Goal: Task Accomplishment & Management: Manage account settings

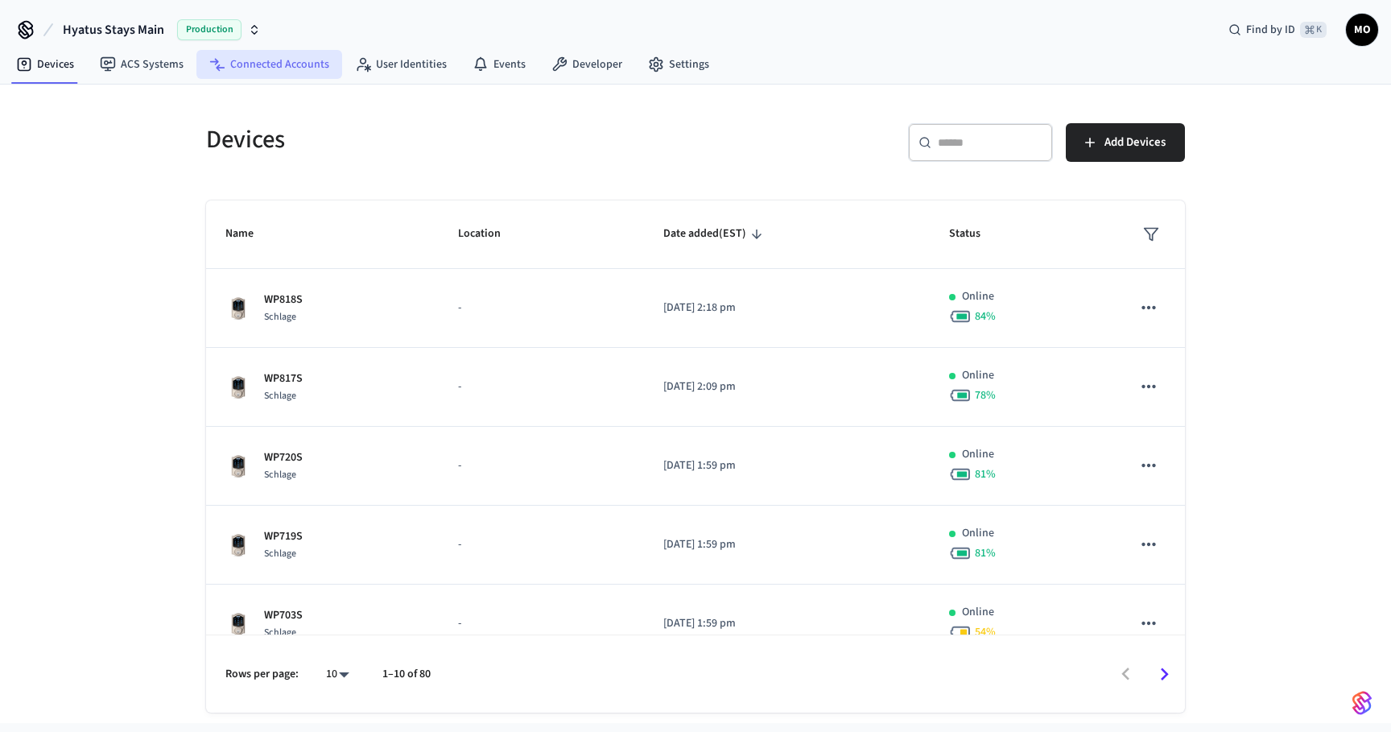
click at [258, 64] on link "Connected Accounts" at bounding box center [269, 64] width 146 height 29
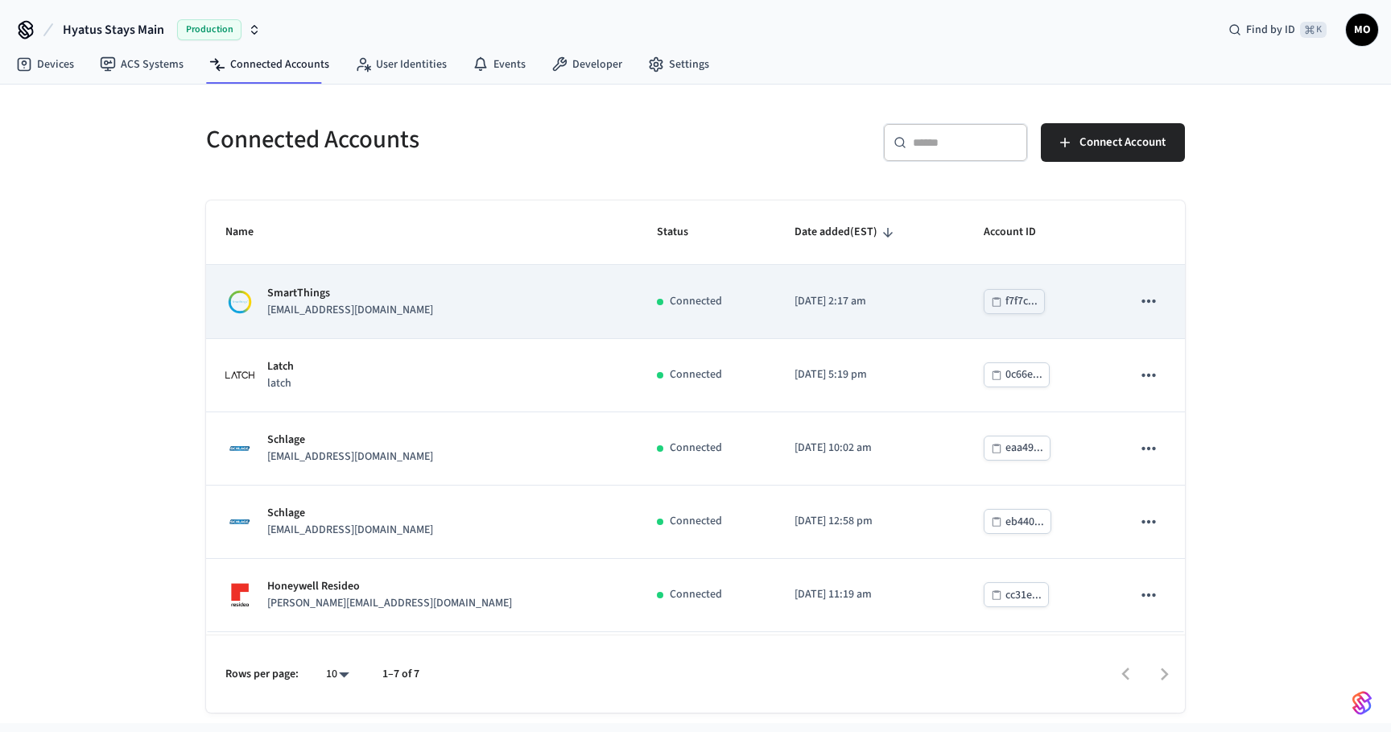
click at [433, 300] on div "SmartThings michaelort@hyatus.com" at bounding box center [421, 302] width 393 height 34
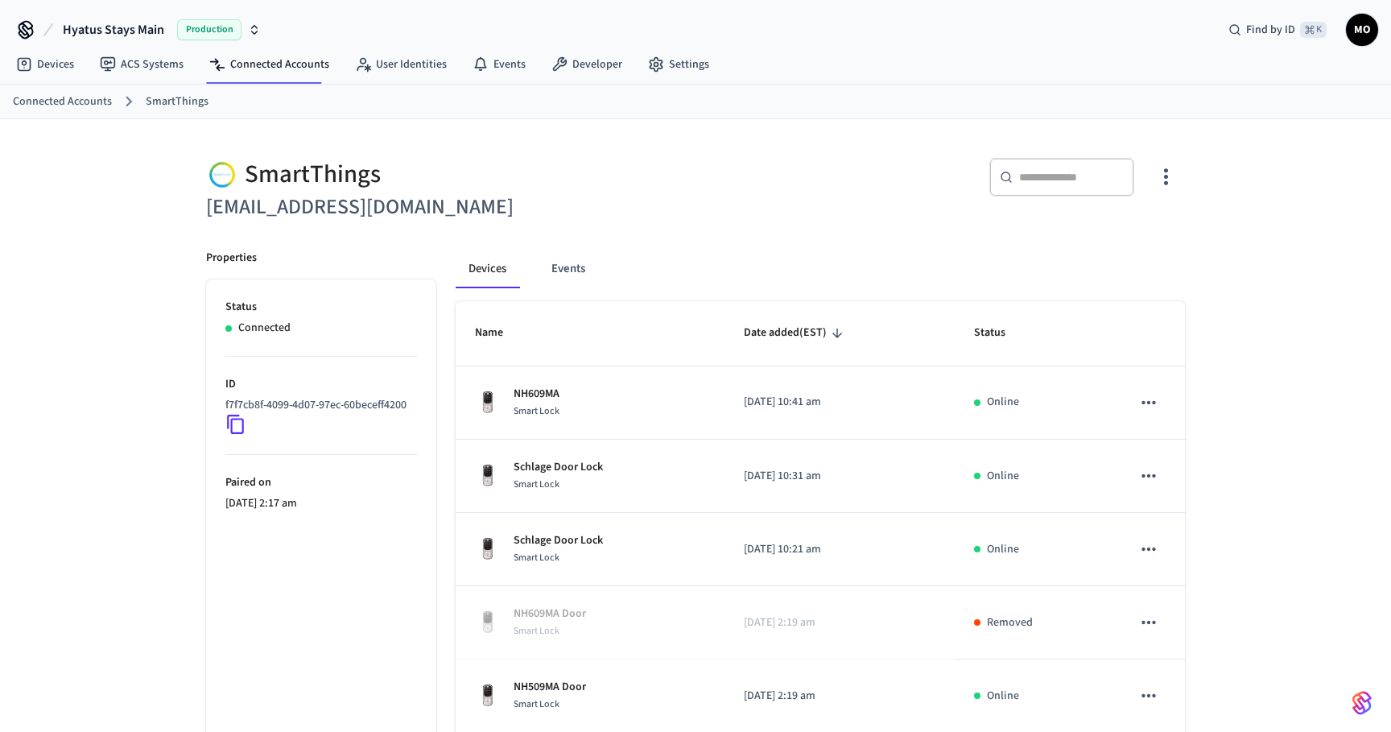
click at [1168, 171] on icon "button" at bounding box center [1166, 176] width 25 height 25
click at [1112, 241] on span "Sync Account" at bounding box center [1120, 243] width 65 height 16
click at [666, 238] on div at bounding box center [695, 366] width 1391 height 732
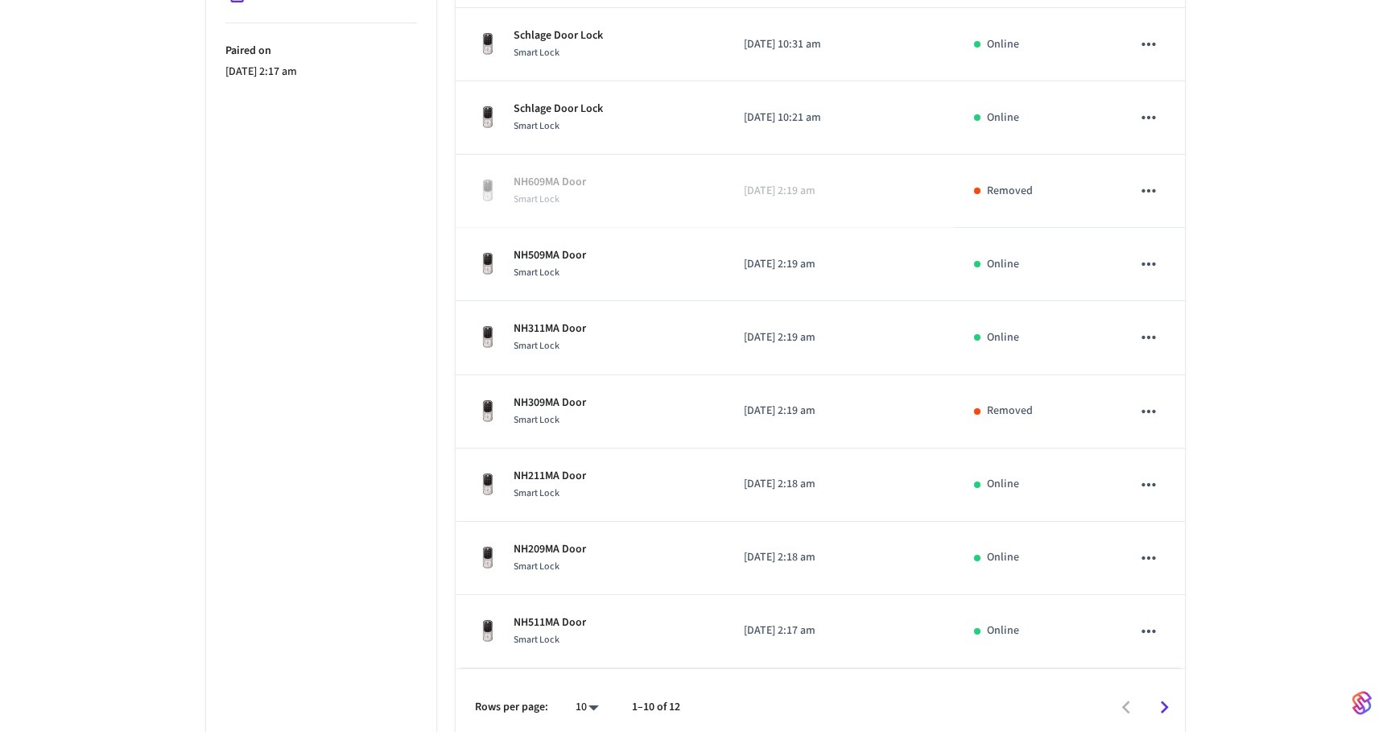
scroll to position [447, 0]
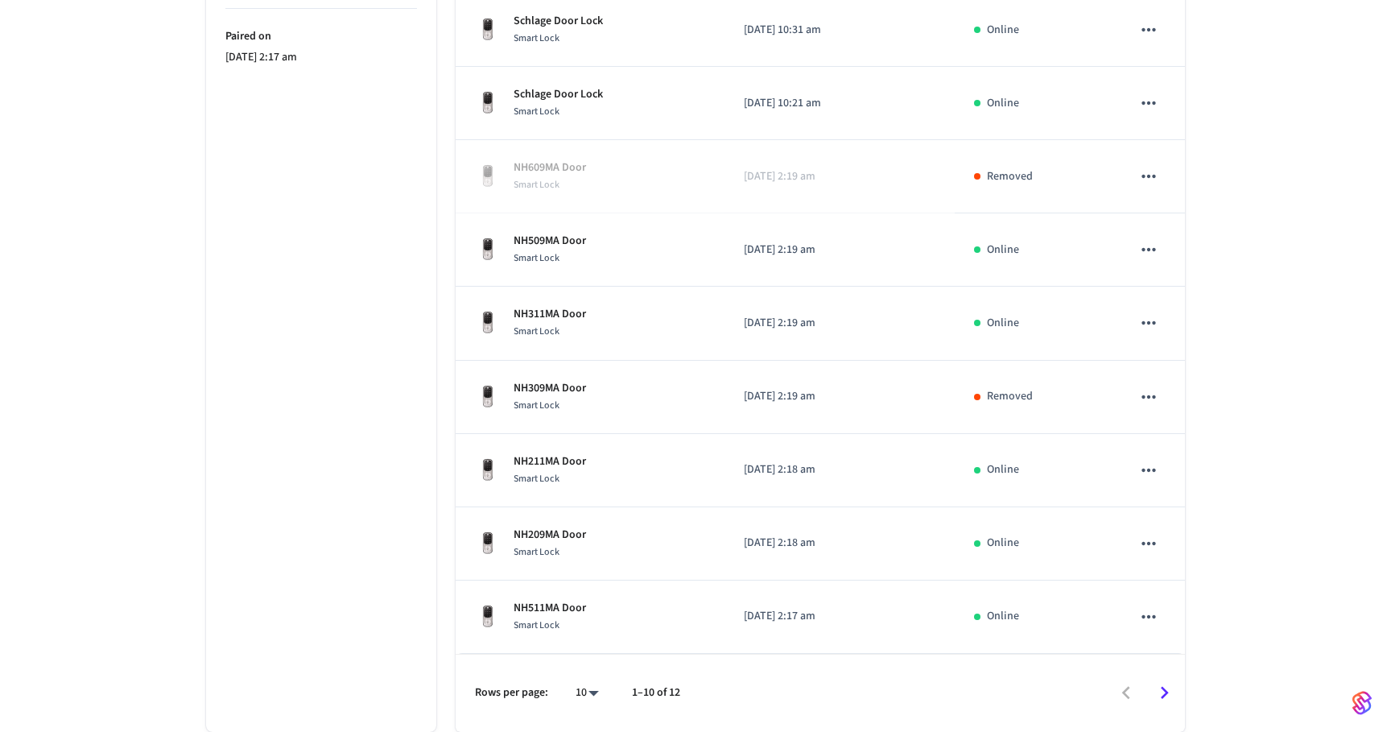
click at [585, 694] on body "Hyatus Stays Main Production Find by ID ⌘ K MO Devices ACS Systems Connected Ac…" at bounding box center [695, 143] width 1391 height 1178
click at [602, 687] on div "10 25 100 All" at bounding box center [581, 619] width 68 height 199
click at [592, 688] on li "All" at bounding box center [581, 684] width 43 height 43
type input "**"
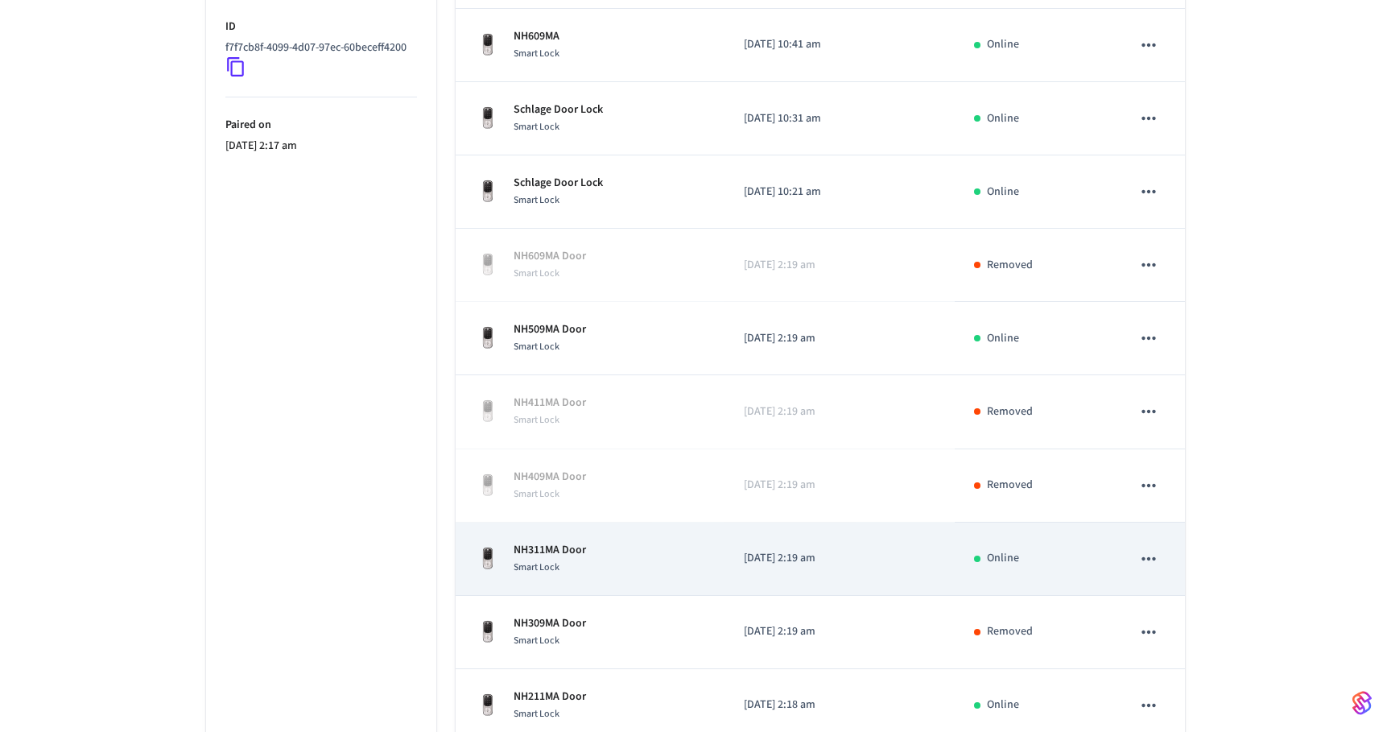
scroll to position [421, 0]
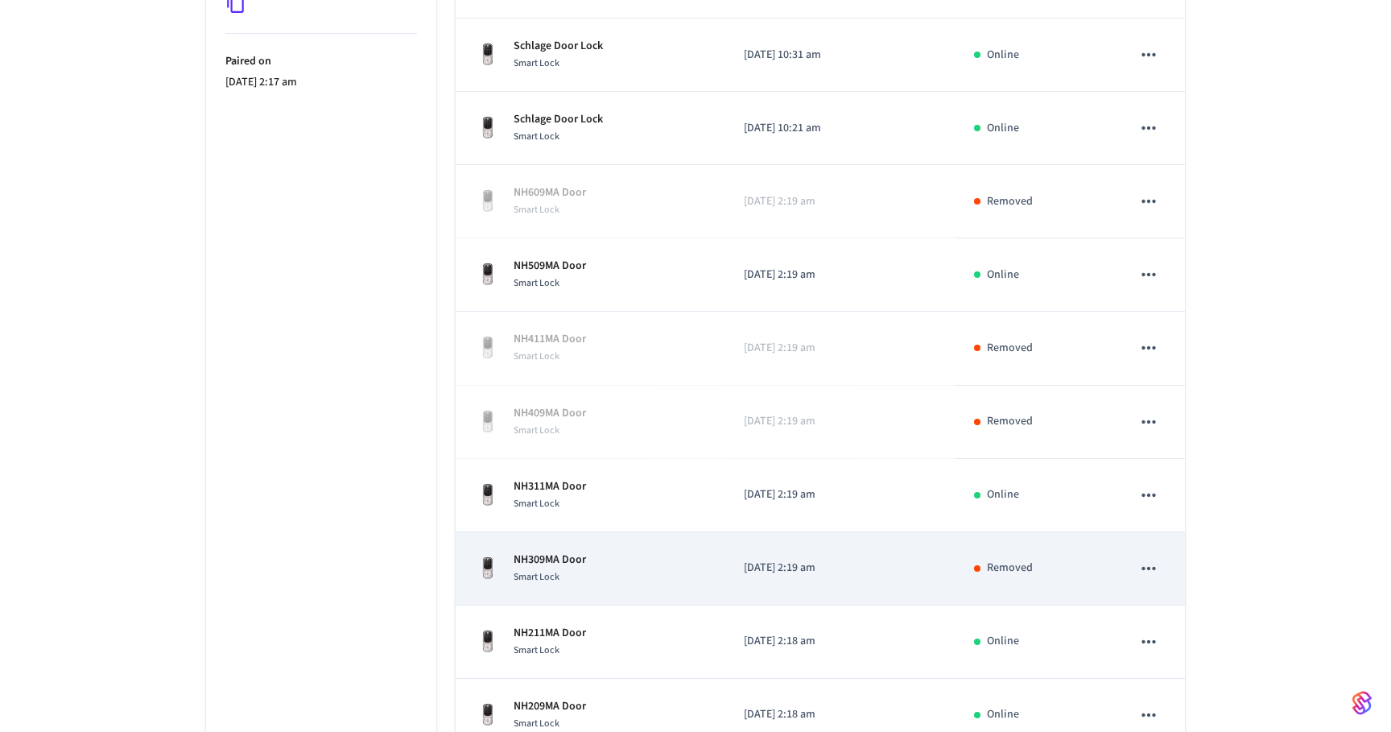
click at [605, 558] on div "NH309MA Door Smart Lock" at bounding box center [590, 569] width 230 height 34
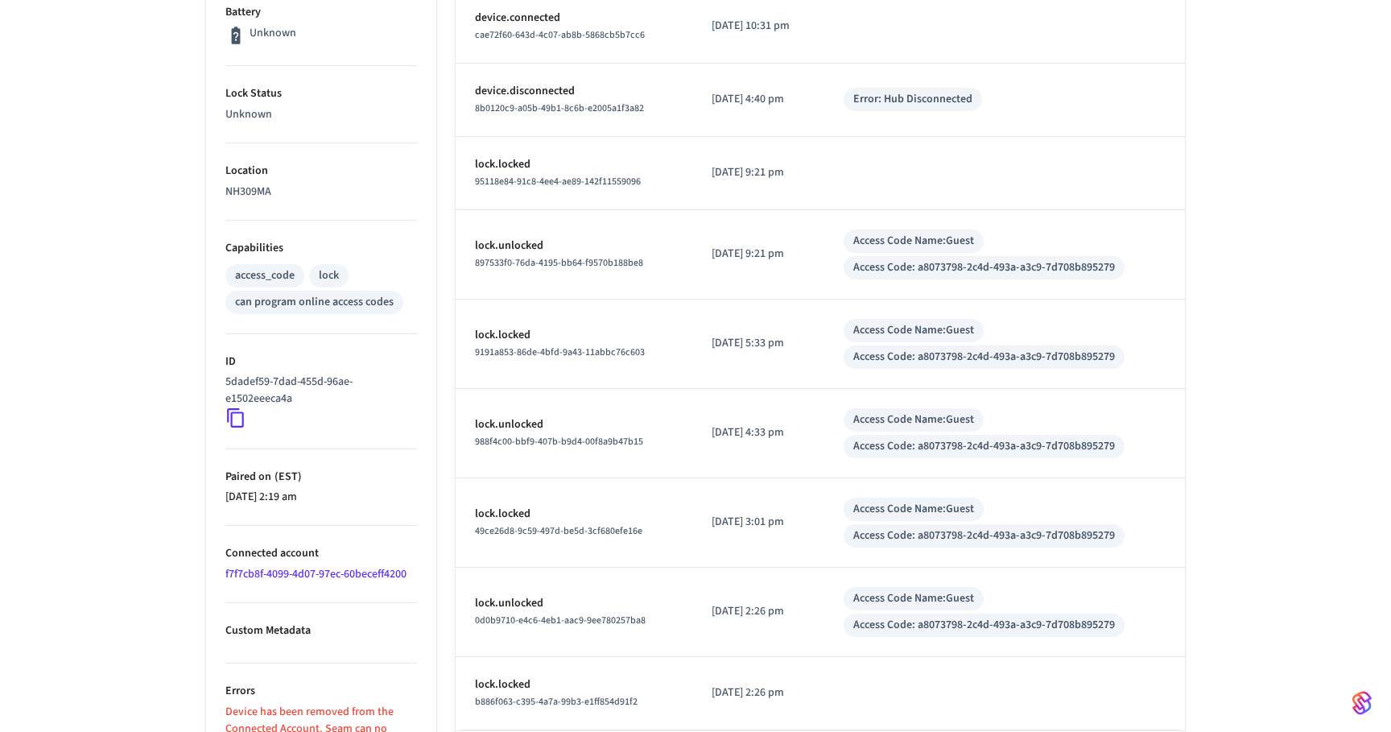
scroll to position [428, 0]
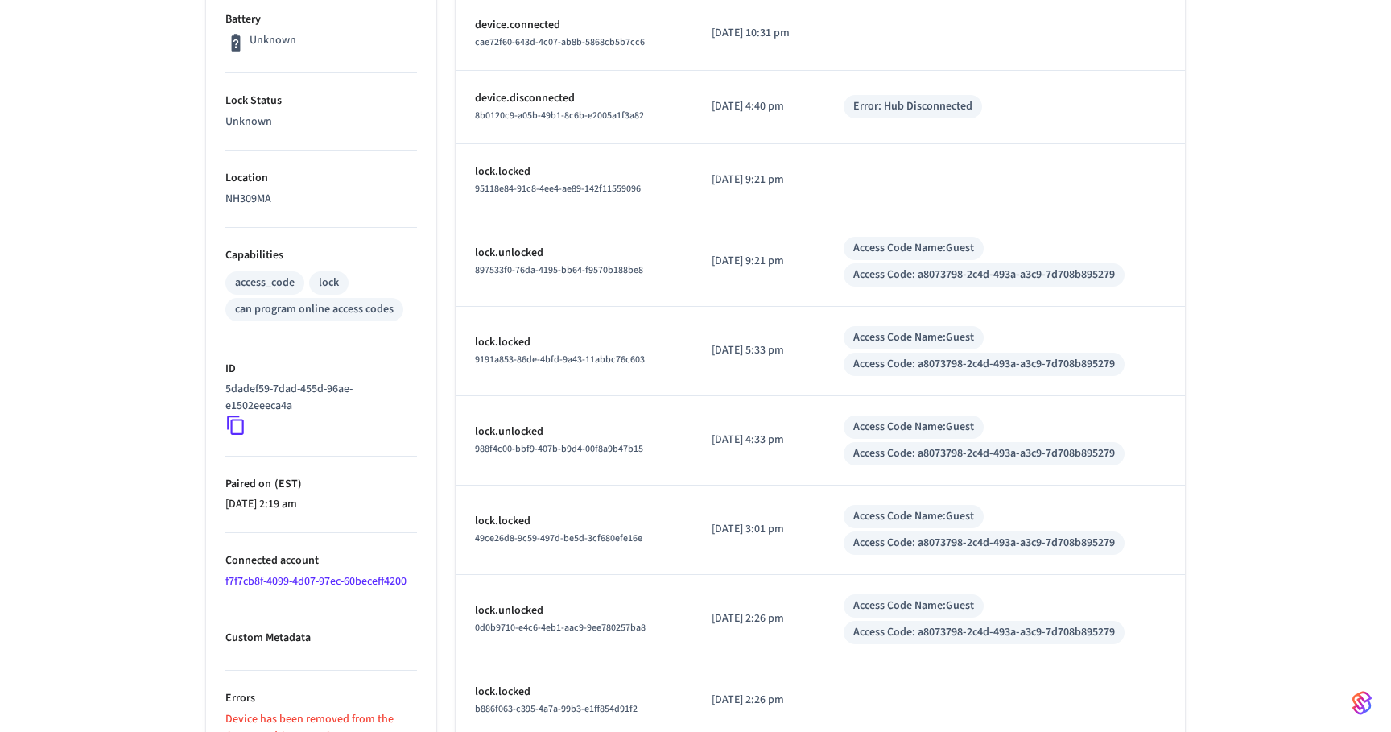
click at [232, 419] on icon at bounding box center [235, 425] width 17 height 19
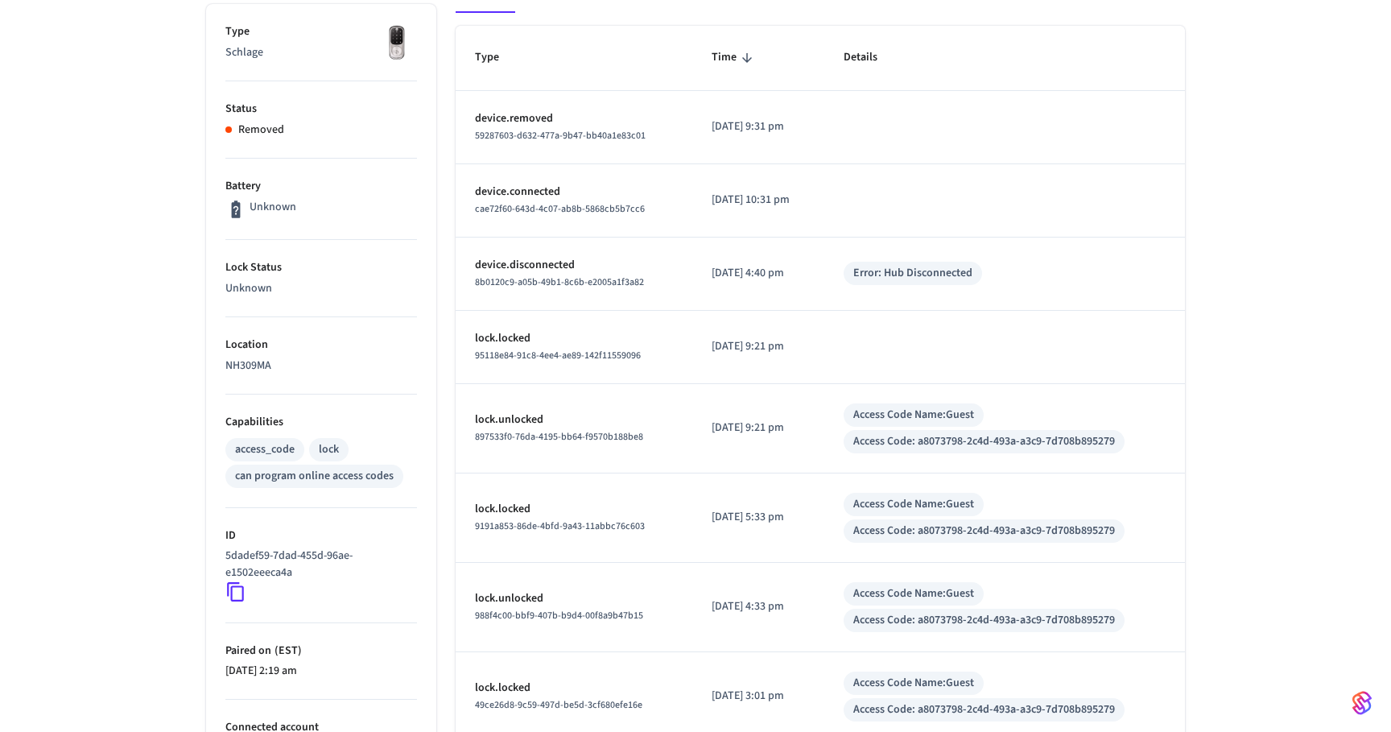
scroll to position [0, 0]
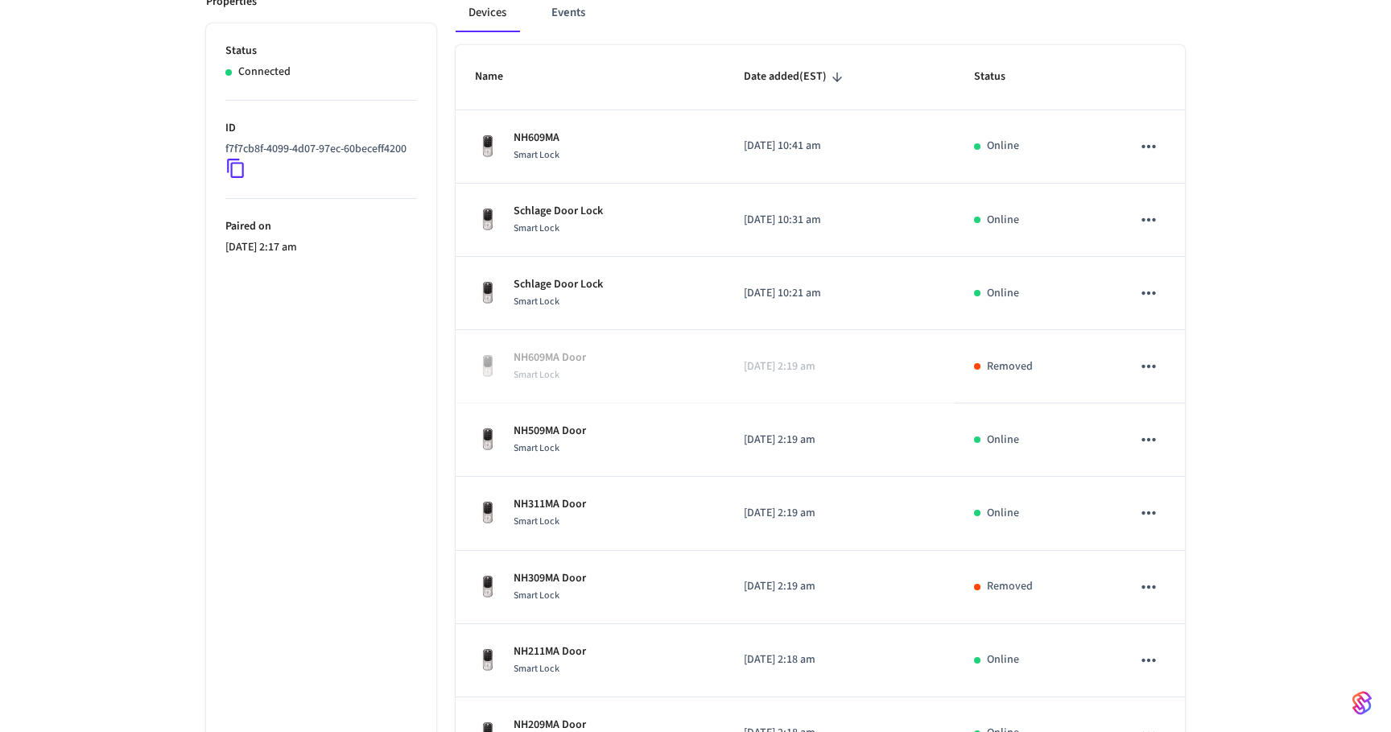
scroll to position [182, 0]
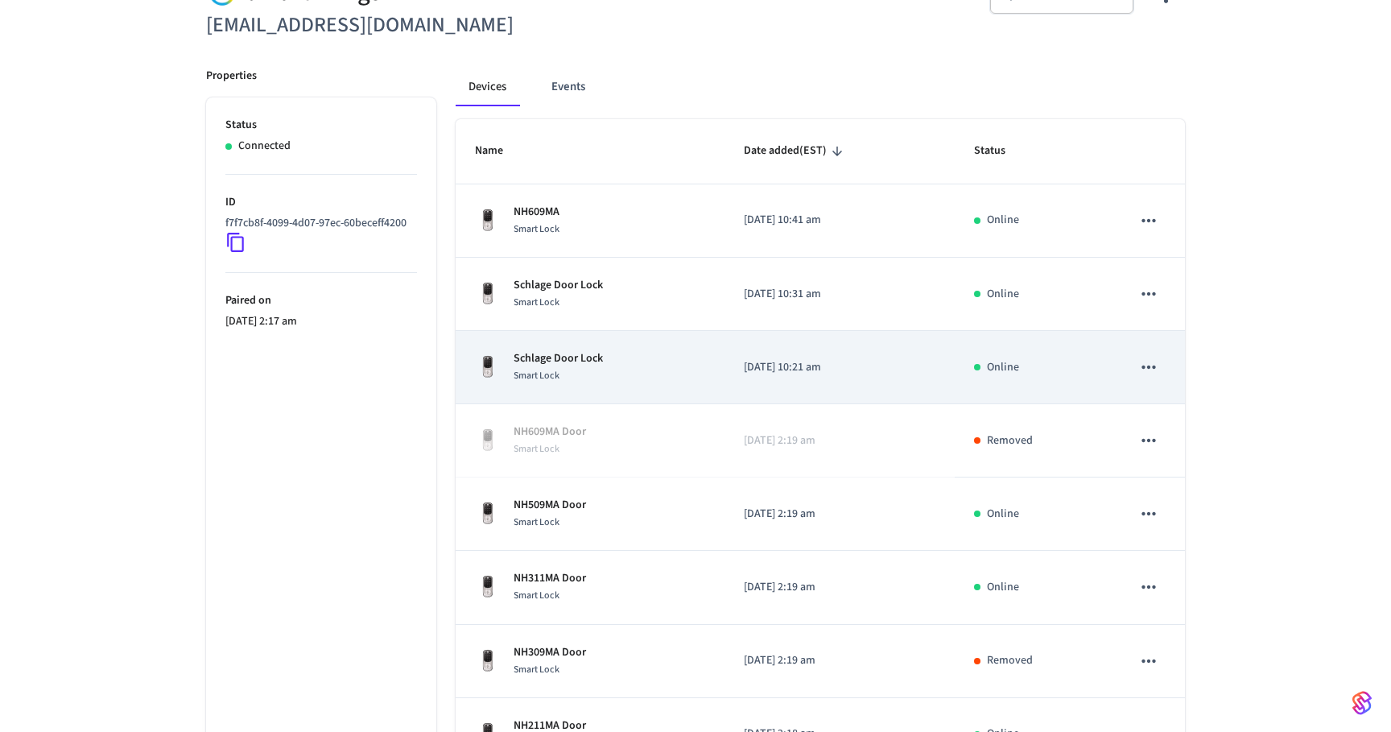
click at [601, 373] on div "Smart Lock" at bounding box center [558, 375] width 89 height 17
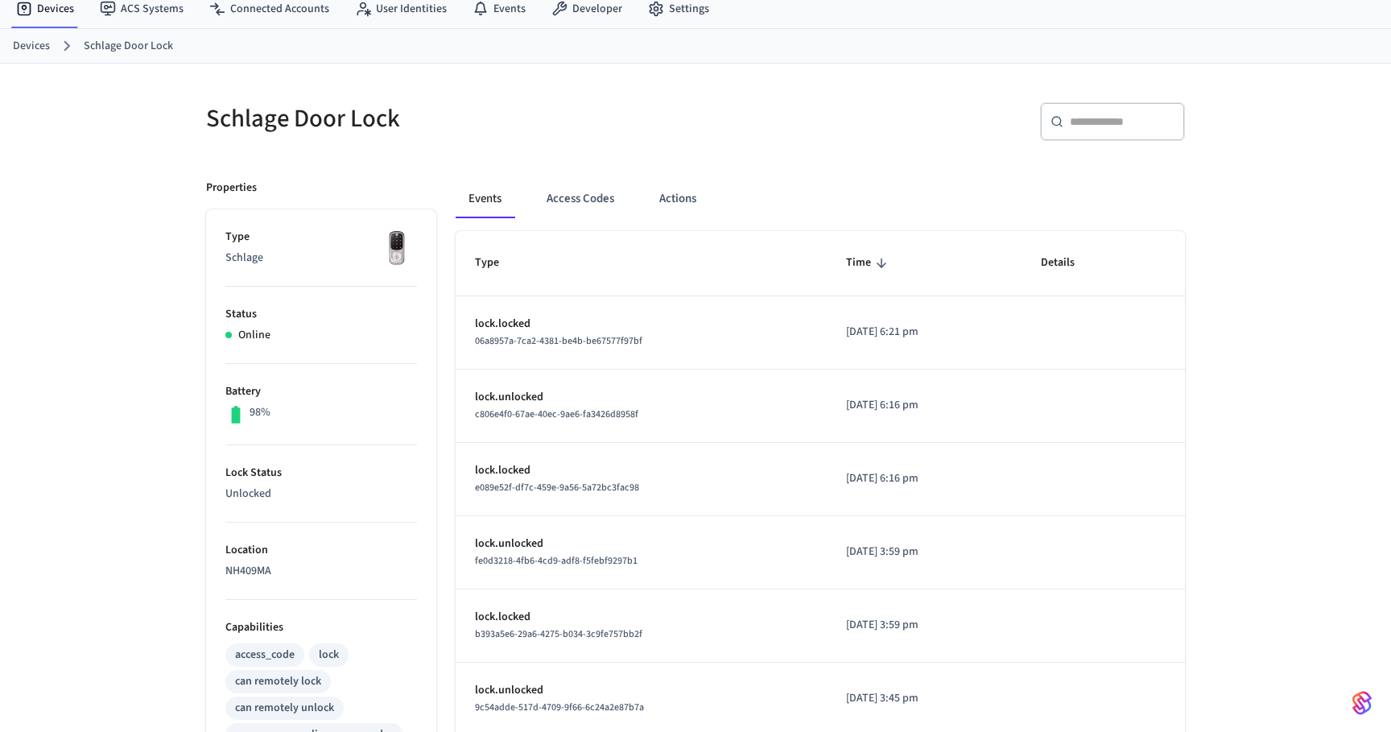
scroll to position [43, 0]
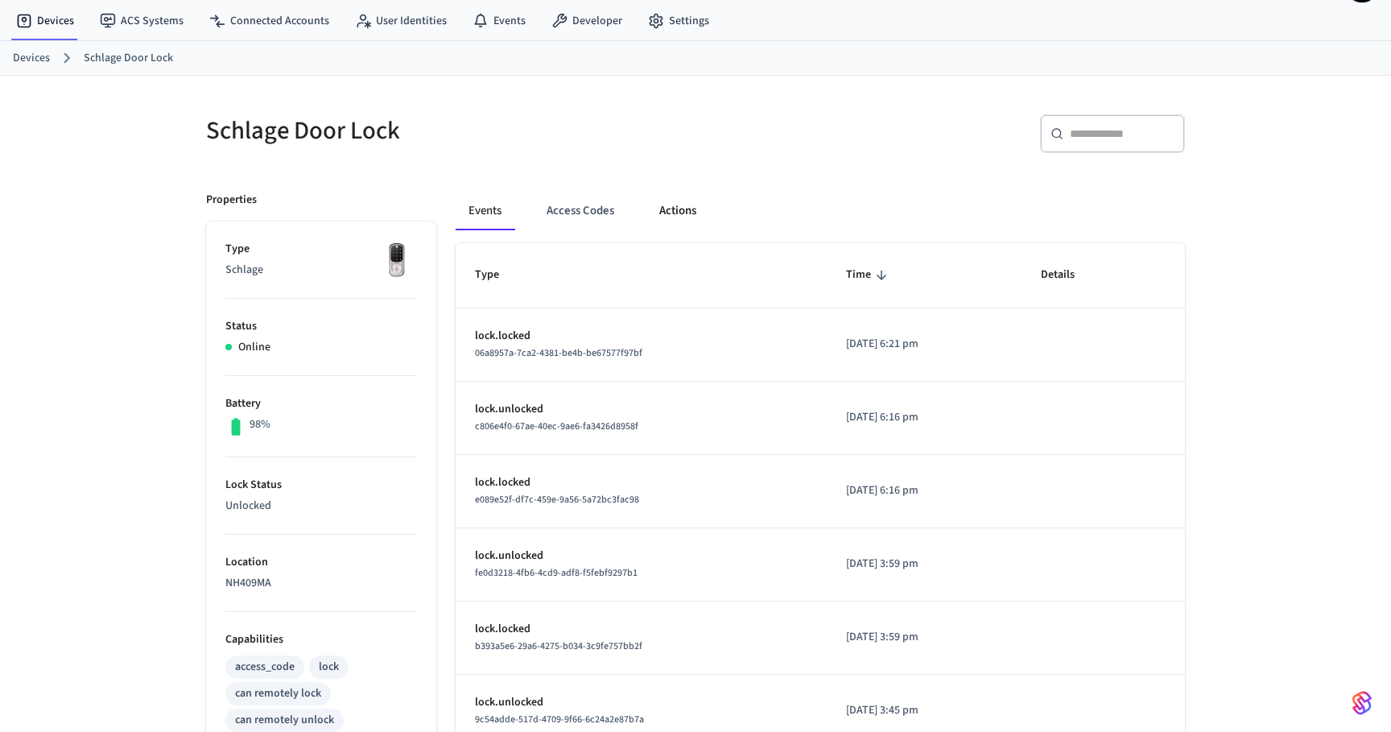
click at [661, 217] on button "Actions" at bounding box center [678, 211] width 63 height 39
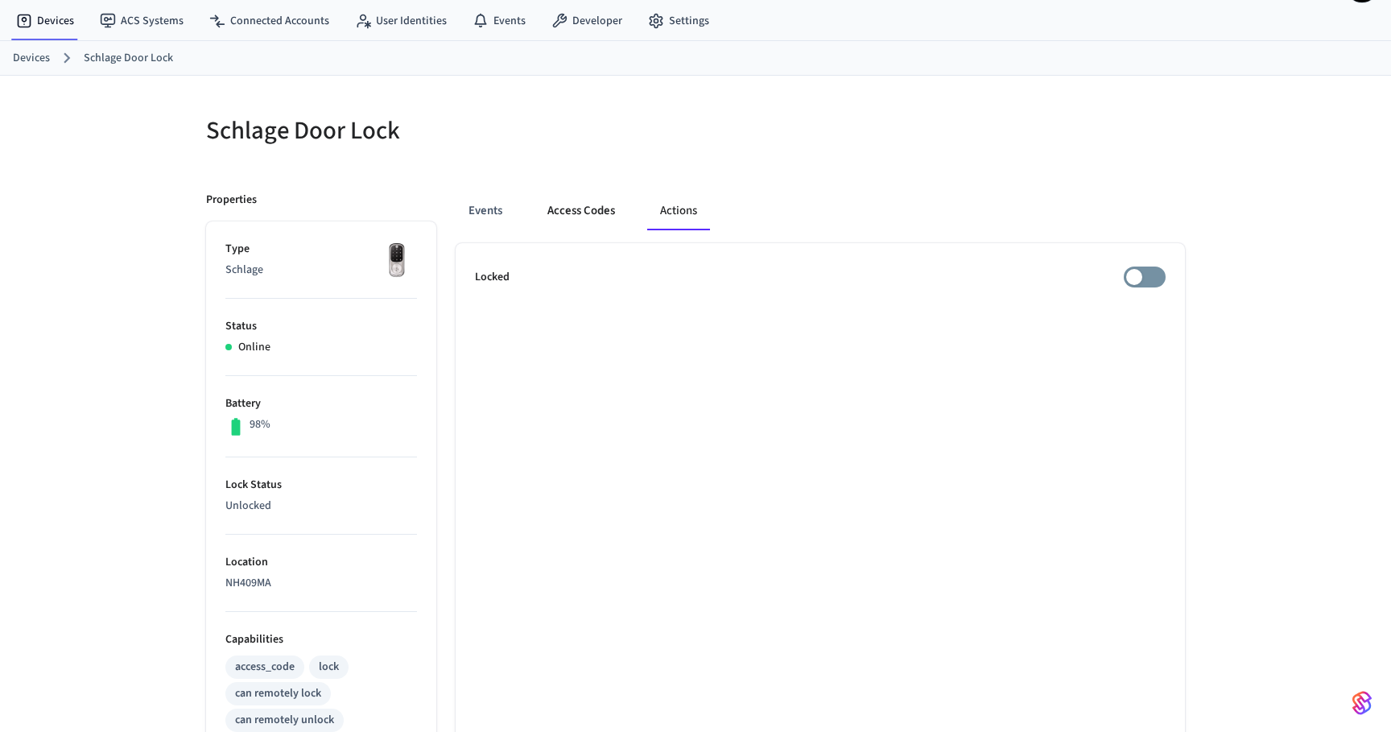
click at [582, 217] on button "Access Codes" at bounding box center [581, 211] width 93 height 39
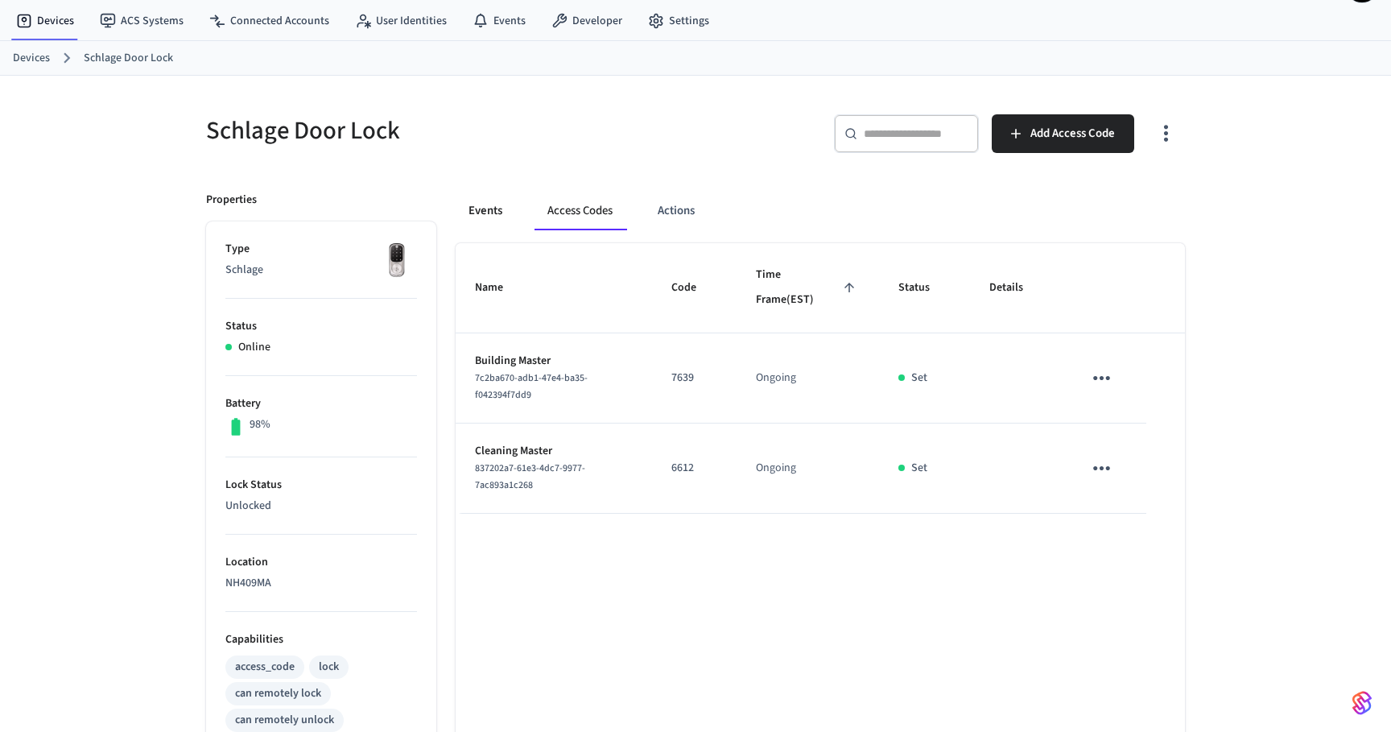
click at [499, 210] on button "Events" at bounding box center [486, 211] width 60 height 39
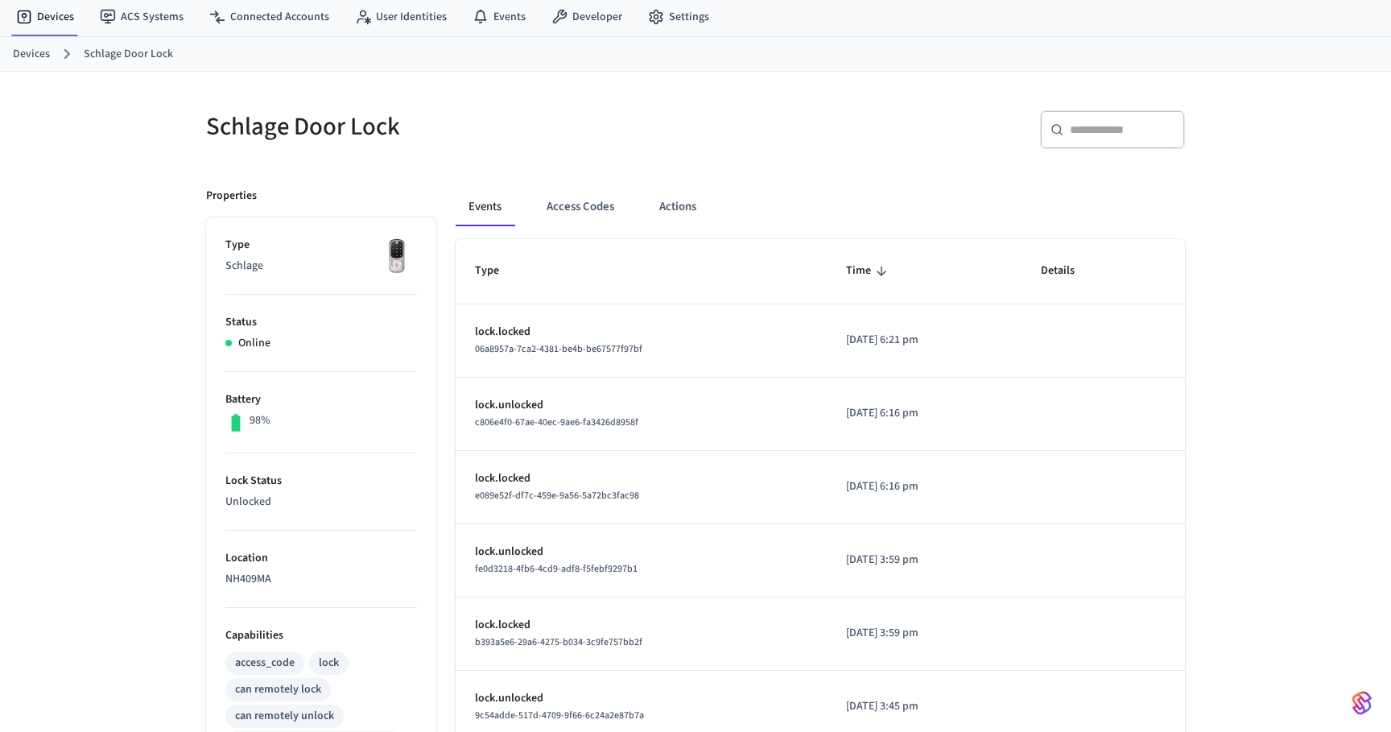
scroll to position [0, 0]
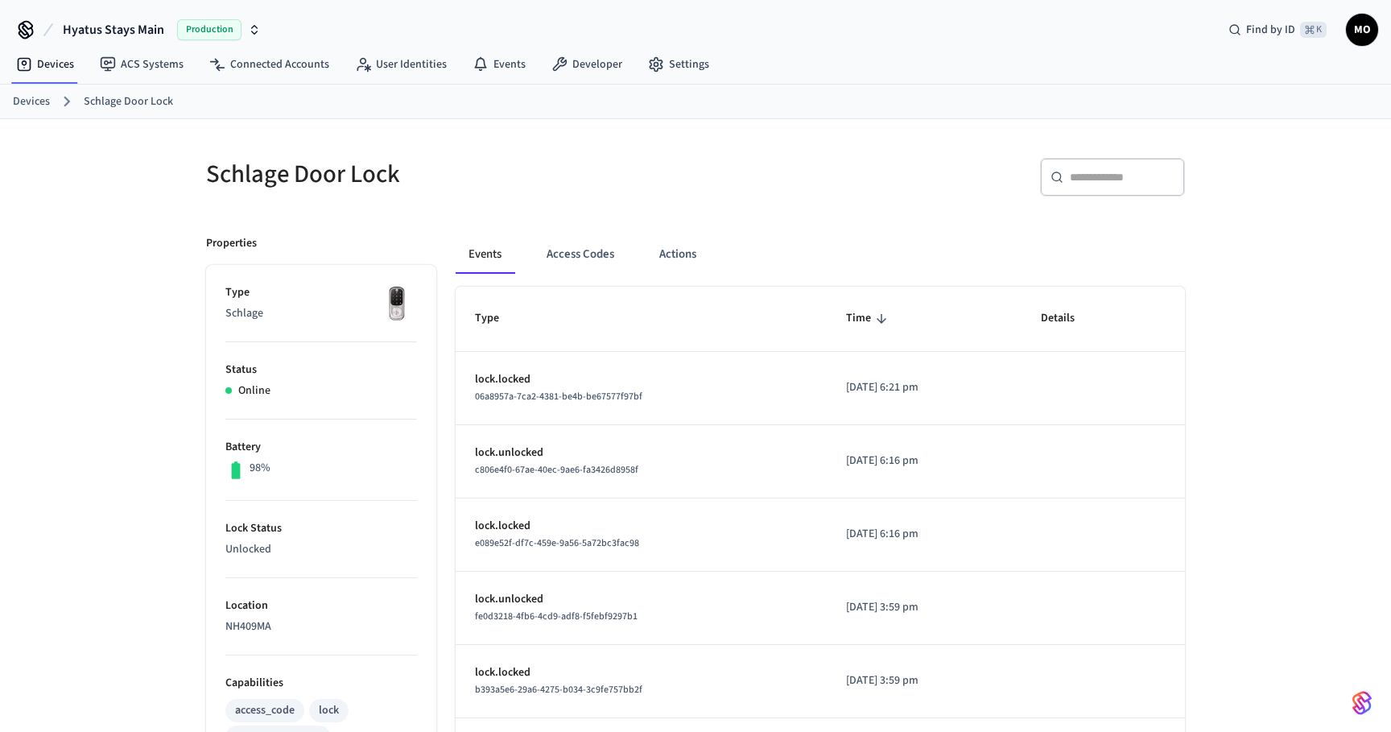
click at [245, 183] on h5 "Schlage Door Lock" at bounding box center [446, 174] width 480 height 33
click at [530, 137] on div "Schlage Door Lock ​ ​ Properties Type Schlage Status Online Battery 98% Lock St…" at bounding box center [695, 640] width 1031 height 1043
click at [35, 103] on link "Devices" at bounding box center [31, 101] width 37 height 17
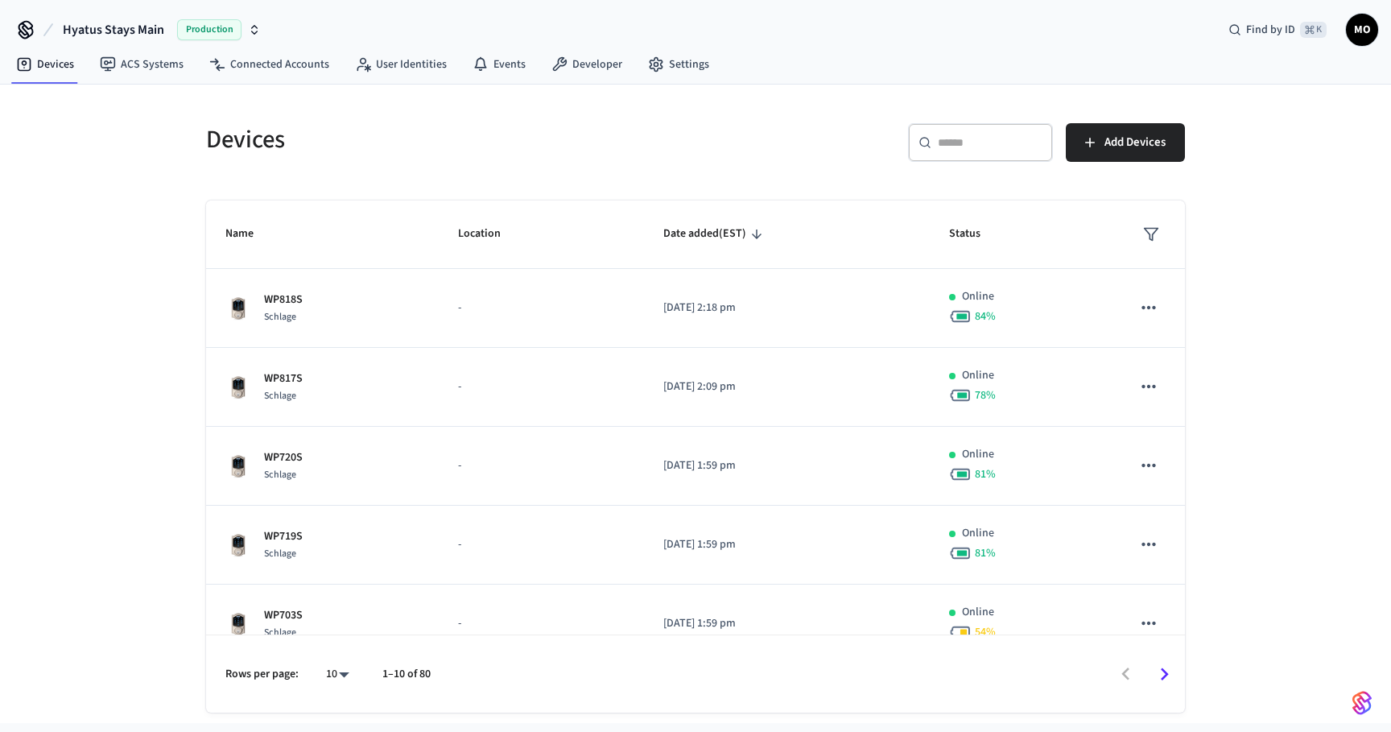
click at [334, 690] on div "10 **" at bounding box center [331, 674] width 52 height 39
click at [1020, 130] on div "​ ​" at bounding box center [980, 142] width 145 height 39
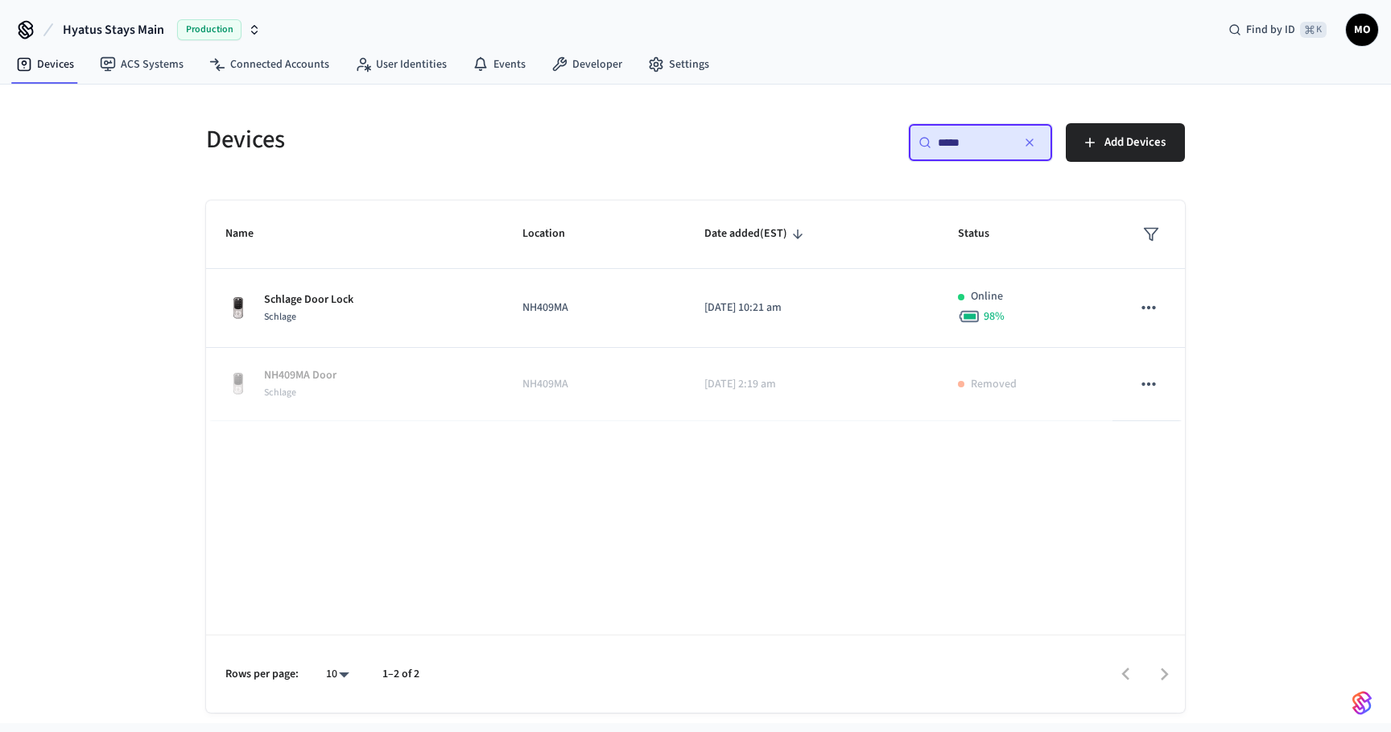
type input "*****"
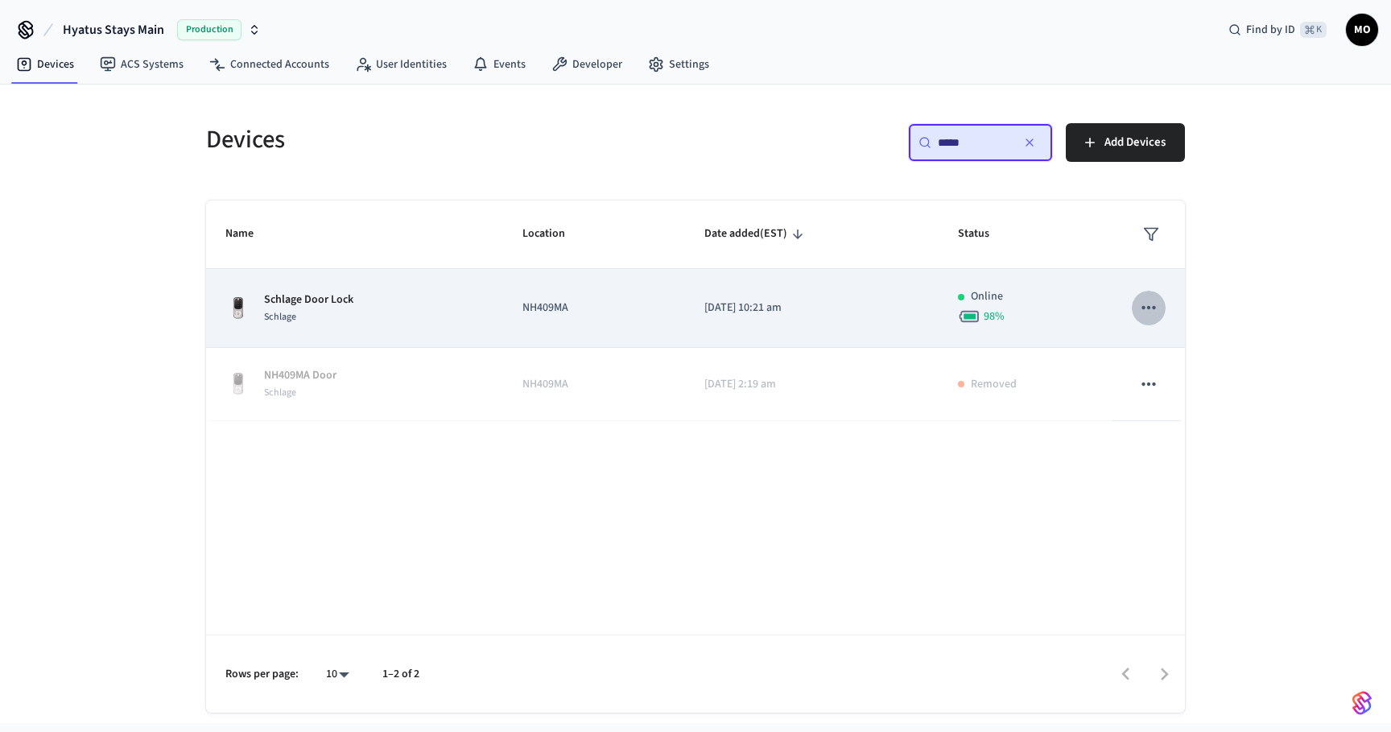
click at [1138, 306] on icon "sticky table" at bounding box center [1148, 307] width 21 height 21
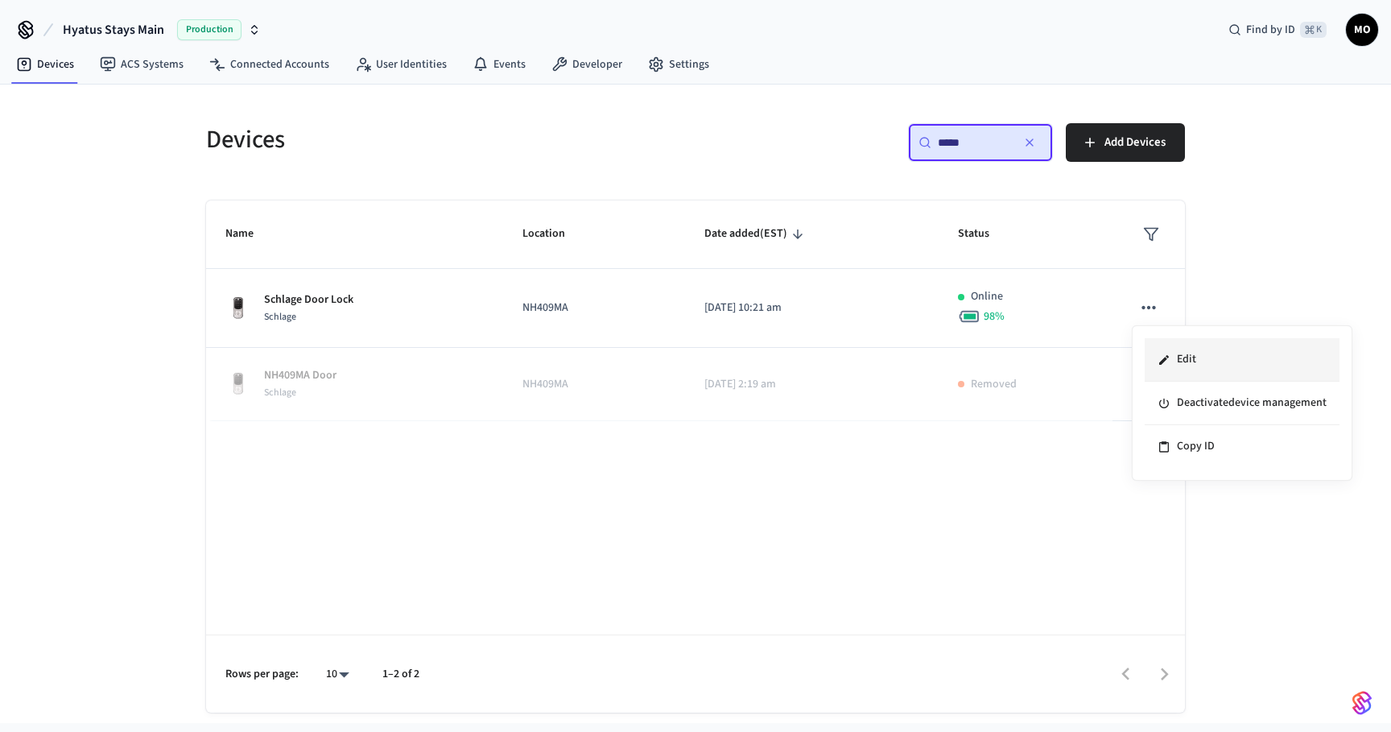
click at [1170, 357] on icon at bounding box center [1164, 359] width 13 height 13
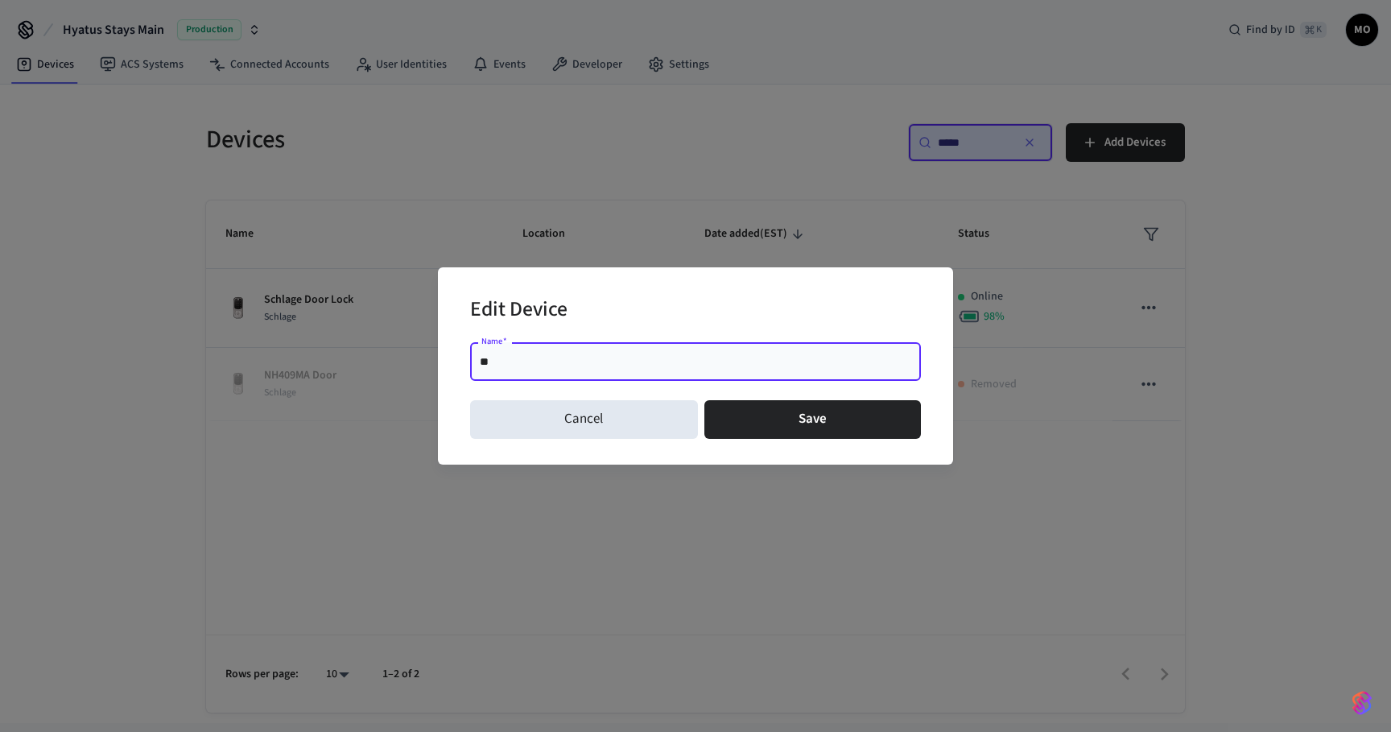
type input "**"
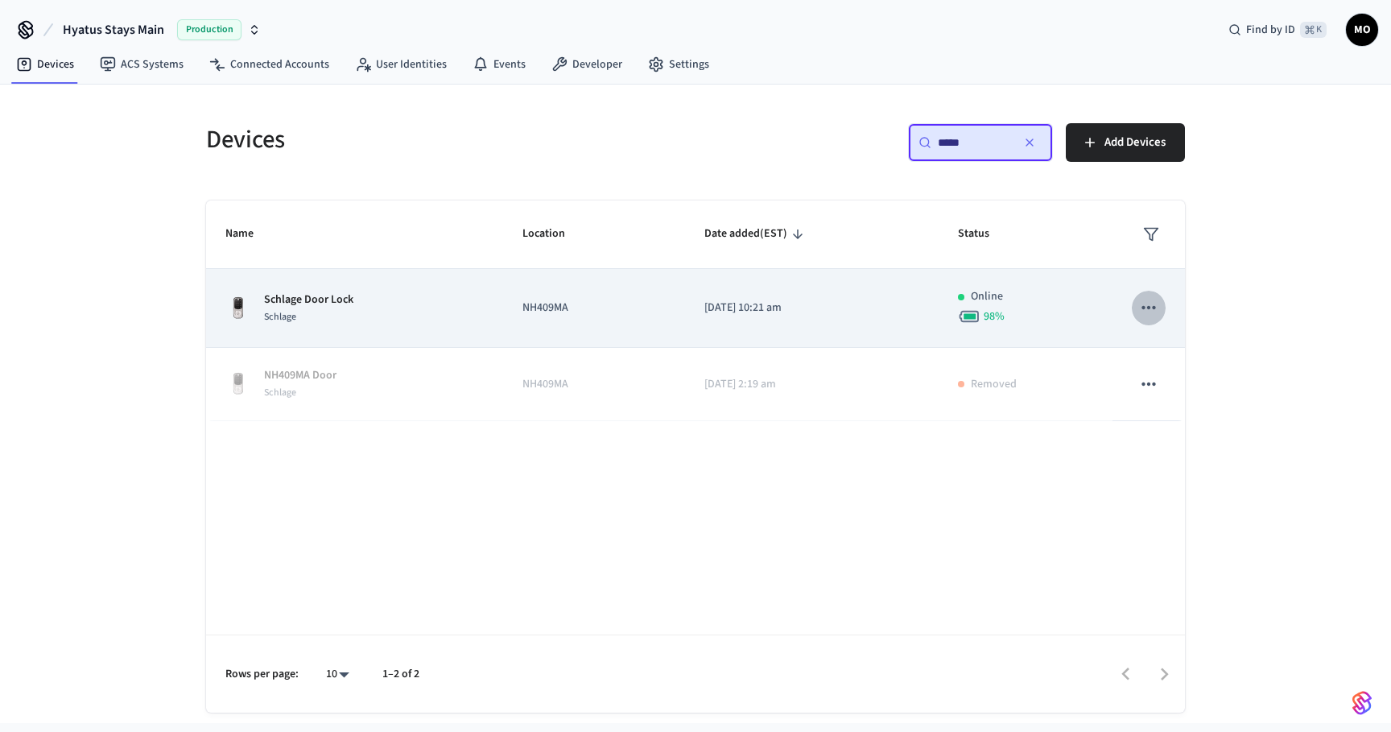
click at [1150, 309] on icon "sticky table" at bounding box center [1148, 307] width 21 height 21
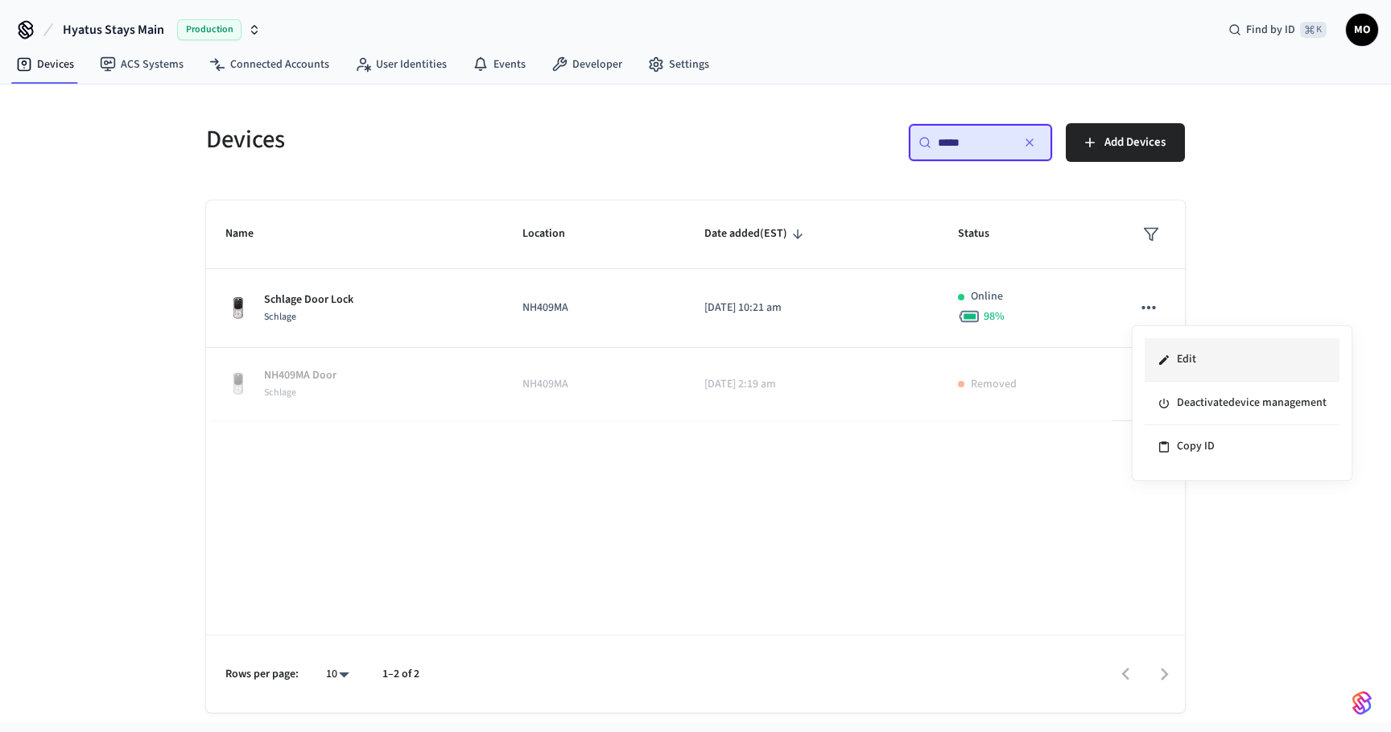
click at [1161, 352] on li "Edit" at bounding box center [1242, 359] width 195 height 43
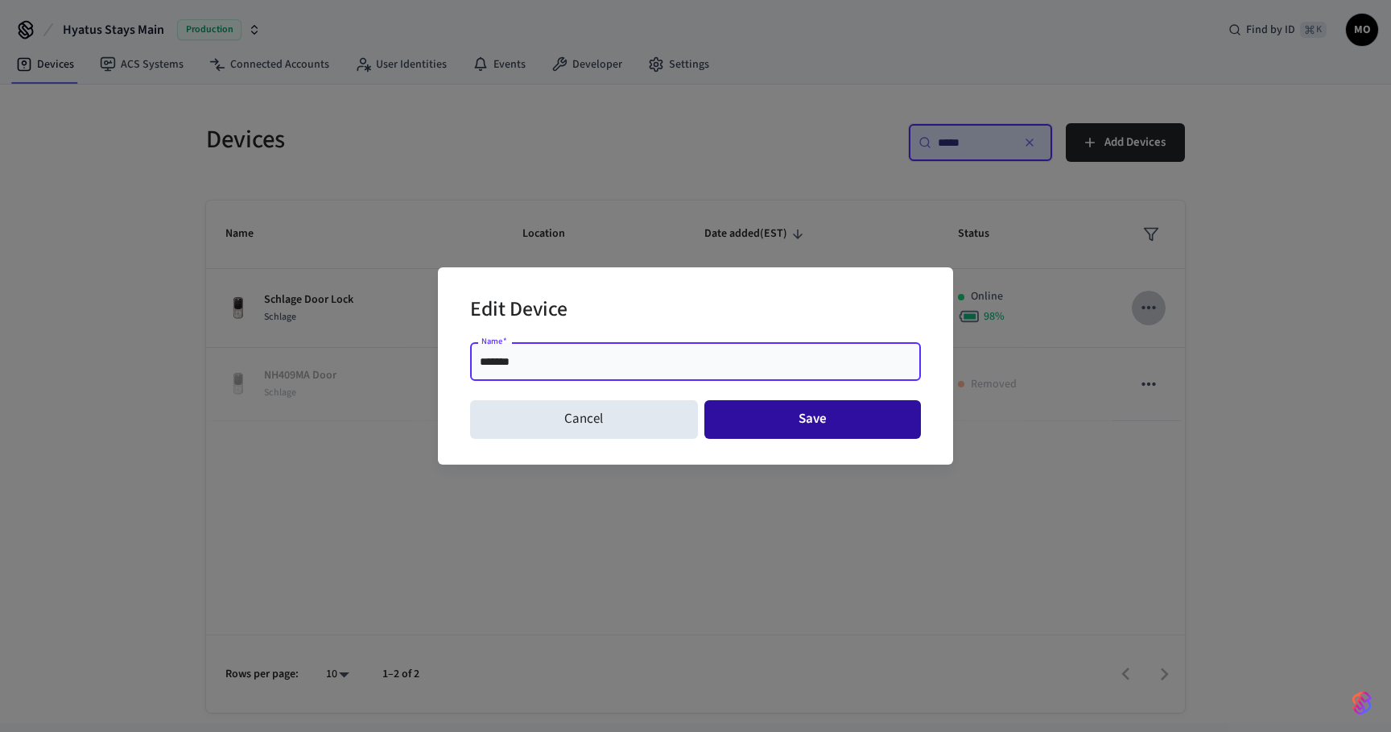
type input "*******"
click at [756, 408] on button "Save" at bounding box center [813, 419] width 217 height 39
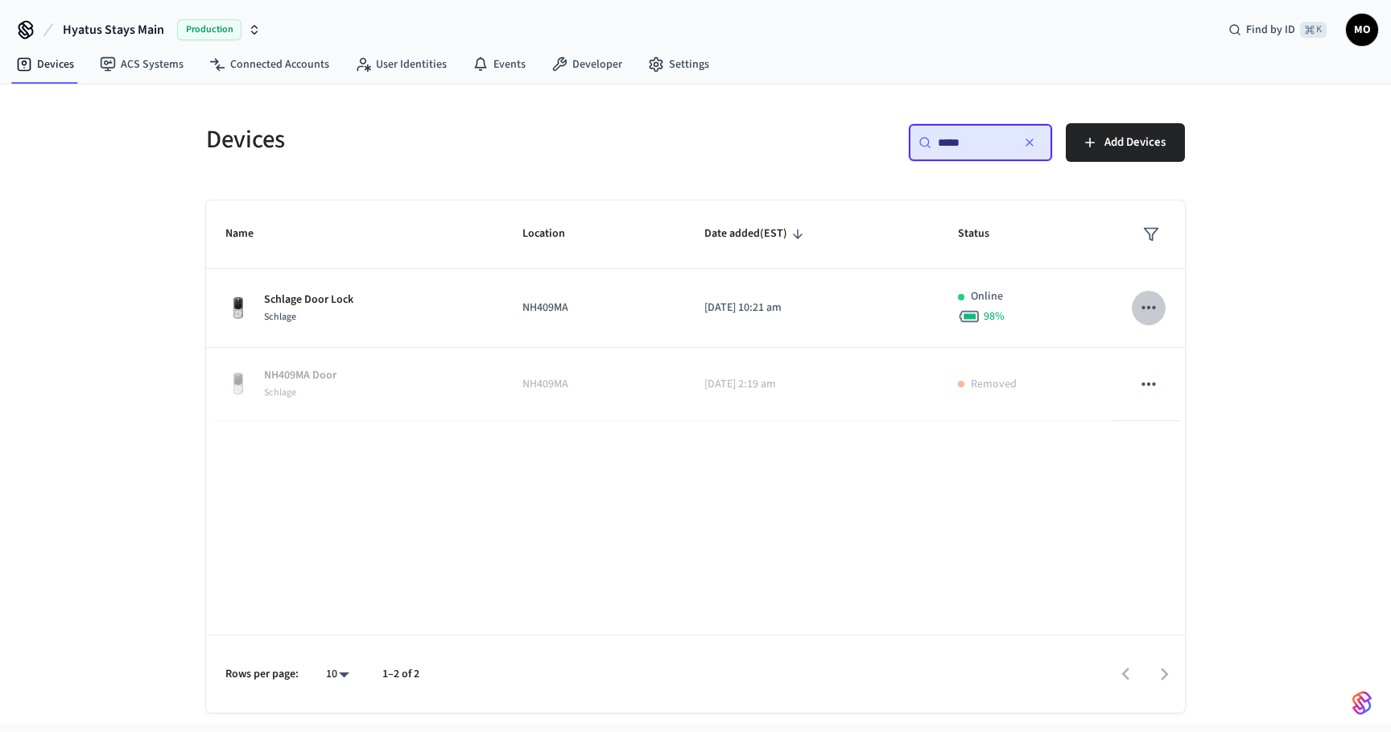
click at [952, 130] on div "​ ***** ​" at bounding box center [980, 142] width 145 height 39
click at [953, 147] on input "*****" at bounding box center [974, 142] width 72 height 16
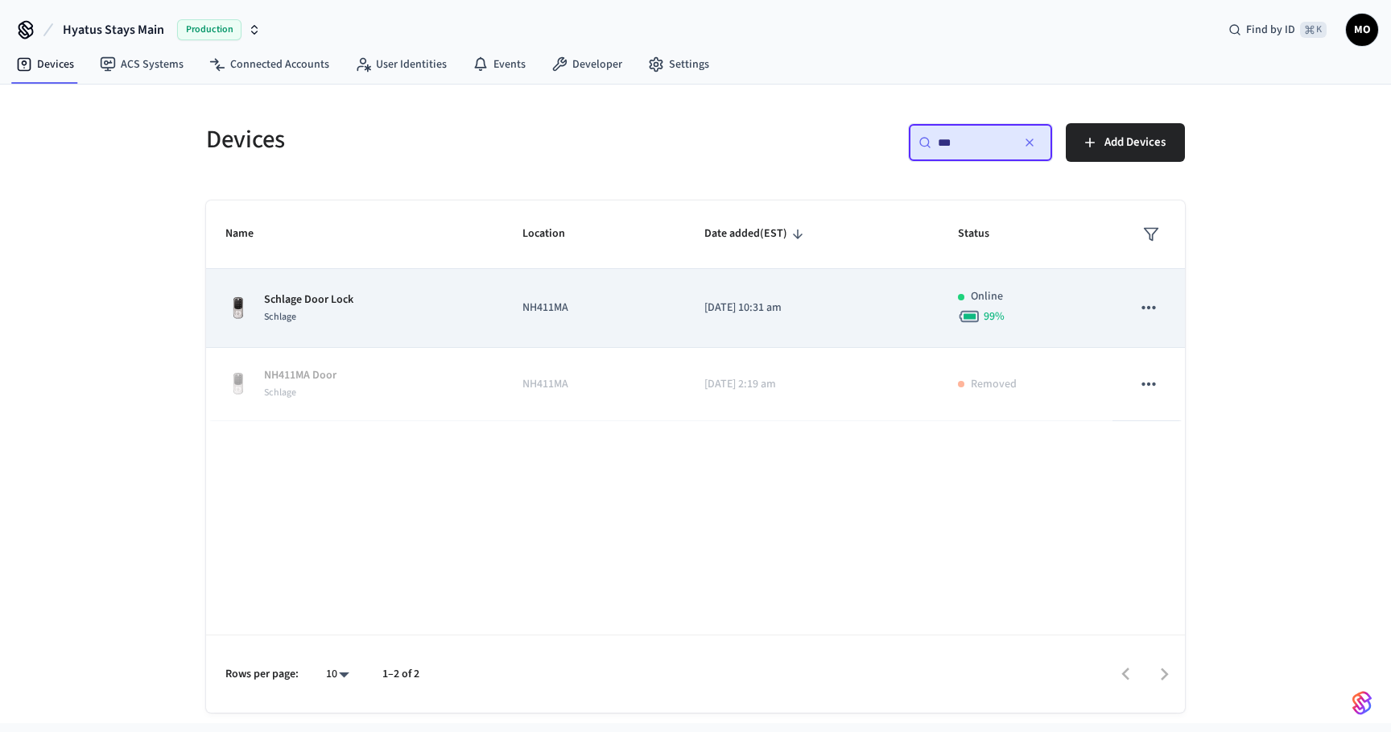
type input "***"
click at [1155, 306] on icon "sticky table" at bounding box center [1148, 307] width 21 height 21
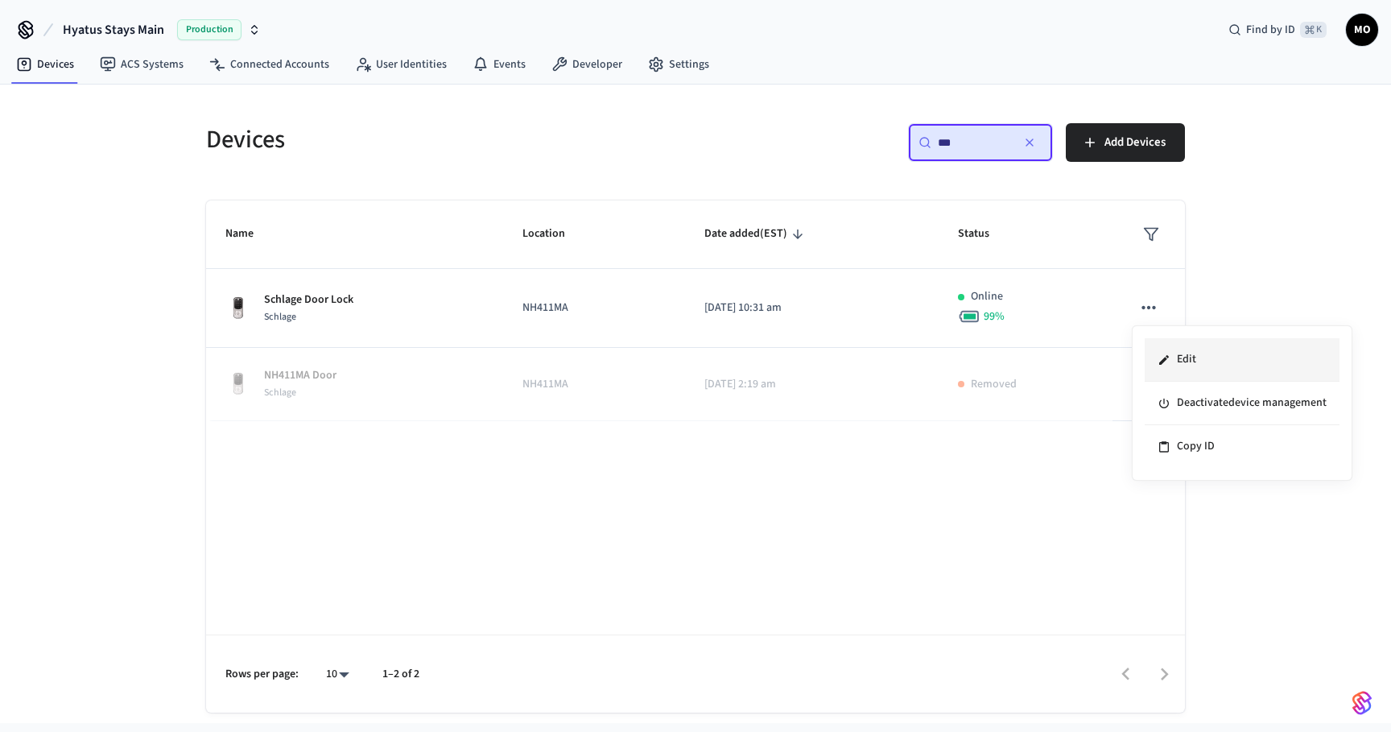
click at [1157, 351] on li "Edit" at bounding box center [1242, 359] width 195 height 43
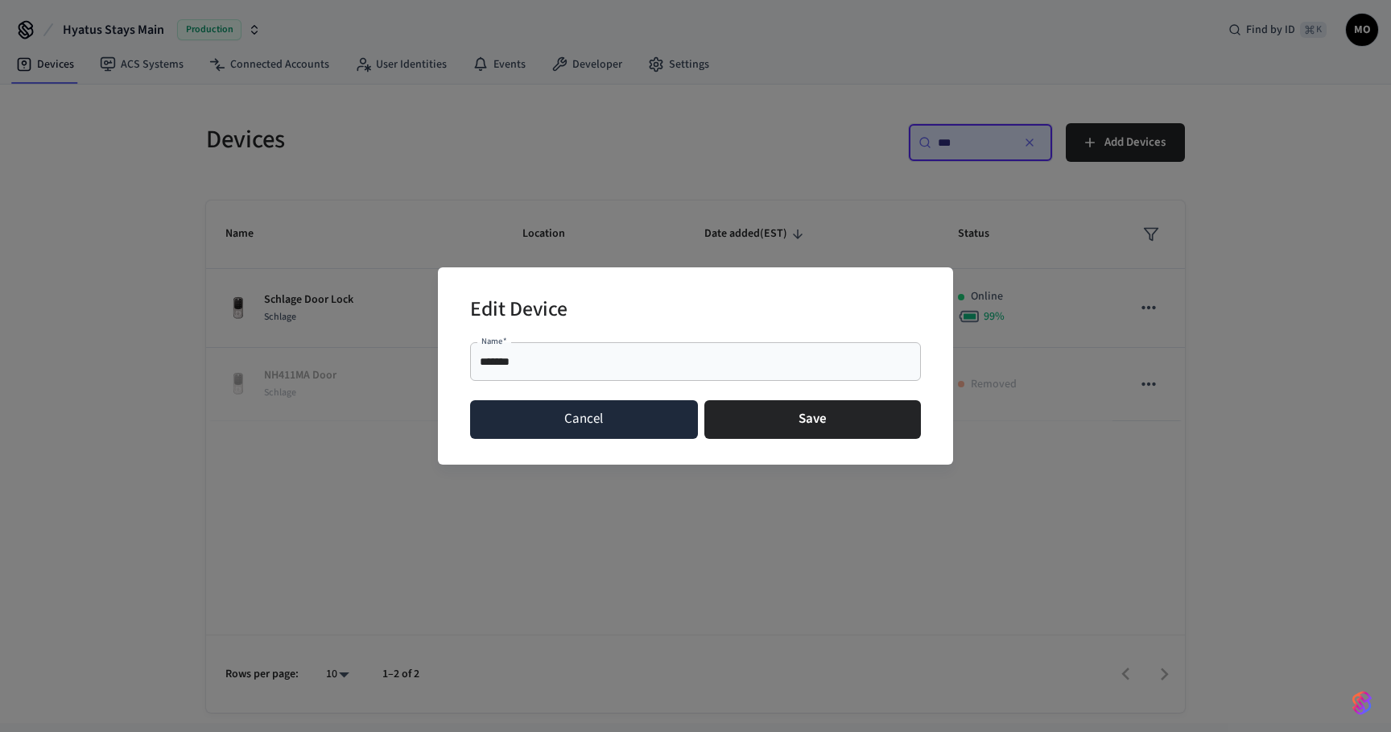
click at [563, 416] on button "Cancel" at bounding box center [584, 419] width 228 height 39
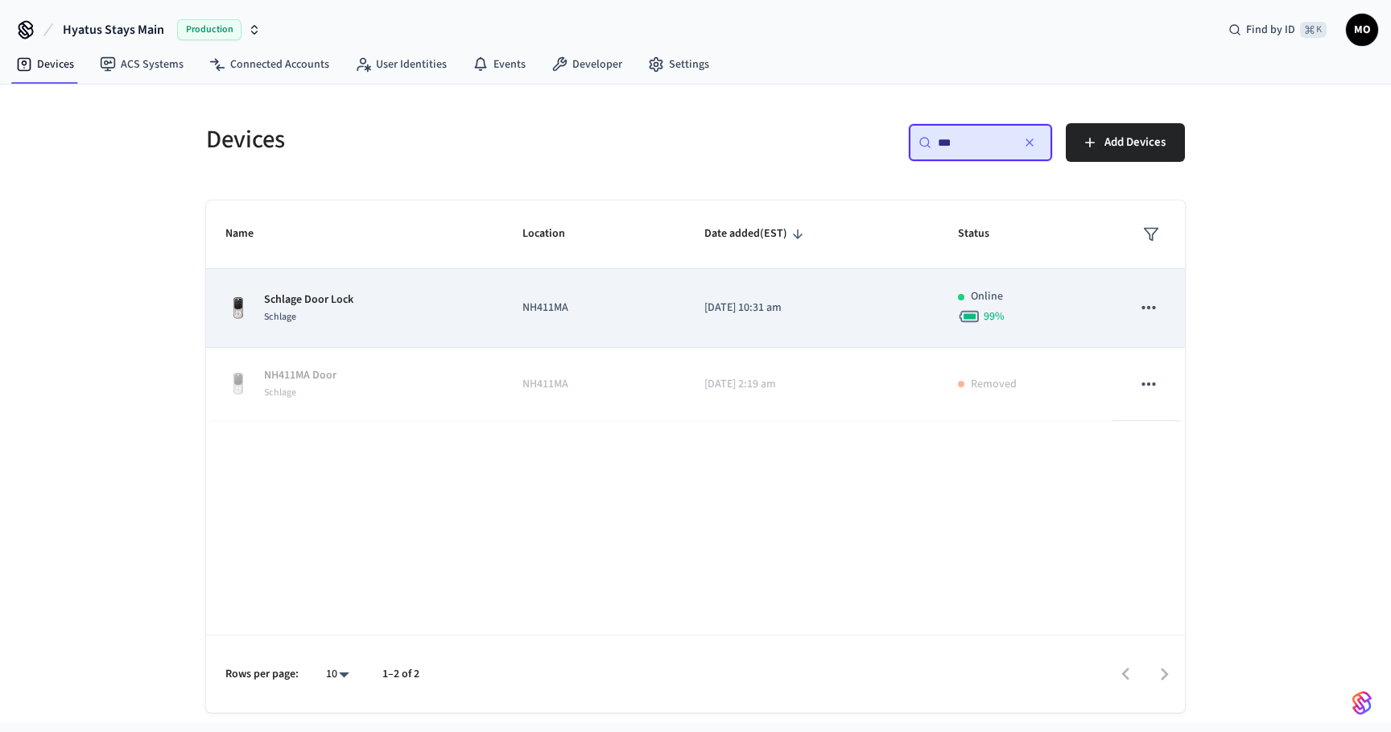
click at [722, 295] on td "[DATE] 10:31 am" at bounding box center [812, 308] width 254 height 79
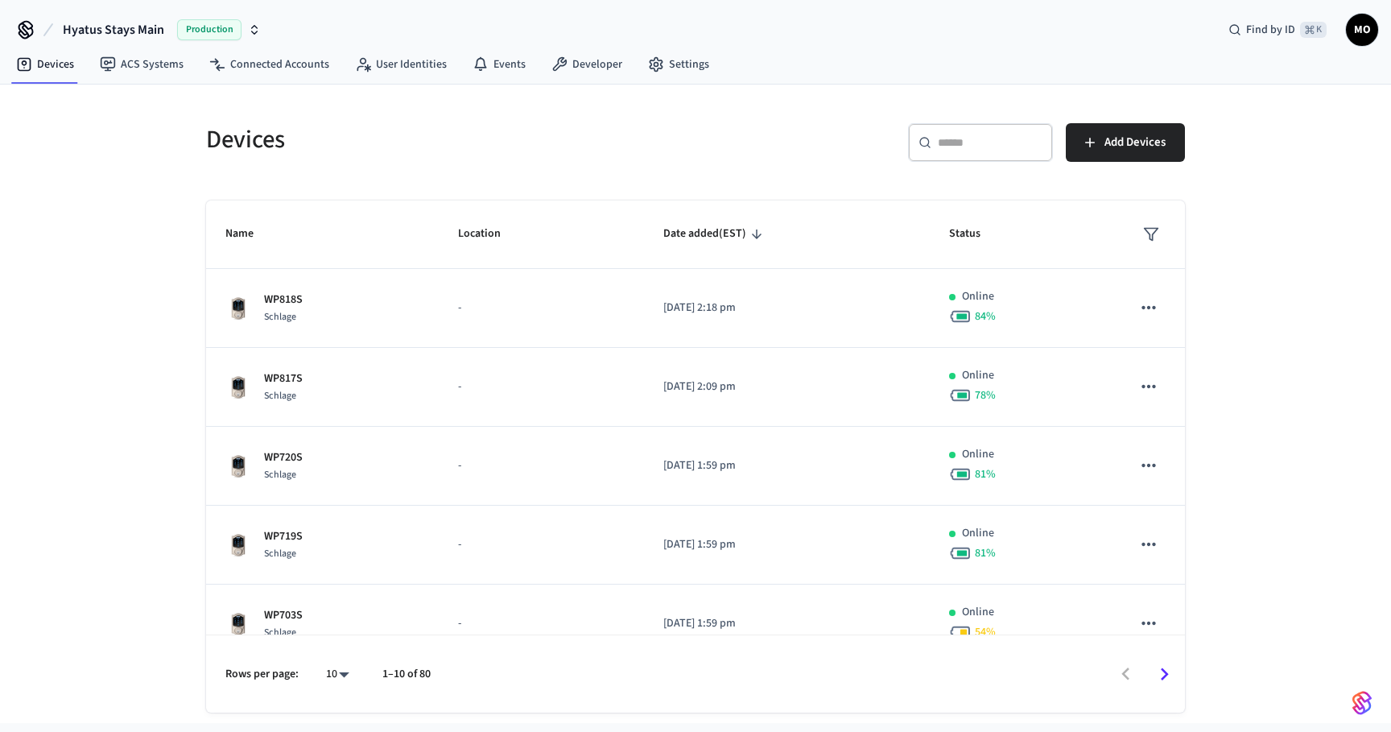
click at [975, 138] on input "text" at bounding box center [990, 142] width 105 height 16
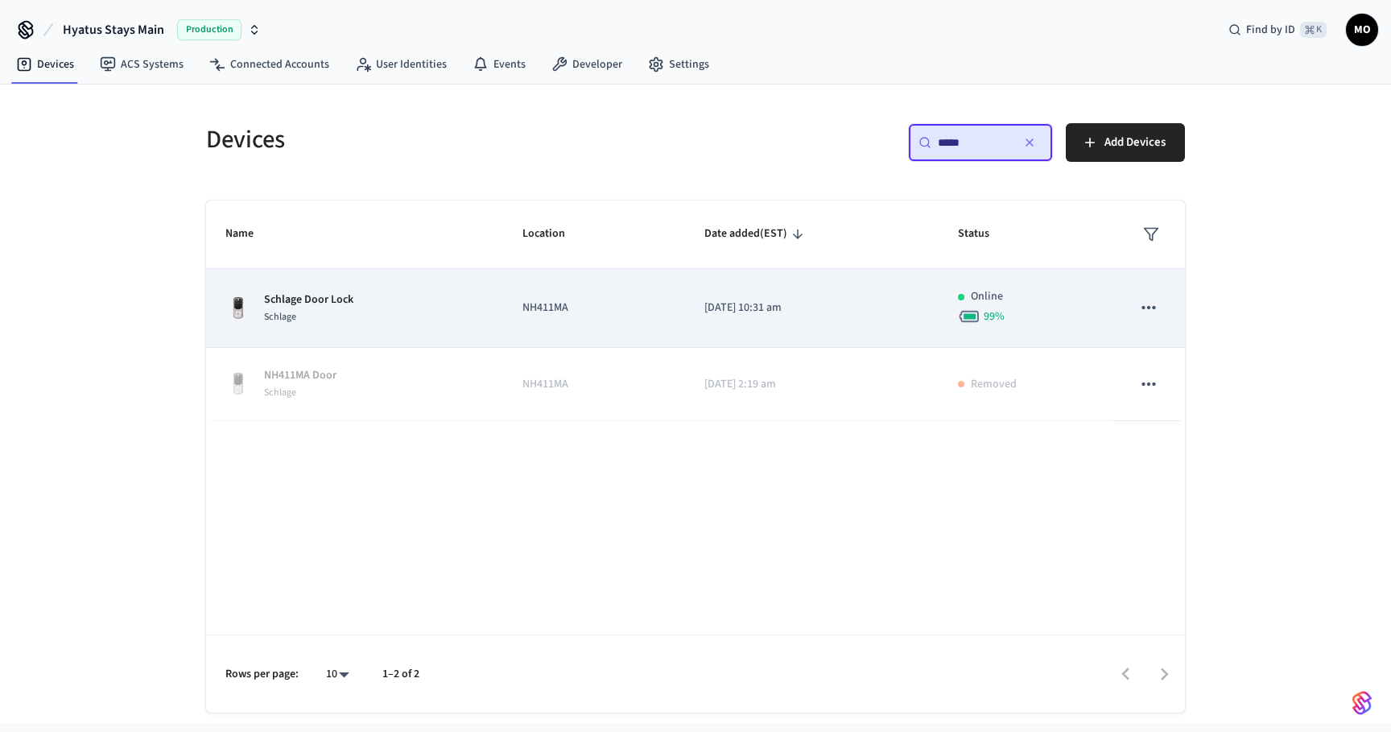
type input "*****"
click at [1147, 312] on icon "sticky table" at bounding box center [1148, 307] width 21 height 21
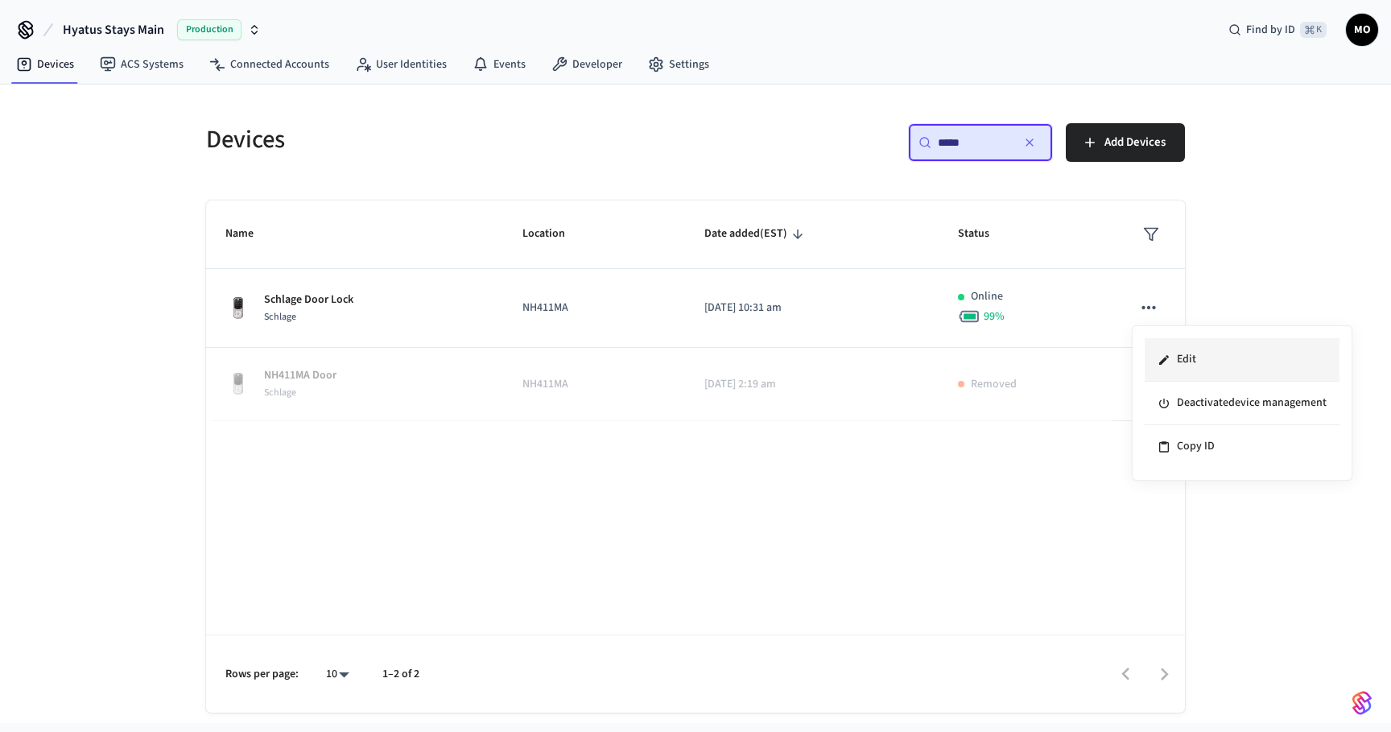
click at [1151, 357] on li "Edit" at bounding box center [1242, 359] width 195 height 43
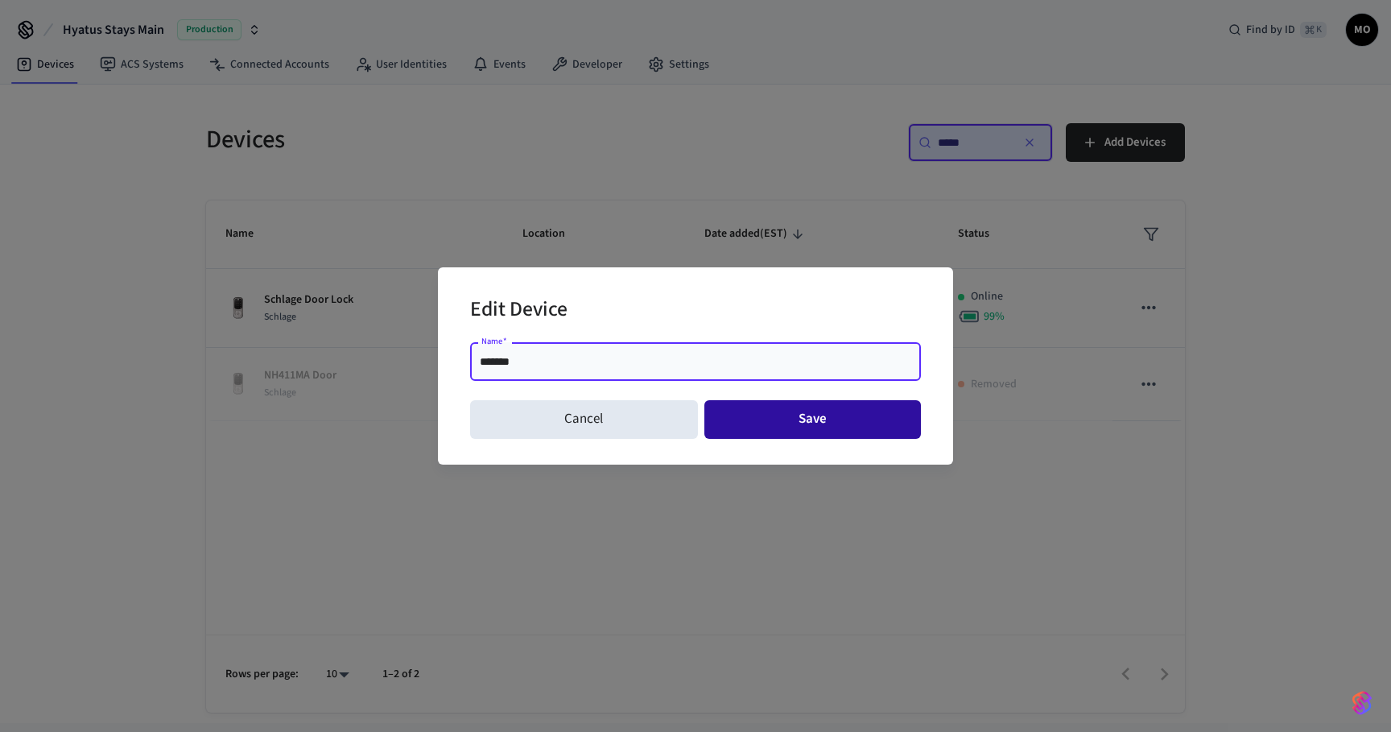
type input "*******"
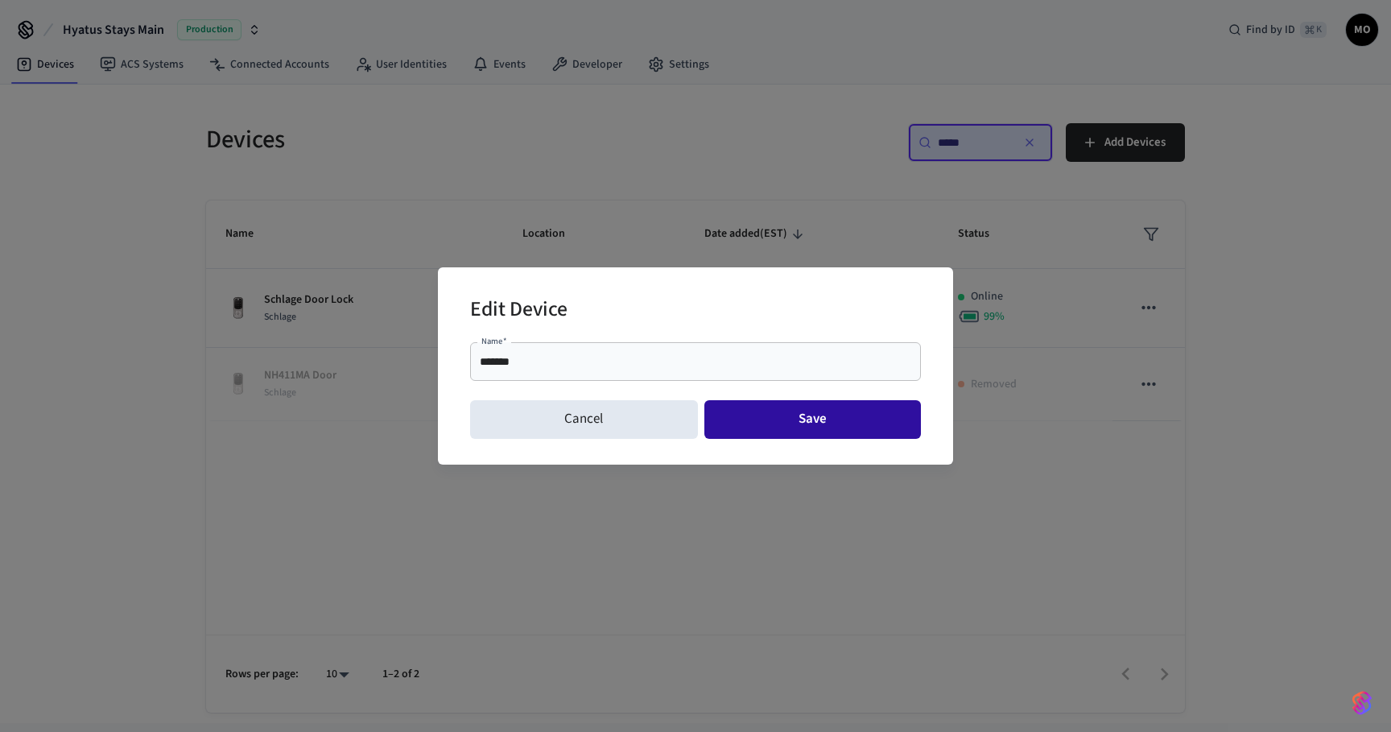
click at [769, 412] on button "Save" at bounding box center [813, 419] width 217 height 39
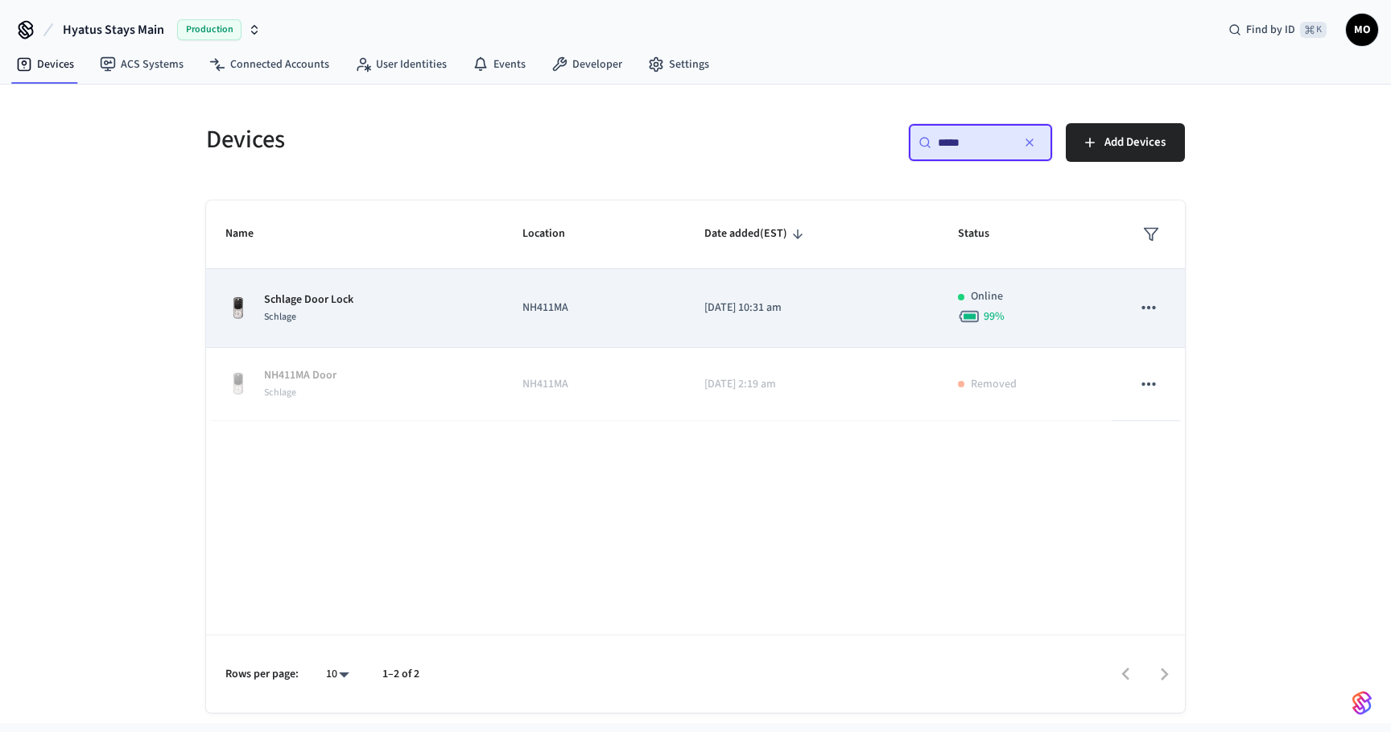
click at [677, 324] on td "NH411MA" at bounding box center [594, 308] width 182 height 79
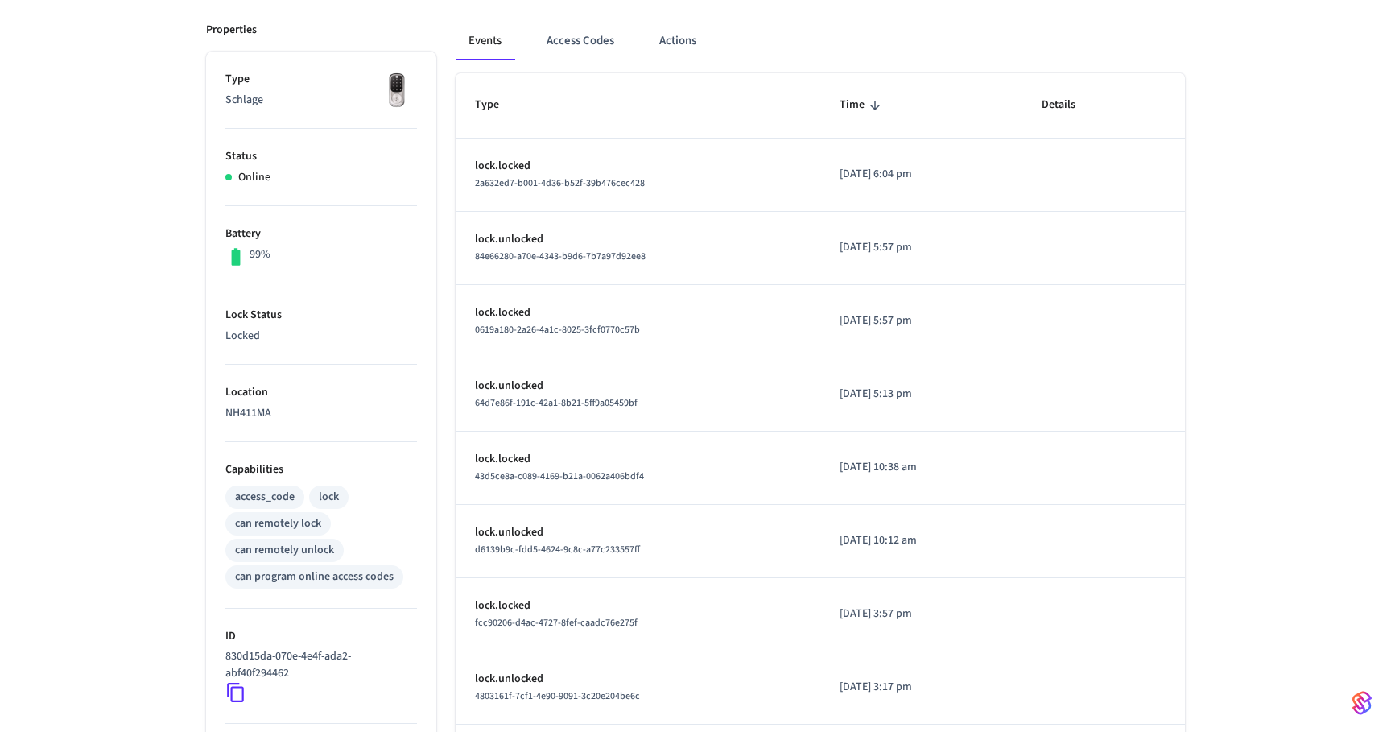
scroll to position [225, 0]
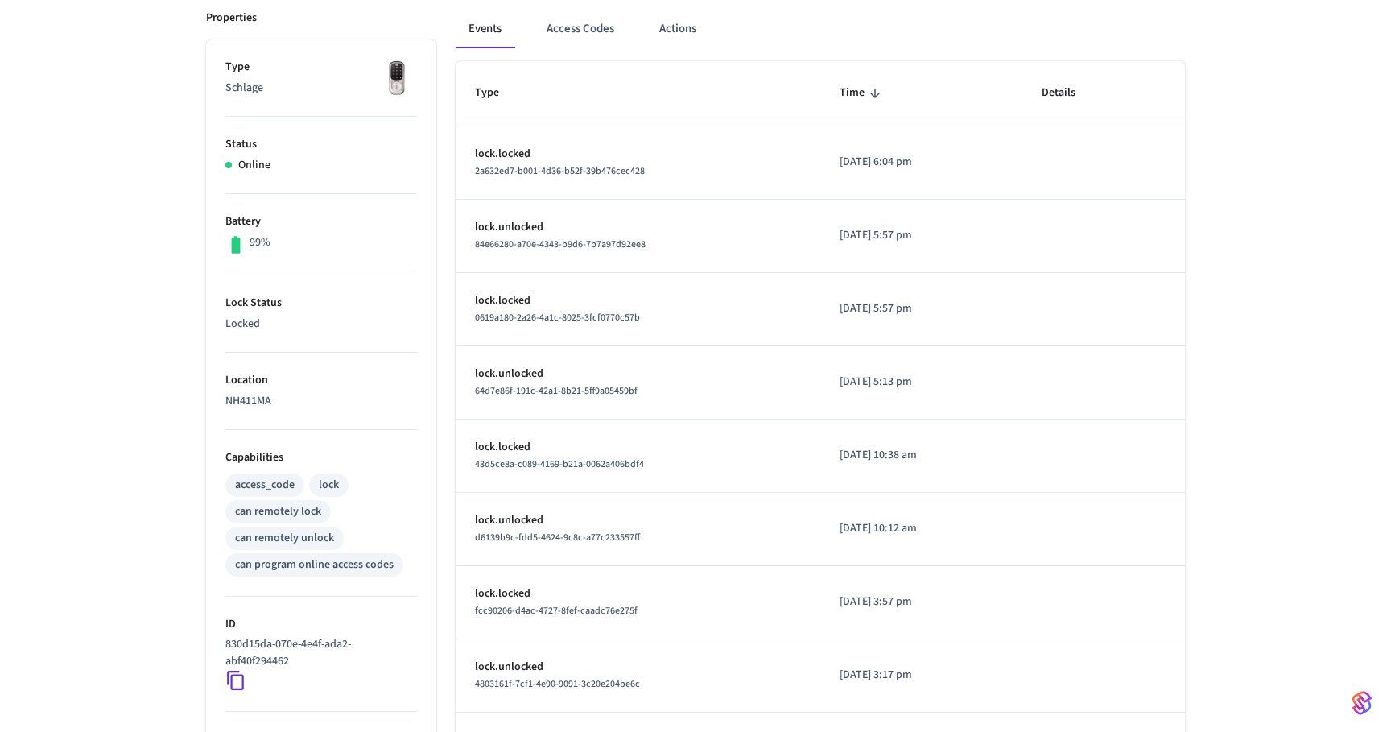
click at [233, 681] on icon at bounding box center [235, 680] width 21 height 21
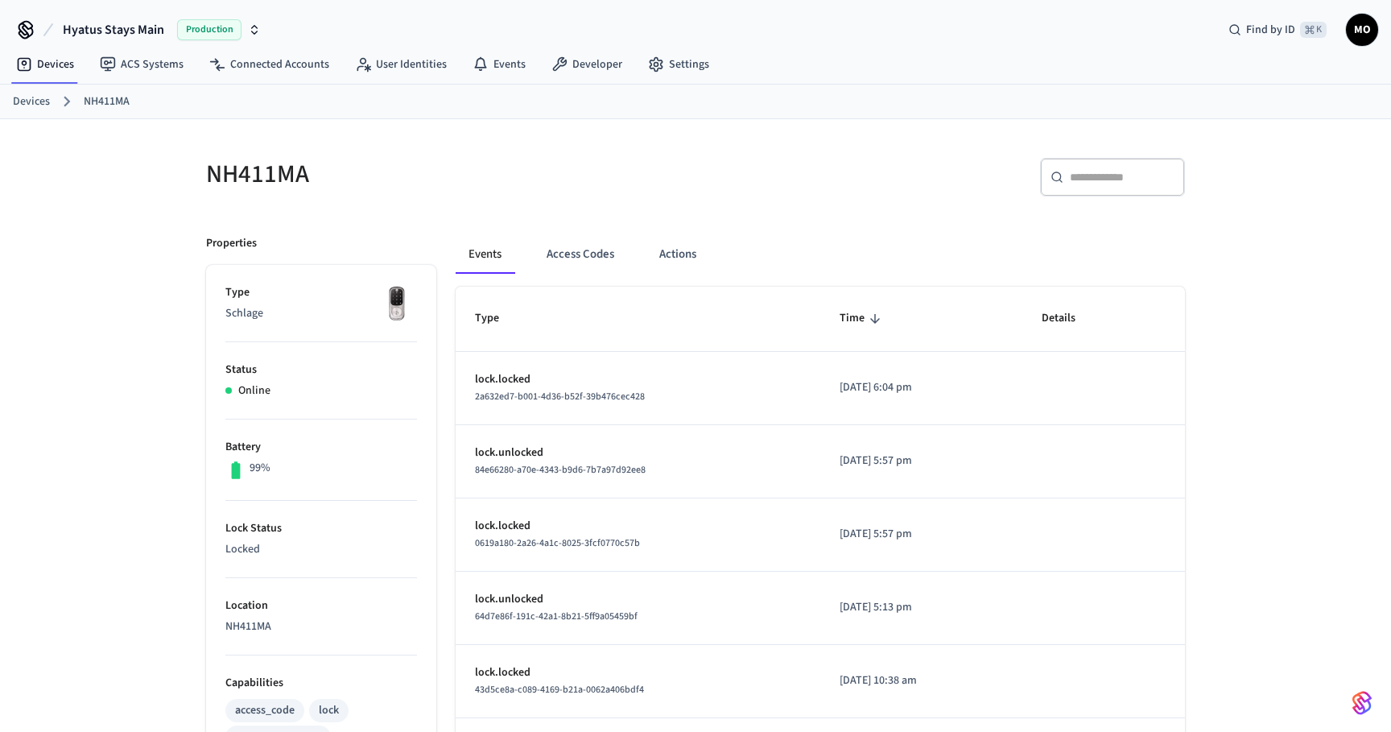
click at [37, 107] on link "Devices" at bounding box center [31, 101] width 37 height 17
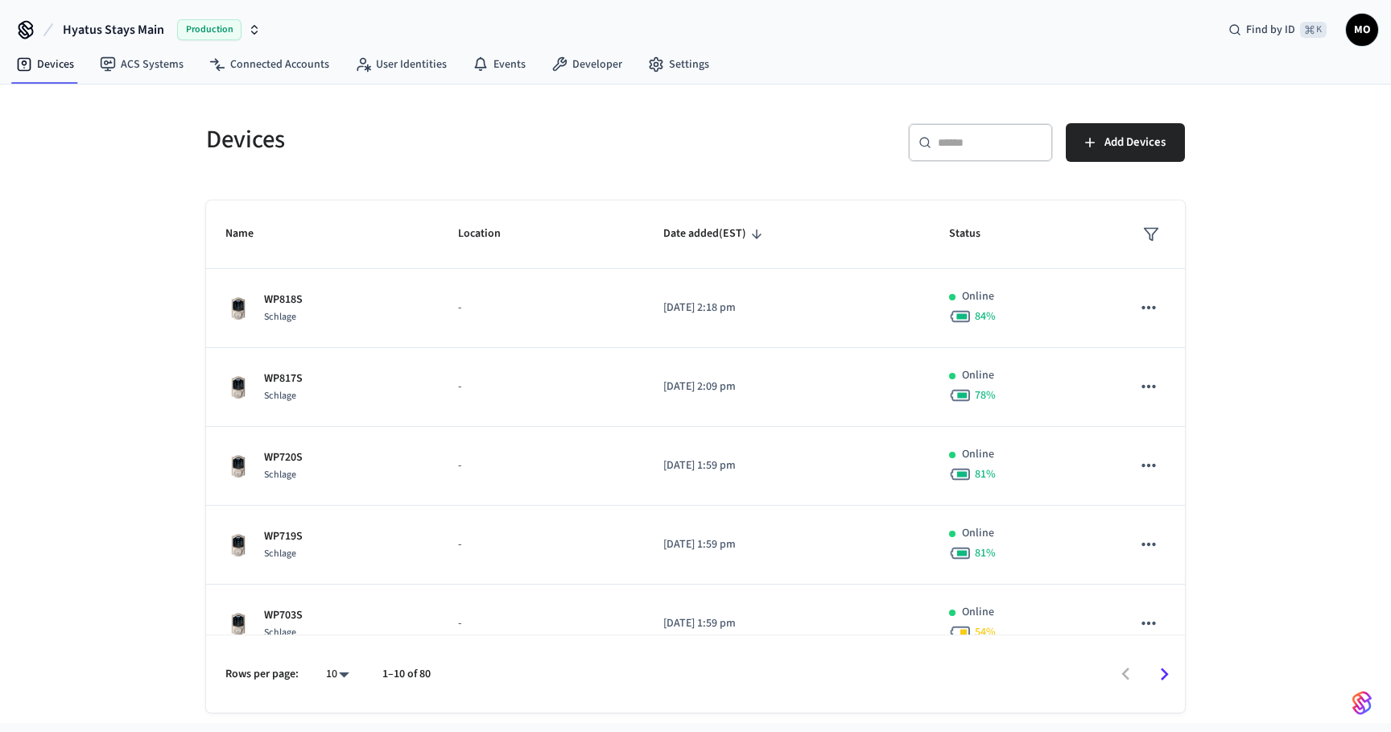
click at [979, 151] on div "​ ​" at bounding box center [980, 142] width 145 height 39
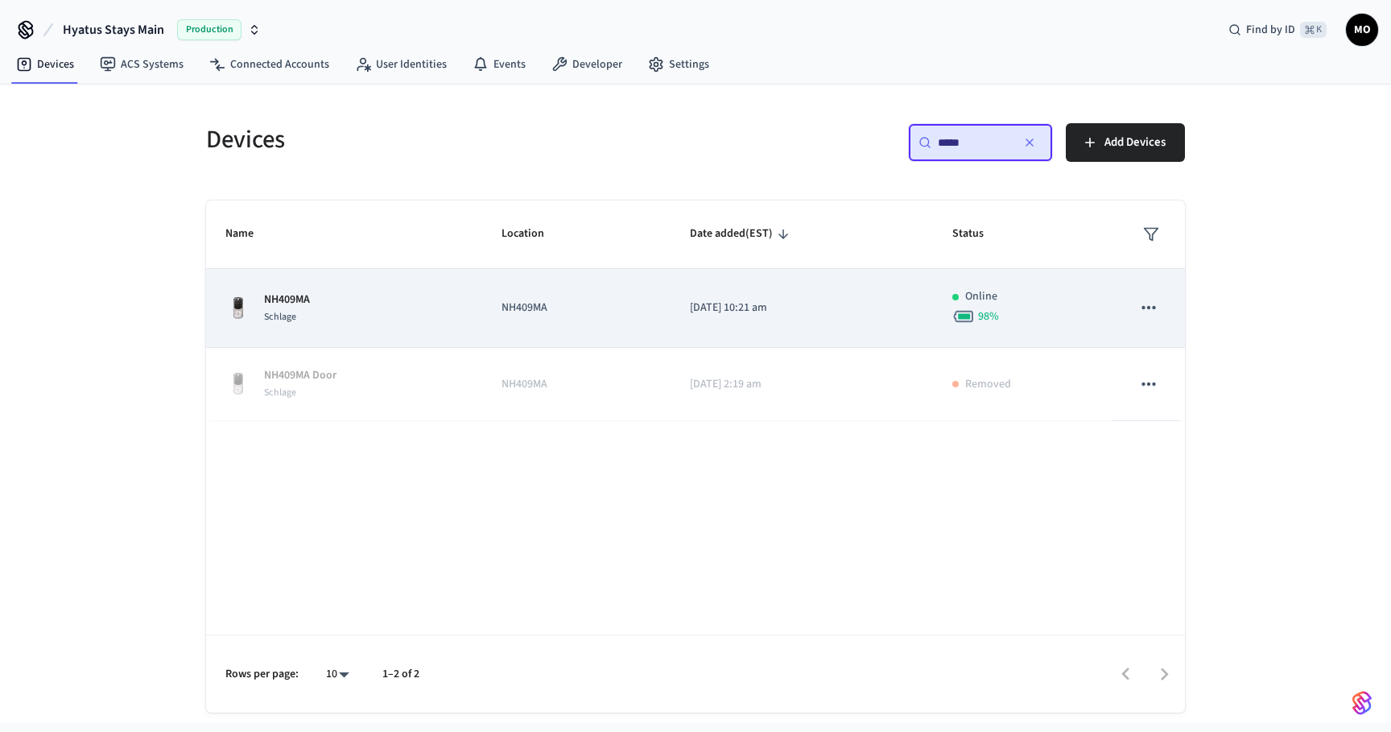
type input "*****"
click at [501, 289] on td "NH409MA" at bounding box center [576, 308] width 188 height 79
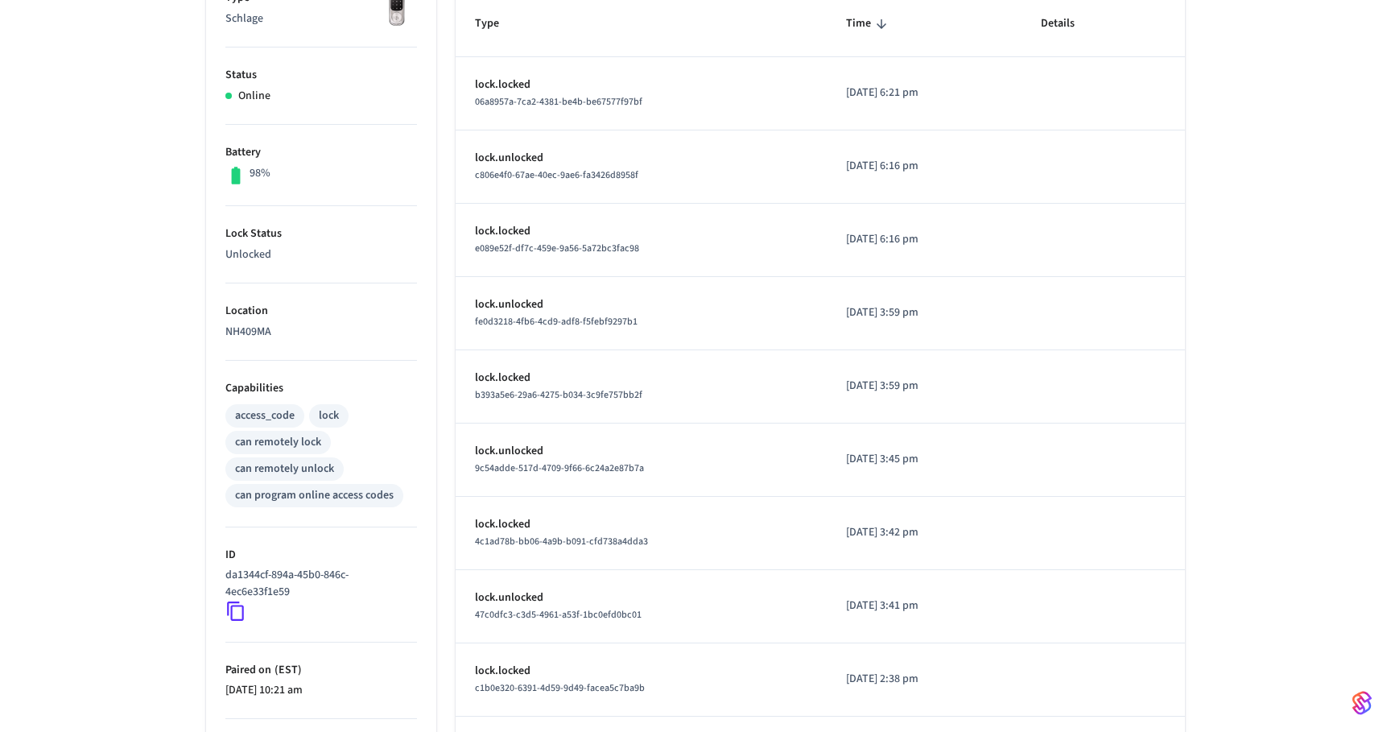
scroll to position [370, 0]
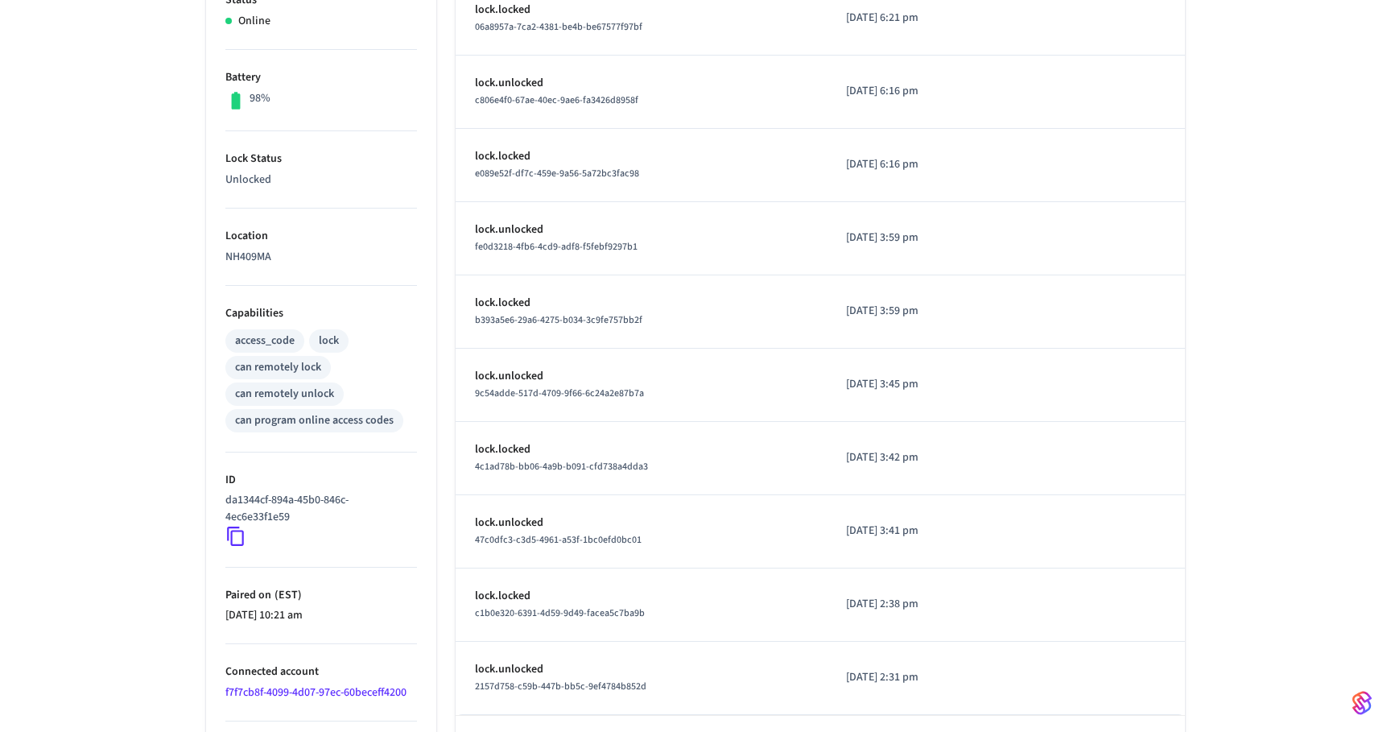
click at [243, 548] on li "ID da1344cf-894a-45b0-846c-4ec6e33f1e59" at bounding box center [321, 509] width 192 height 115
click at [241, 540] on icon at bounding box center [235, 536] width 21 height 21
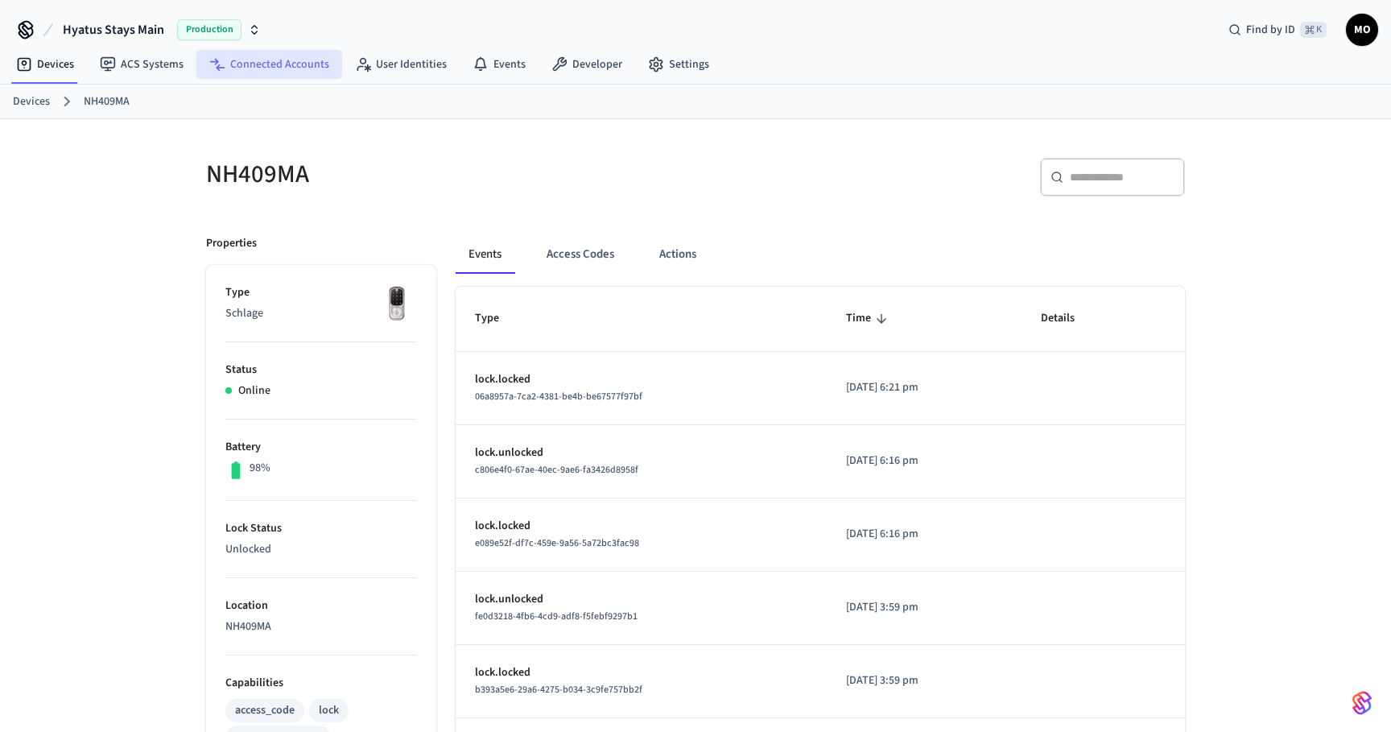
click at [260, 72] on link "Connected Accounts" at bounding box center [269, 64] width 146 height 29
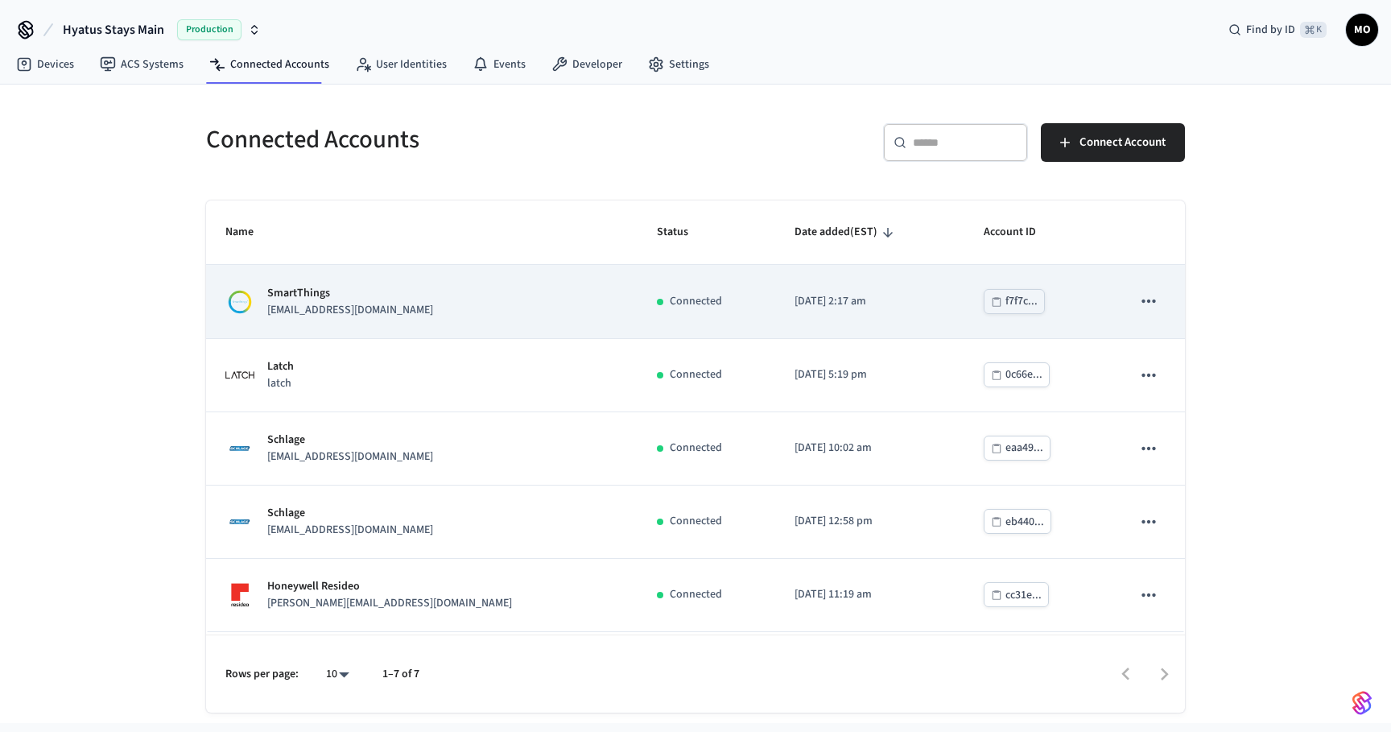
click at [448, 312] on div "SmartThings michaelort@hyatus.com" at bounding box center [421, 302] width 393 height 34
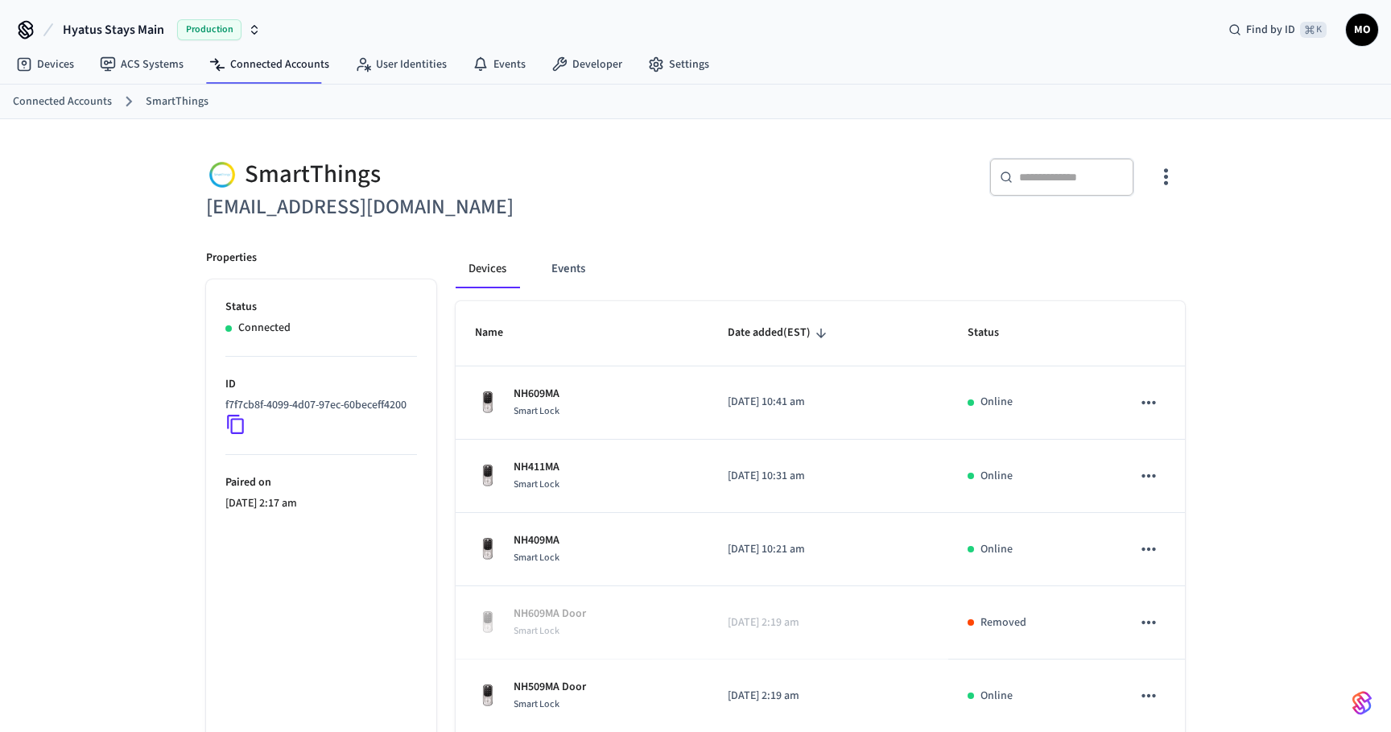
click at [1172, 188] on icon "button" at bounding box center [1166, 176] width 25 height 25
click at [1130, 242] on span "Sync Account" at bounding box center [1120, 243] width 65 height 16
click at [896, 156] on div at bounding box center [695, 366] width 1391 height 732
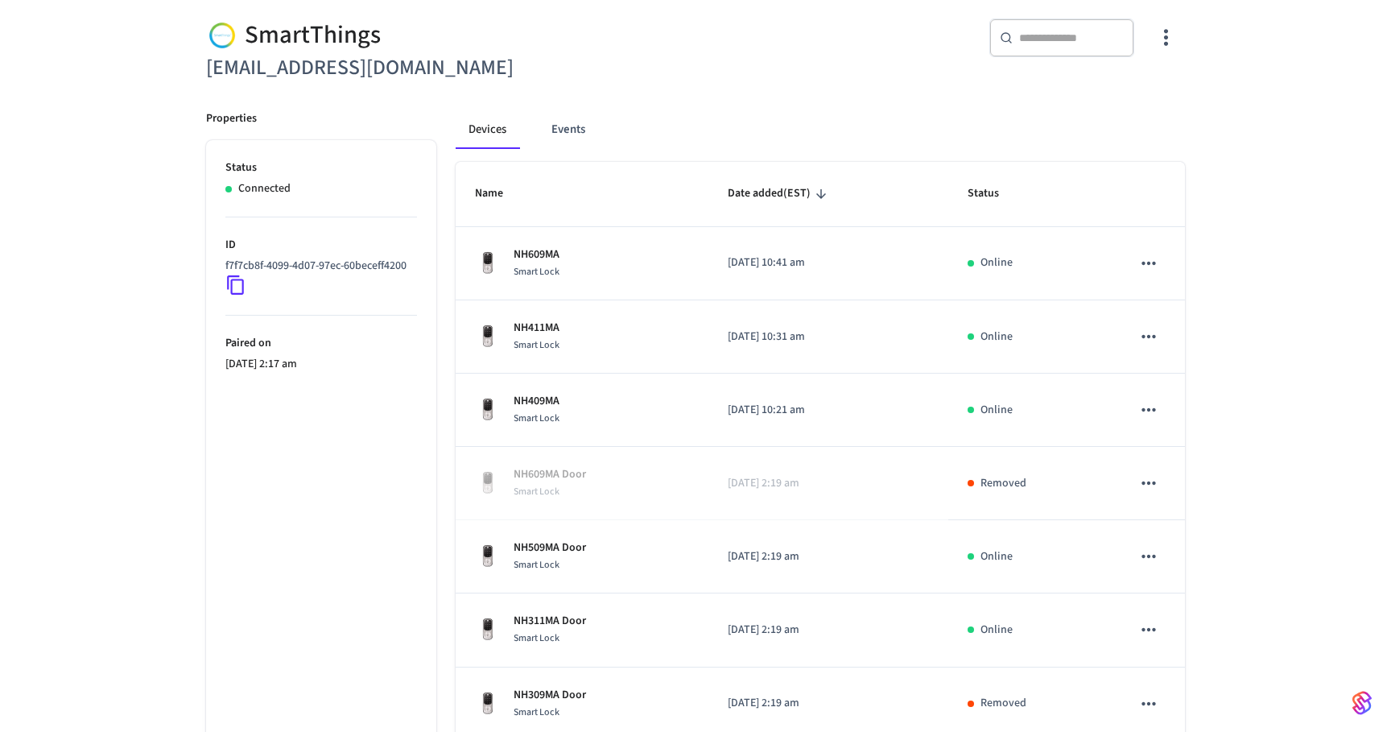
scroll to position [447, 0]
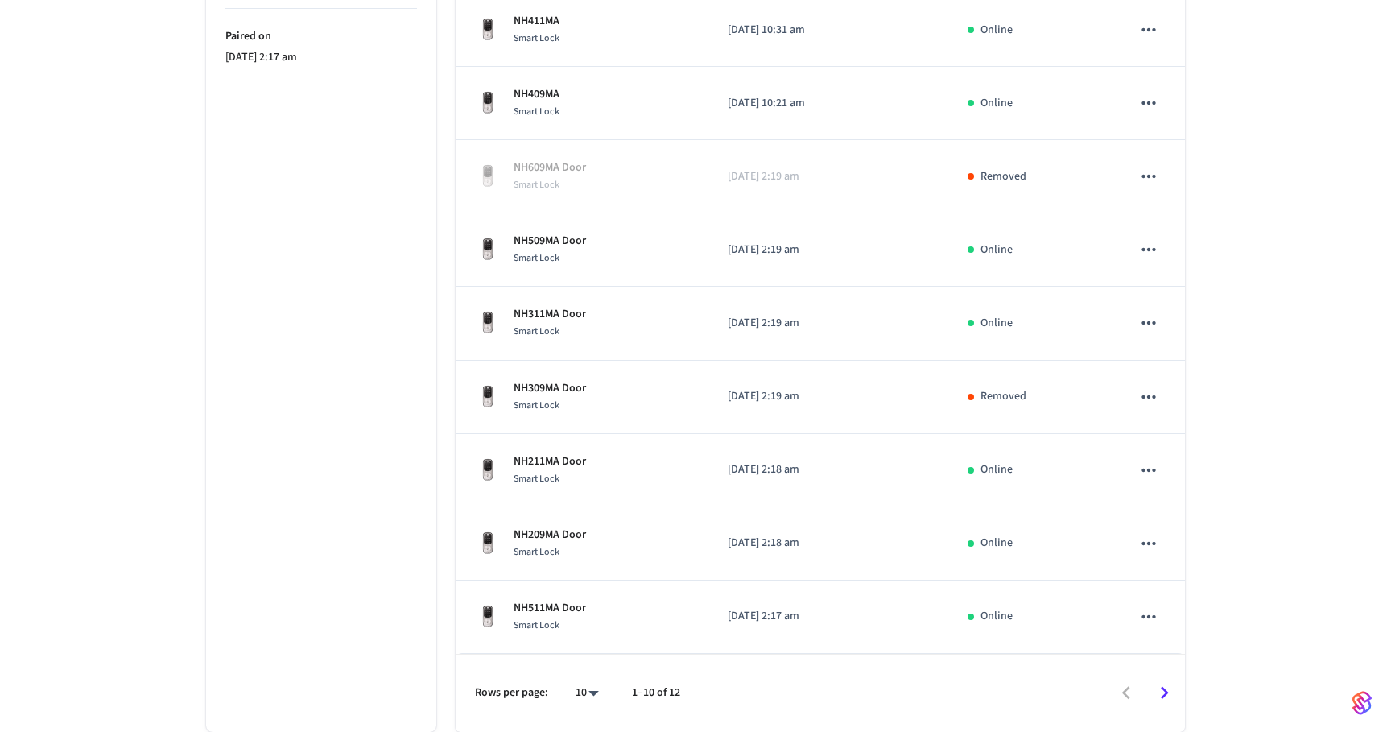
click at [587, 686] on body "Hyatus Stays Main Production Find by ID ⌘ K MO Devices ACS Systems Connected Ac…" at bounding box center [695, 143] width 1391 height 1178
click at [585, 684] on li "All" at bounding box center [581, 684] width 43 height 43
type input "**"
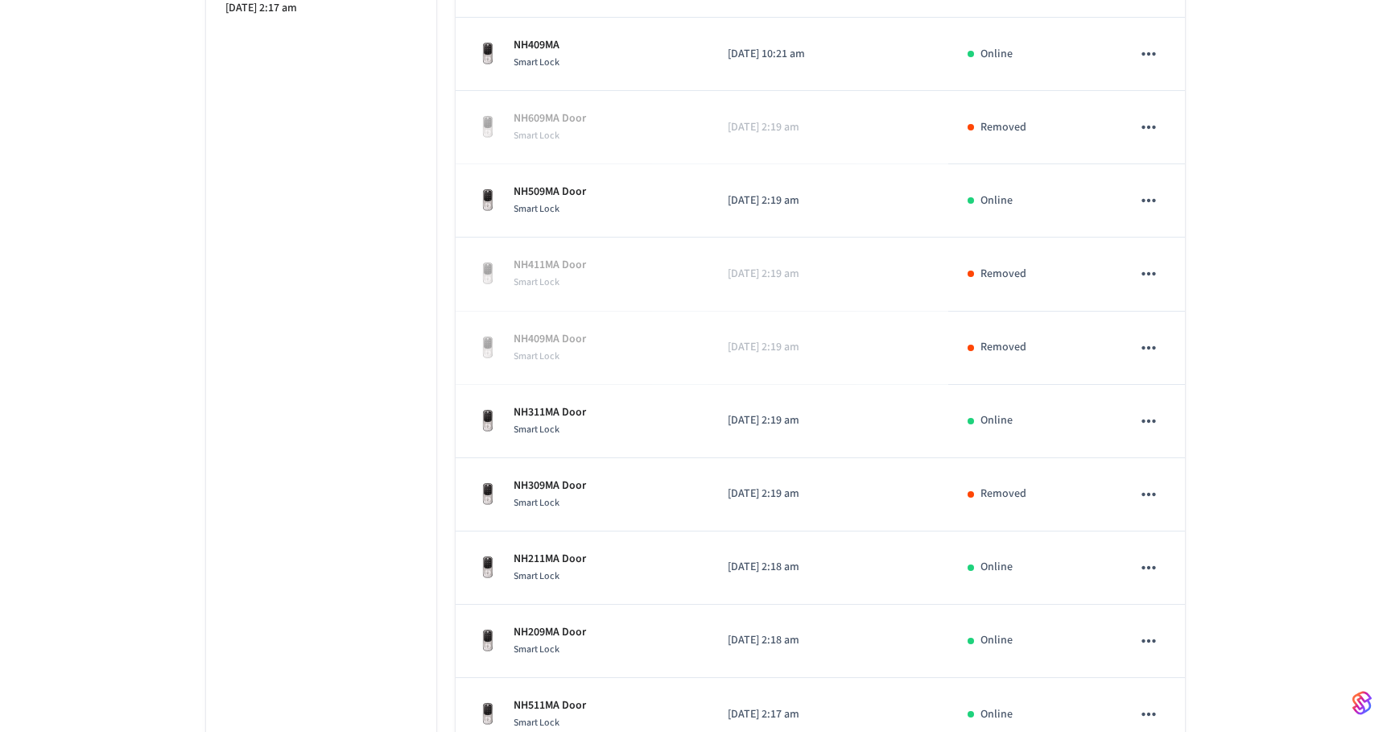
scroll to position [593, 0]
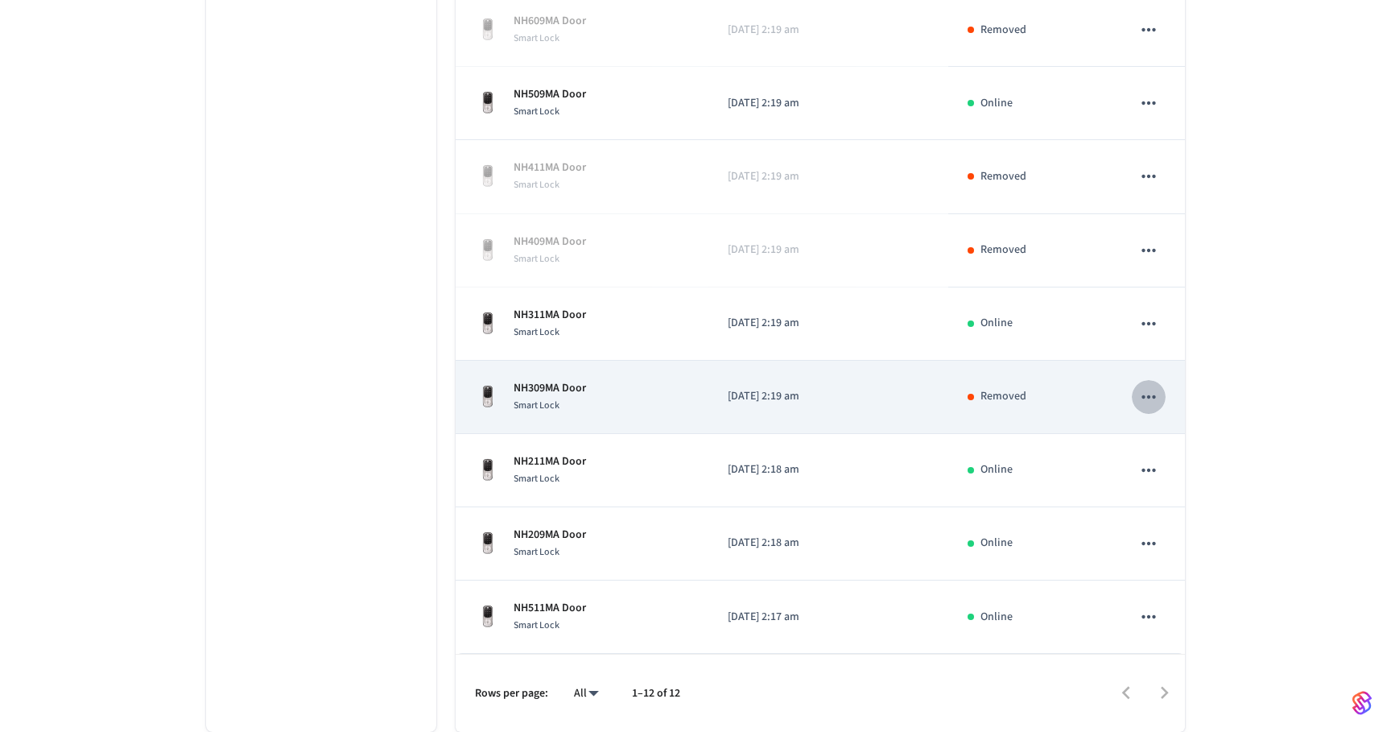
click at [1157, 406] on icon "sticky table" at bounding box center [1148, 396] width 21 height 21
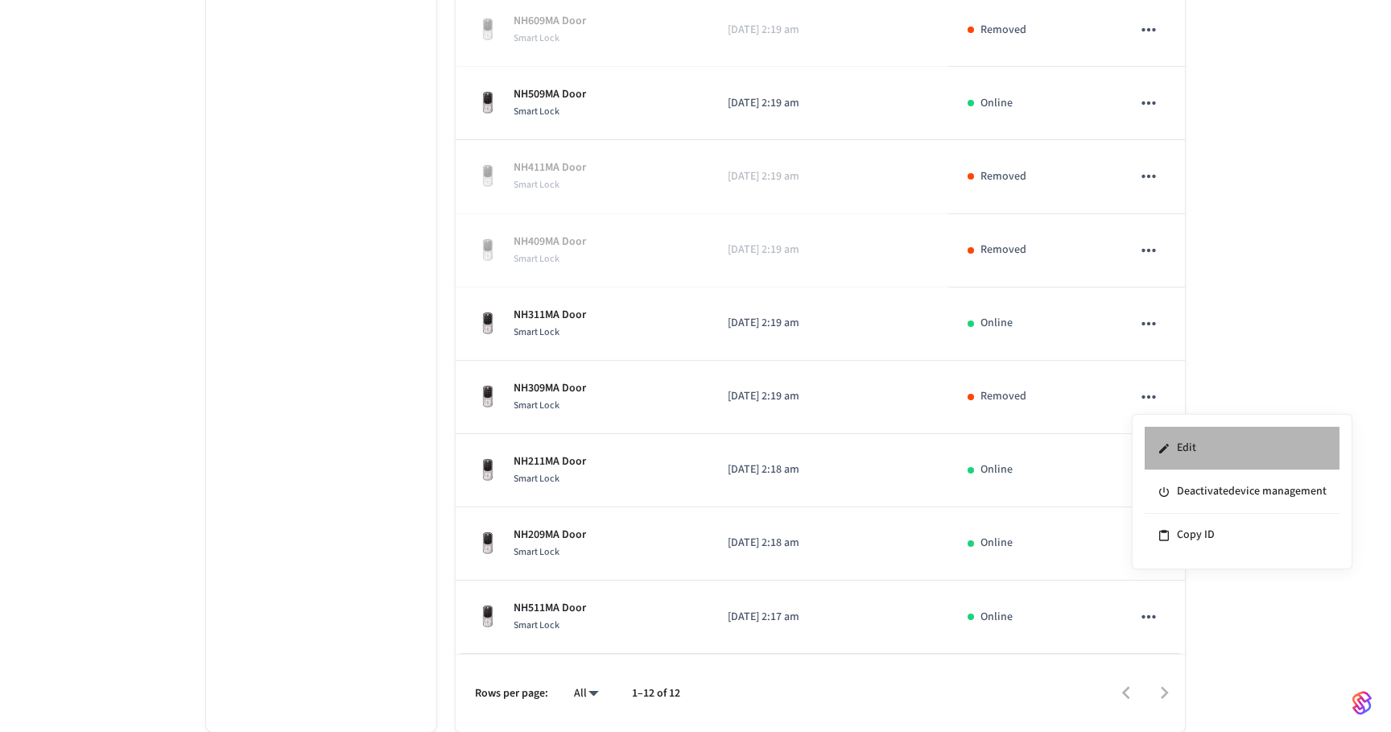
click at [1179, 441] on li "Edit" at bounding box center [1242, 448] width 195 height 43
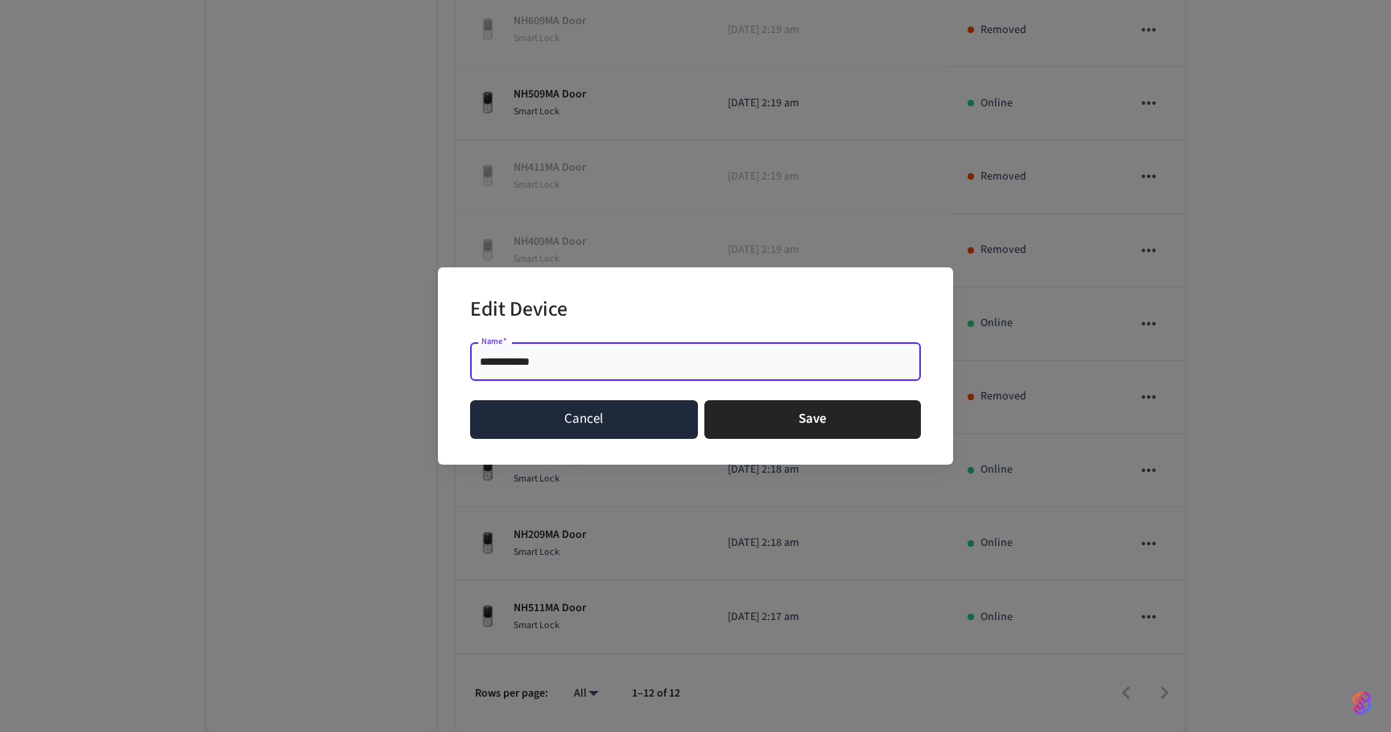
click at [637, 420] on button "Cancel" at bounding box center [584, 419] width 228 height 39
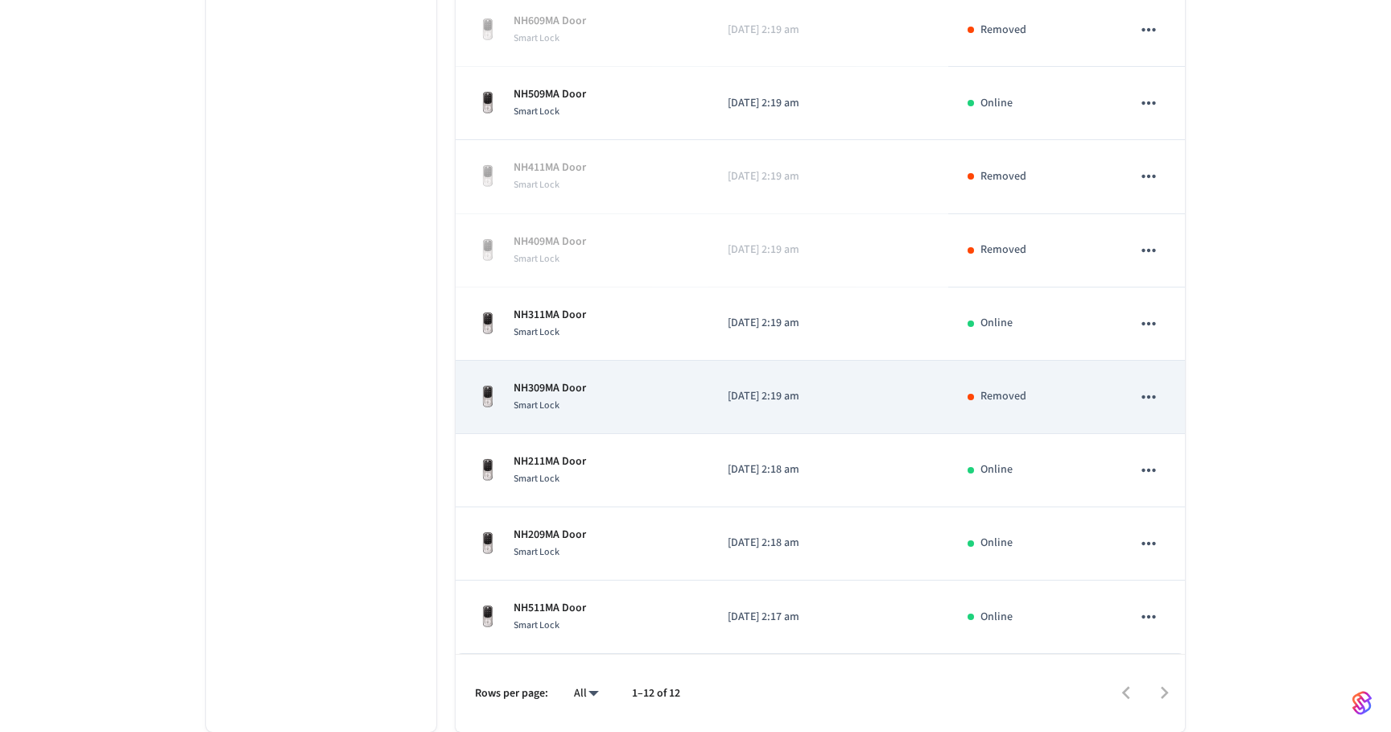
click at [647, 386] on div "NH309MA Door Smart Lock" at bounding box center [582, 397] width 214 height 34
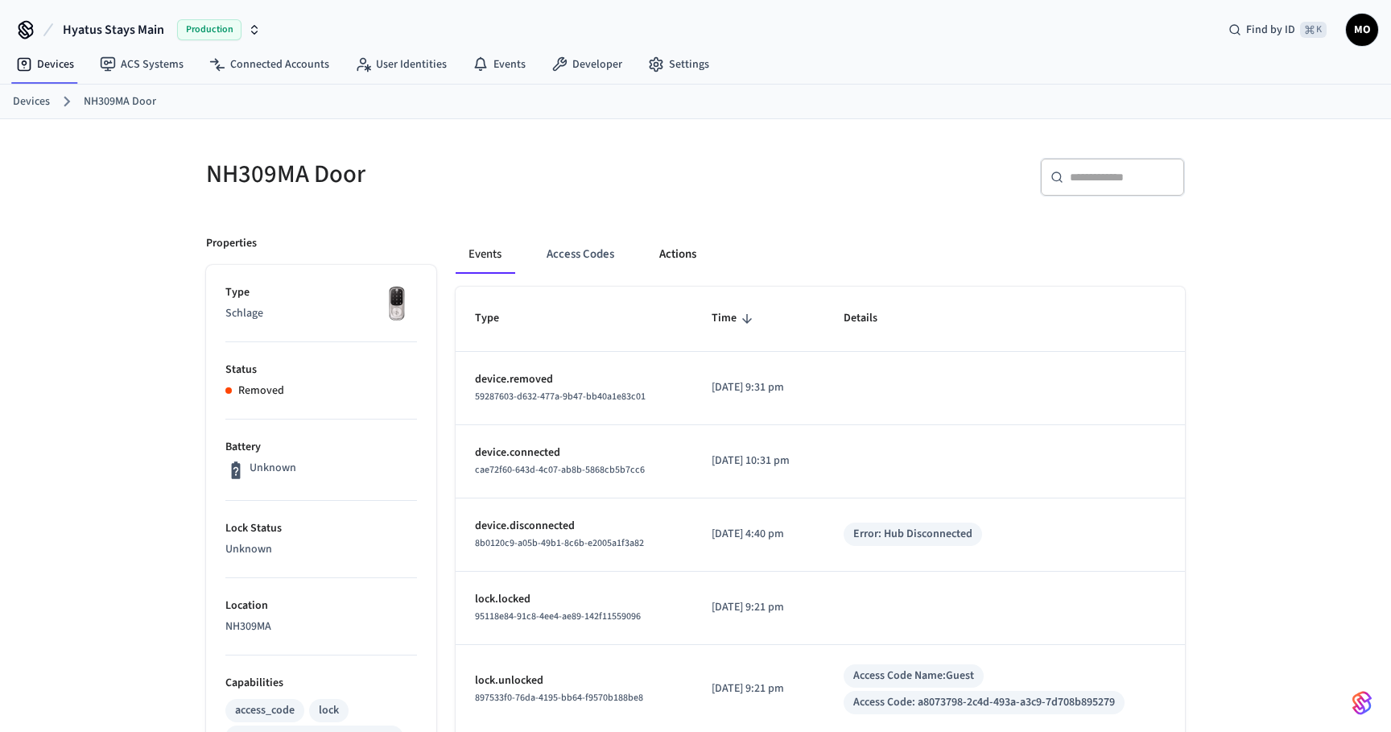
click at [659, 253] on button "Actions" at bounding box center [678, 254] width 63 height 39
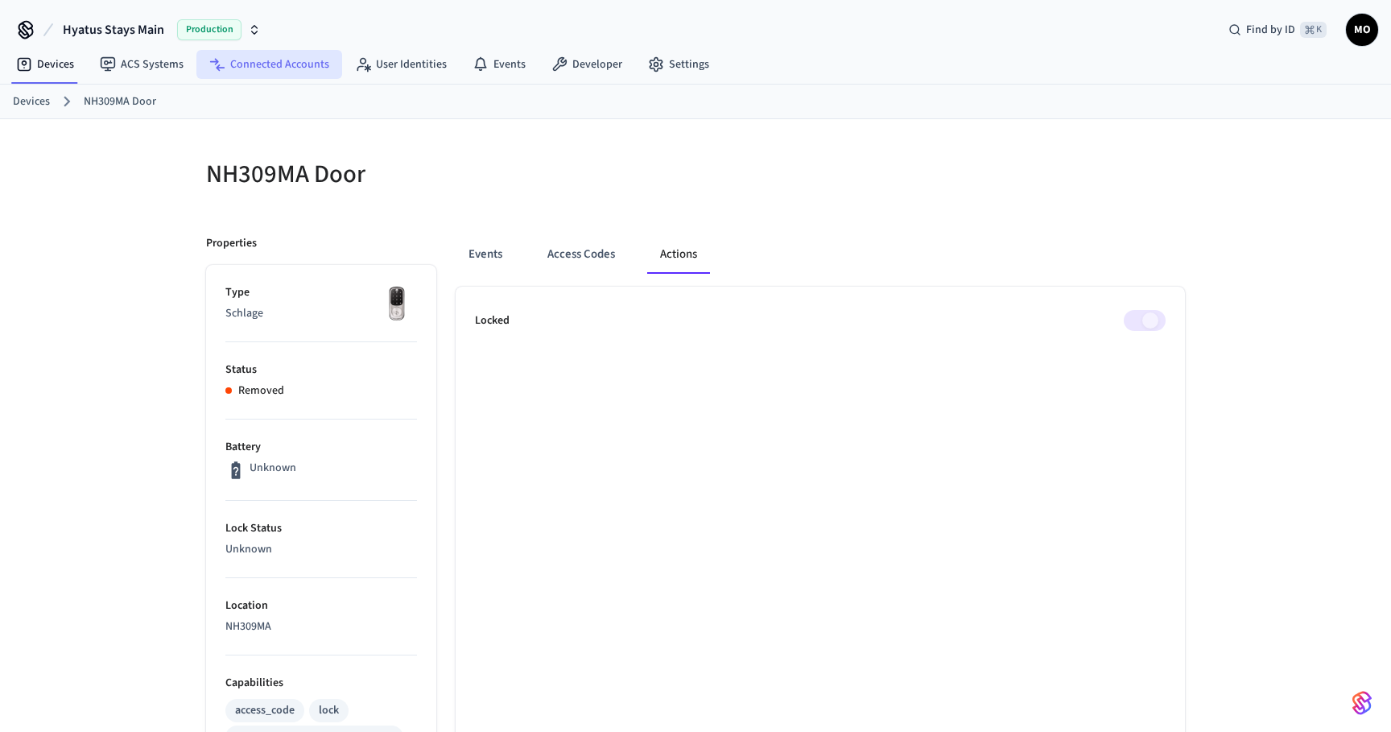
click at [246, 69] on link "Connected Accounts" at bounding box center [269, 64] width 146 height 29
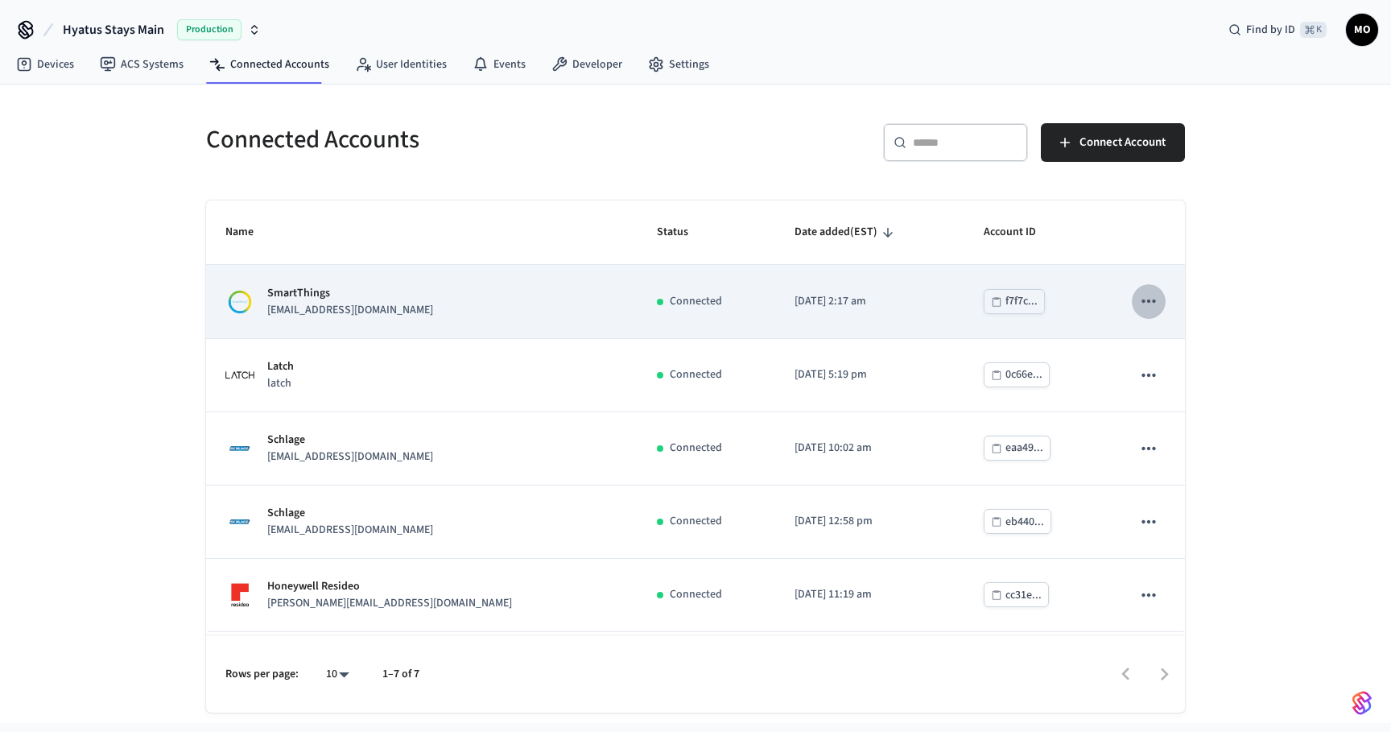
click at [1158, 315] on button "sticky table" at bounding box center [1149, 301] width 34 height 34
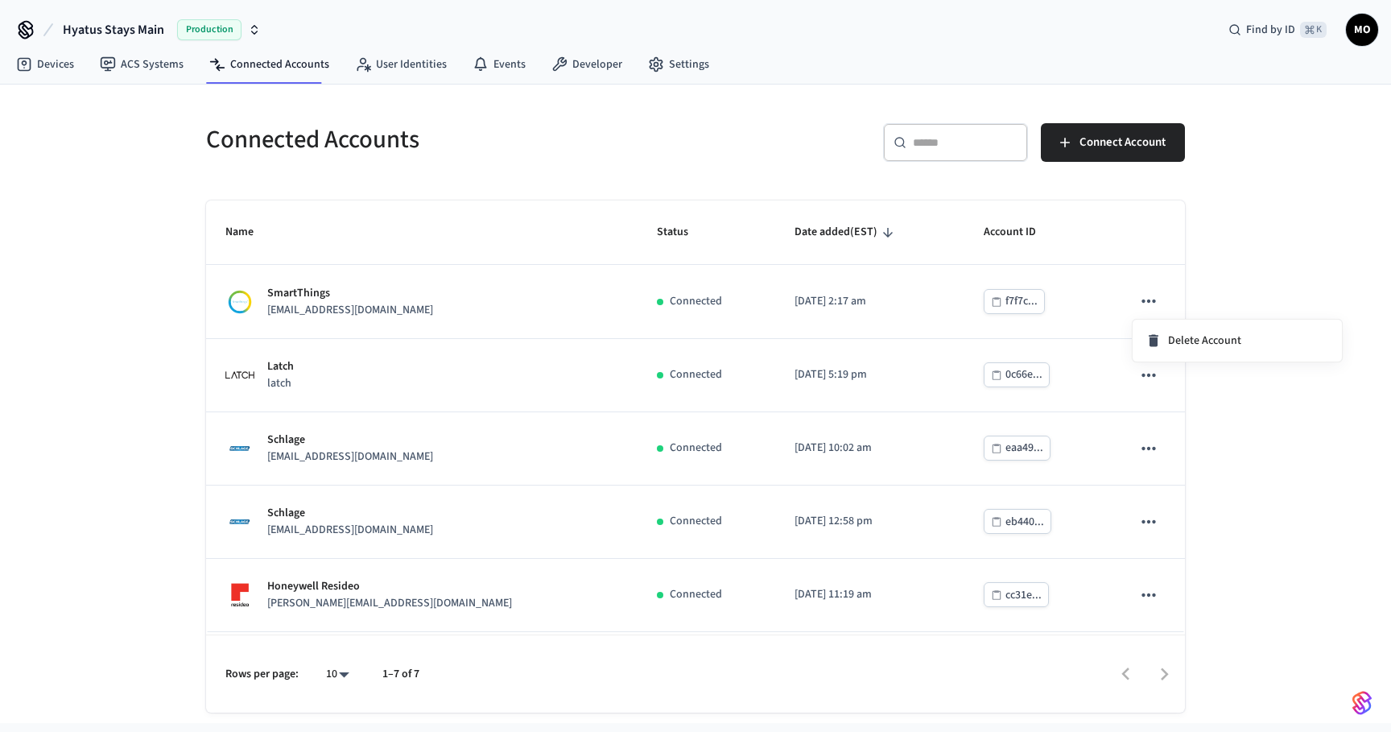
click at [544, 310] on div at bounding box center [695, 366] width 1391 height 732
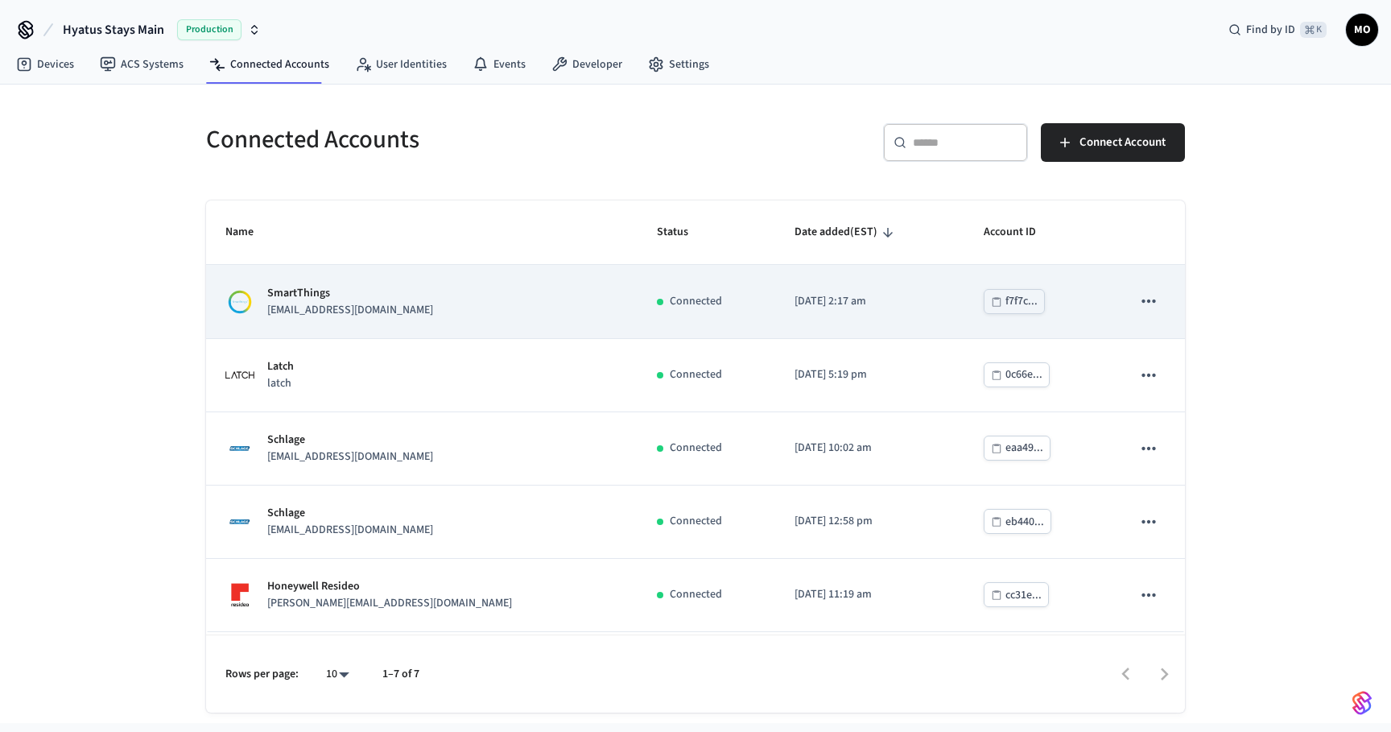
click at [411, 308] on div "SmartThings [EMAIL_ADDRESS][DOMAIN_NAME]" at bounding box center [421, 302] width 393 height 34
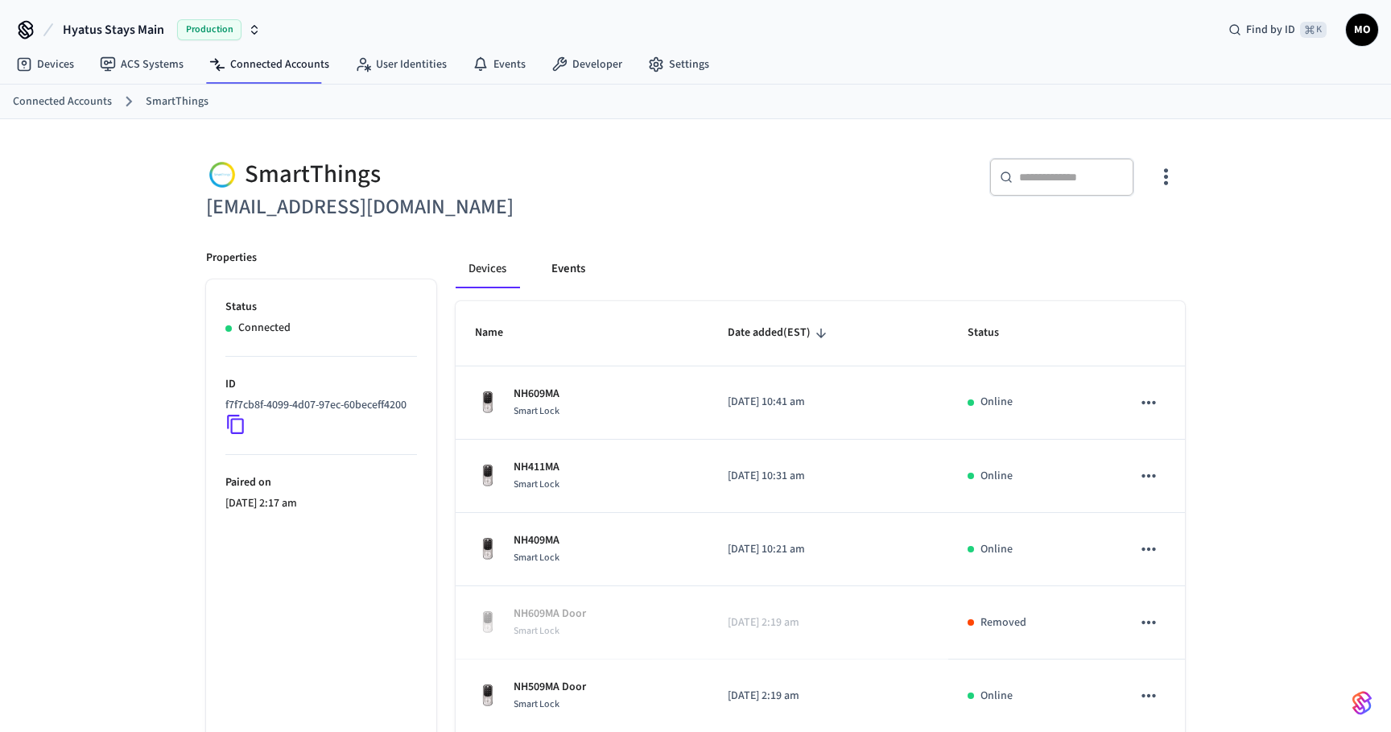
click at [558, 273] on button "Events" at bounding box center [569, 269] width 60 height 39
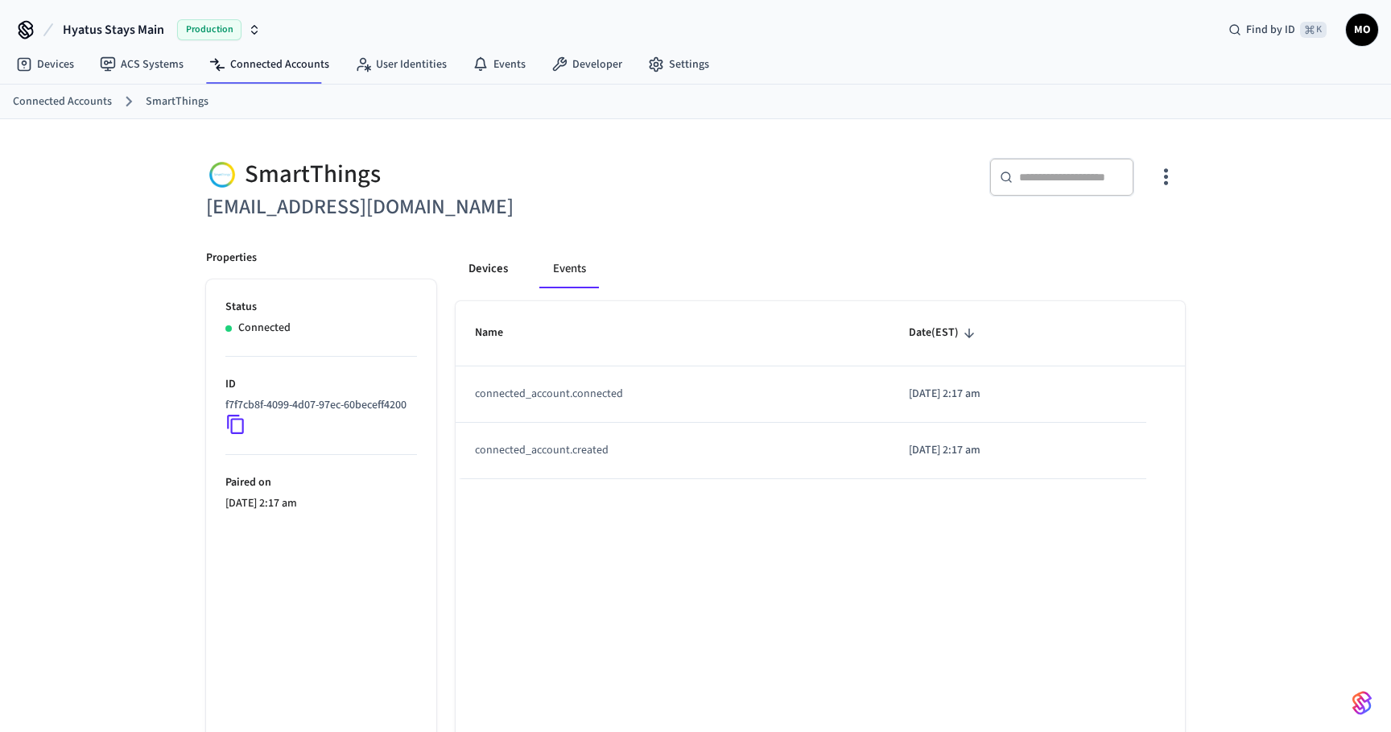
click at [490, 266] on button "Devices" at bounding box center [488, 269] width 65 height 39
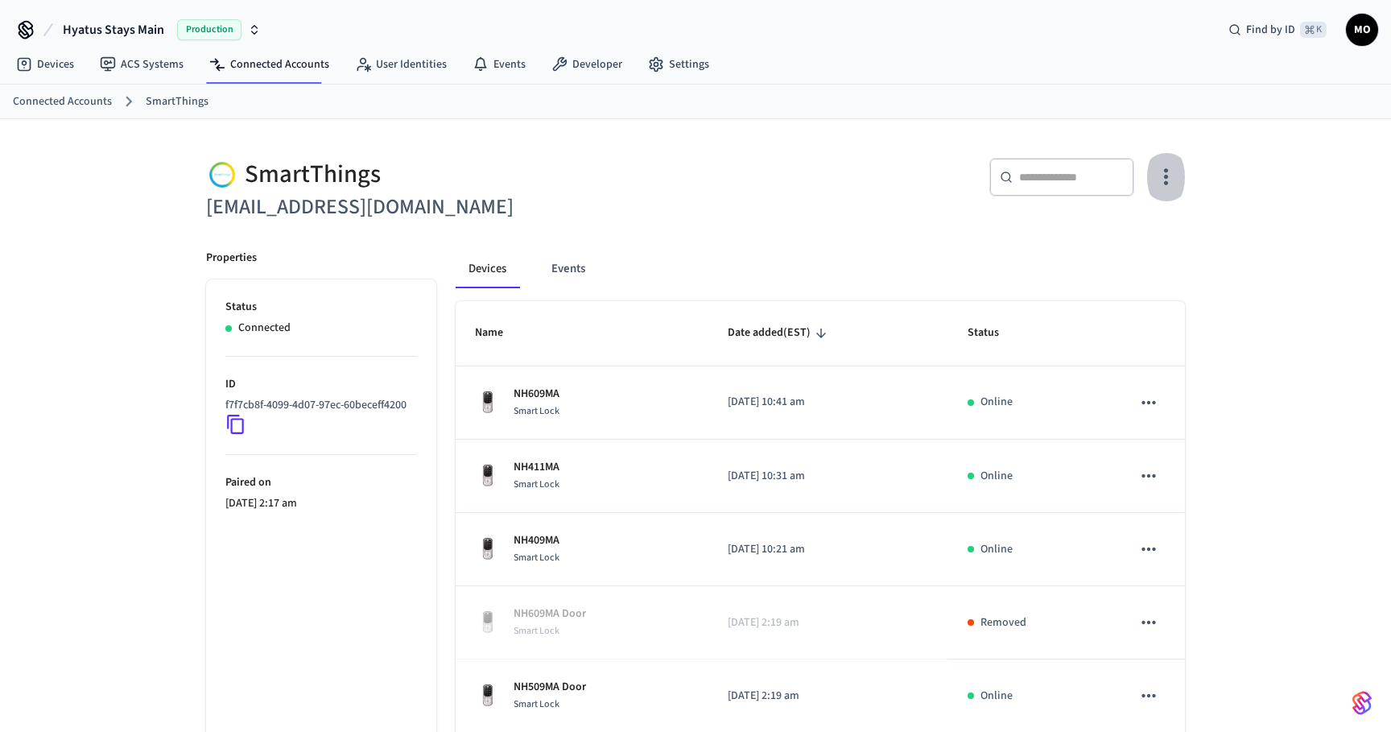
click at [1163, 177] on icon "button" at bounding box center [1166, 176] width 25 height 25
click at [1126, 230] on li "Sync Account" at bounding box center [1113, 243] width 122 height 43
click at [1070, 241] on icon at bounding box center [1073, 243] width 16 height 16
click at [563, 272] on div at bounding box center [695, 366] width 1391 height 732
click at [563, 272] on button "Events" at bounding box center [569, 269] width 60 height 39
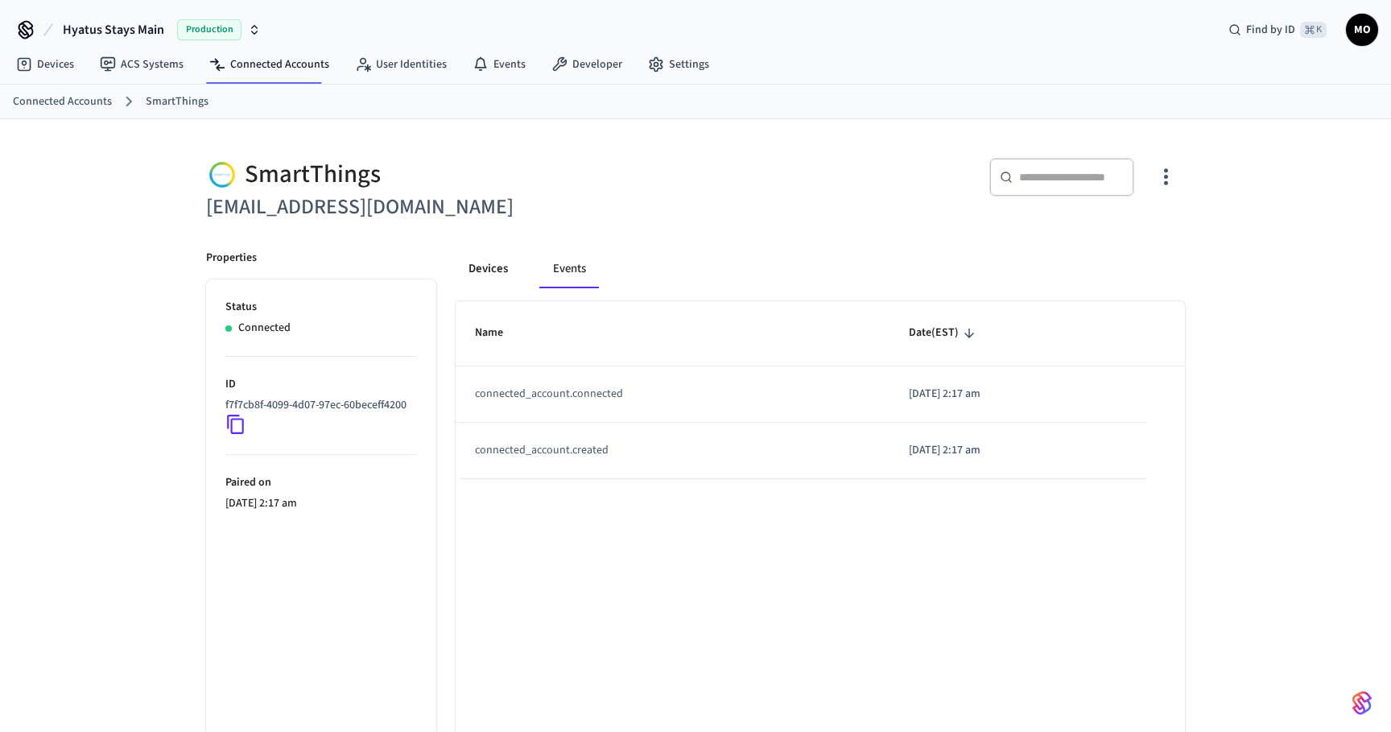
click at [484, 262] on button "Devices" at bounding box center [488, 269] width 65 height 39
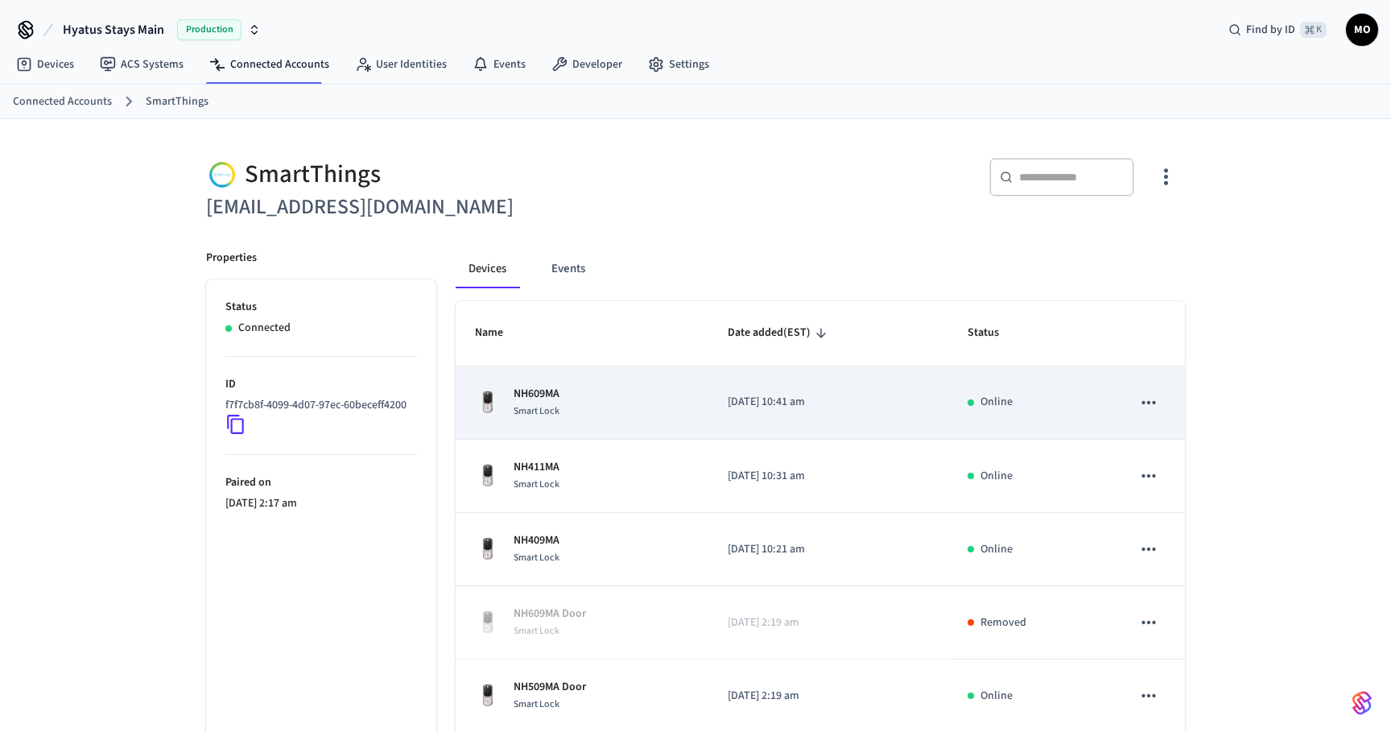
scroll to position [447, 0]
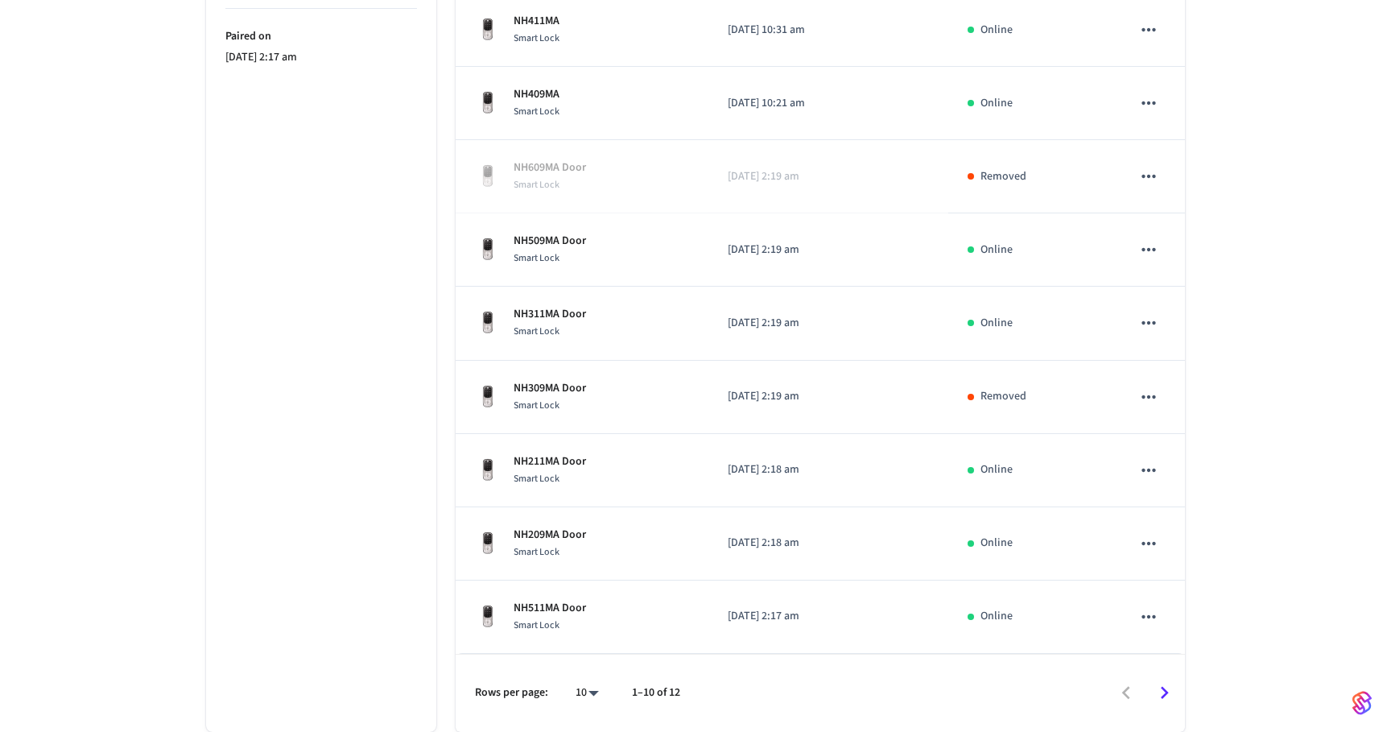
click at [593, 696] on body "Hyatus Stays Main Production Find by ID ⌘ K MO Devices ACS Systems Connected Ac…" at bounding box center [695, 143] width 1391 height 1178
click at [602, 674] on div "10 25 100 All" at bounding box center [581, 619] width 68 height 199
click at [578, 684] on li "All" at bounding box center [581, 684] width 43 height 43
type input "**"
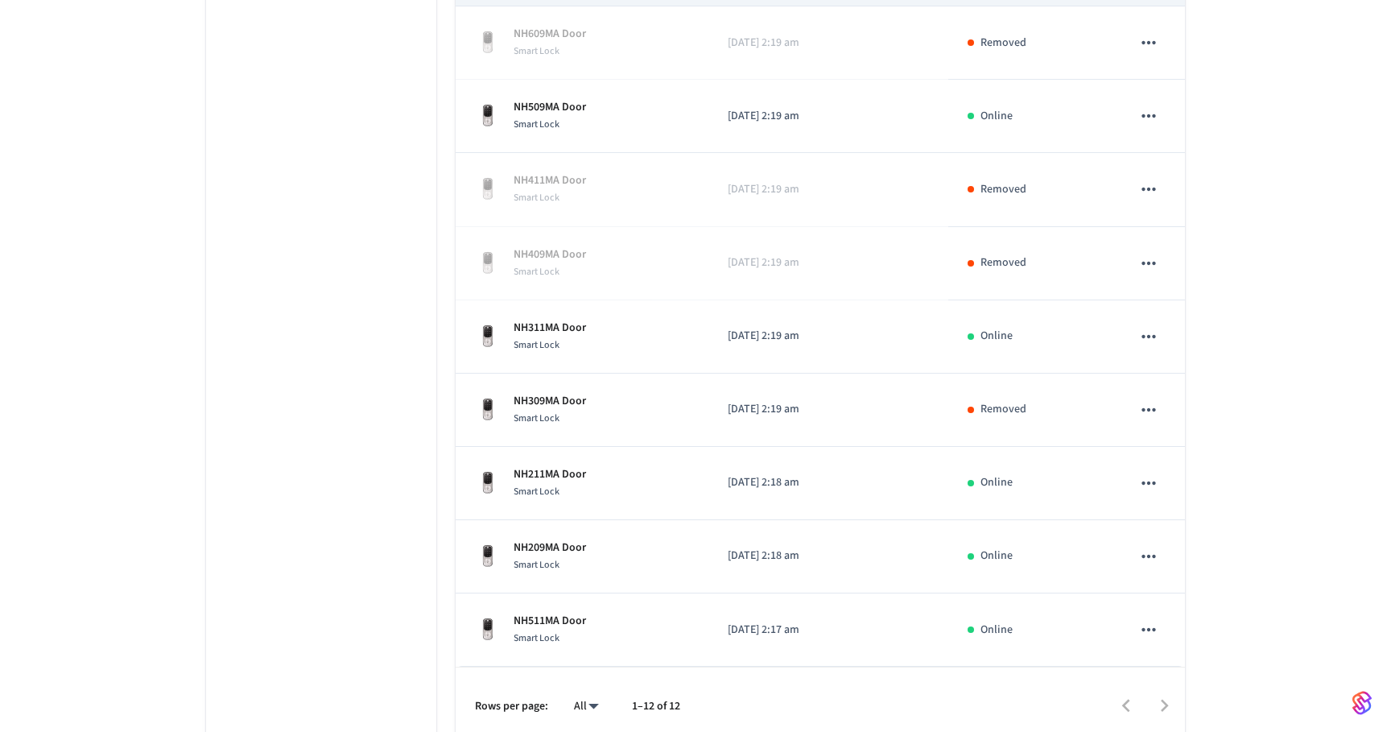
scroll to position [593, 0]
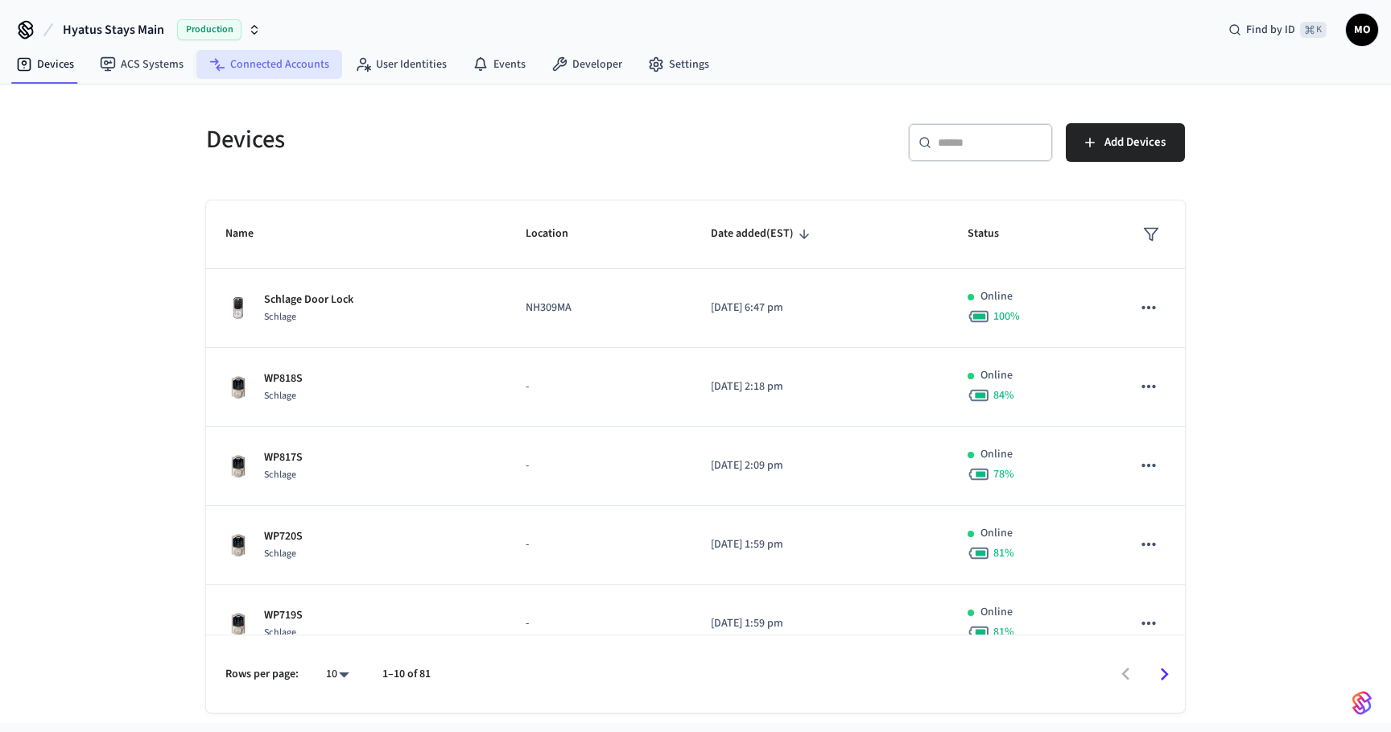
click at [283, 68] on link "Connected Accounts" at bounding box center [269, 64] width 146 height 29
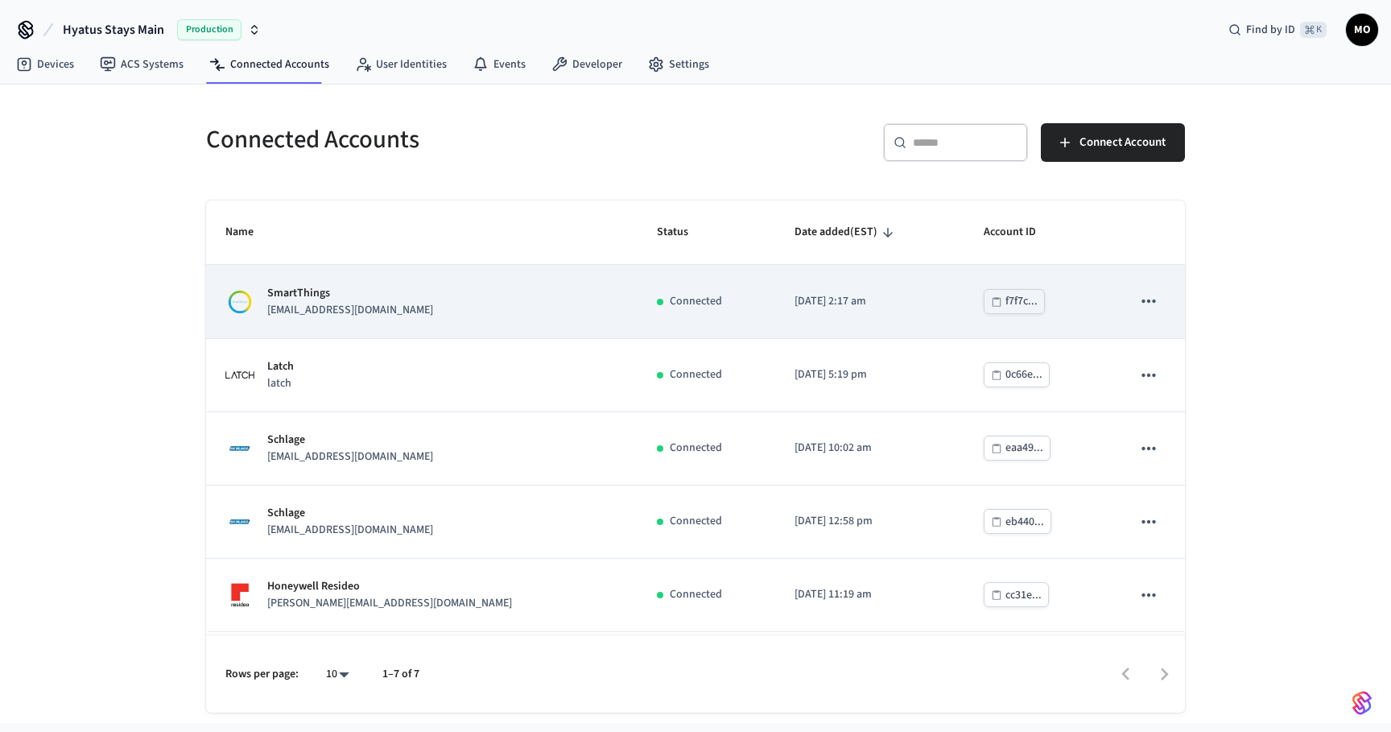
click at [379, 321] on td "SmartThings [EMAIL_ADDRESS][DOMAIN_NAME]" at bounding box center [422, 301] width 432 height 73
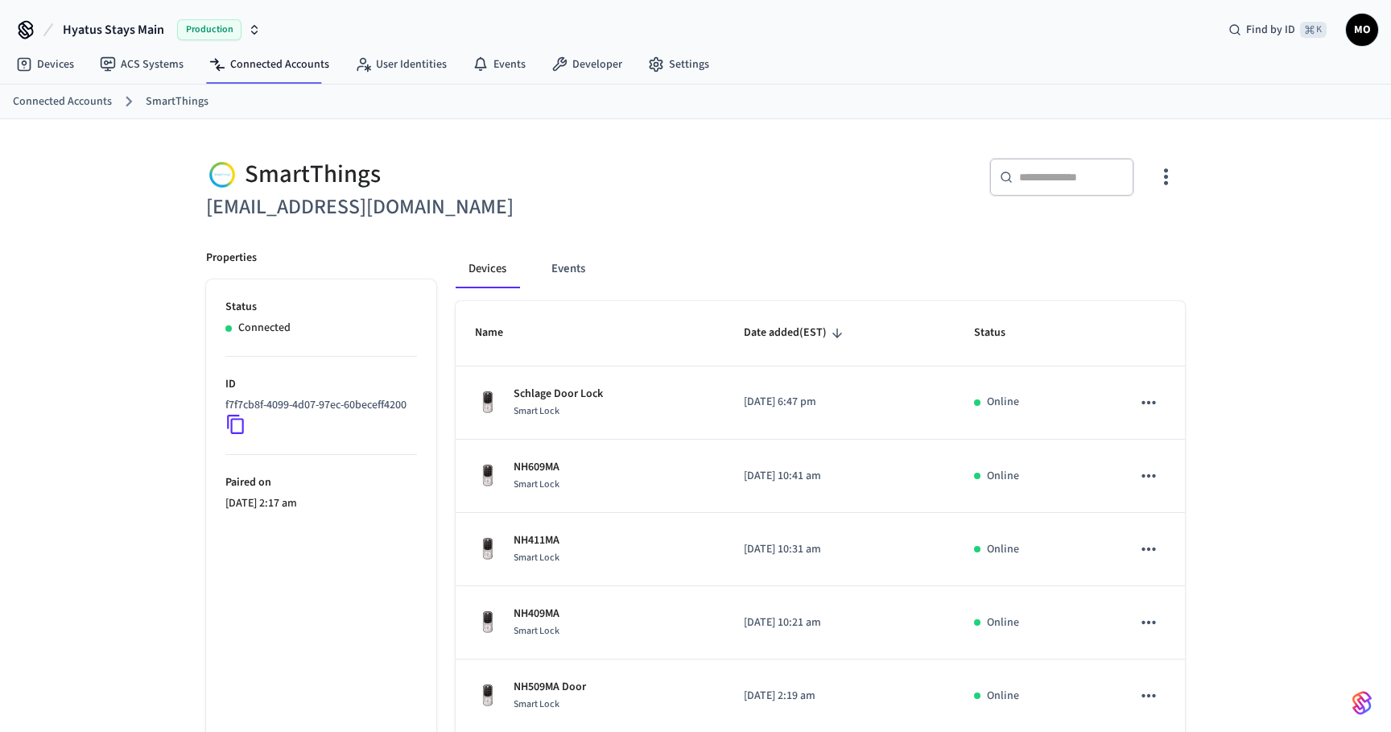
click at [1163, 170] on icon "button" at bounding box center [1166, 176] width 25 height 25
click at [1146, 232] on li "Sync Account" at bounding box center [1113, 243] width 122 height 43
click at [915, 196] on div at bounding box center [695, 366] width 1391 height 732
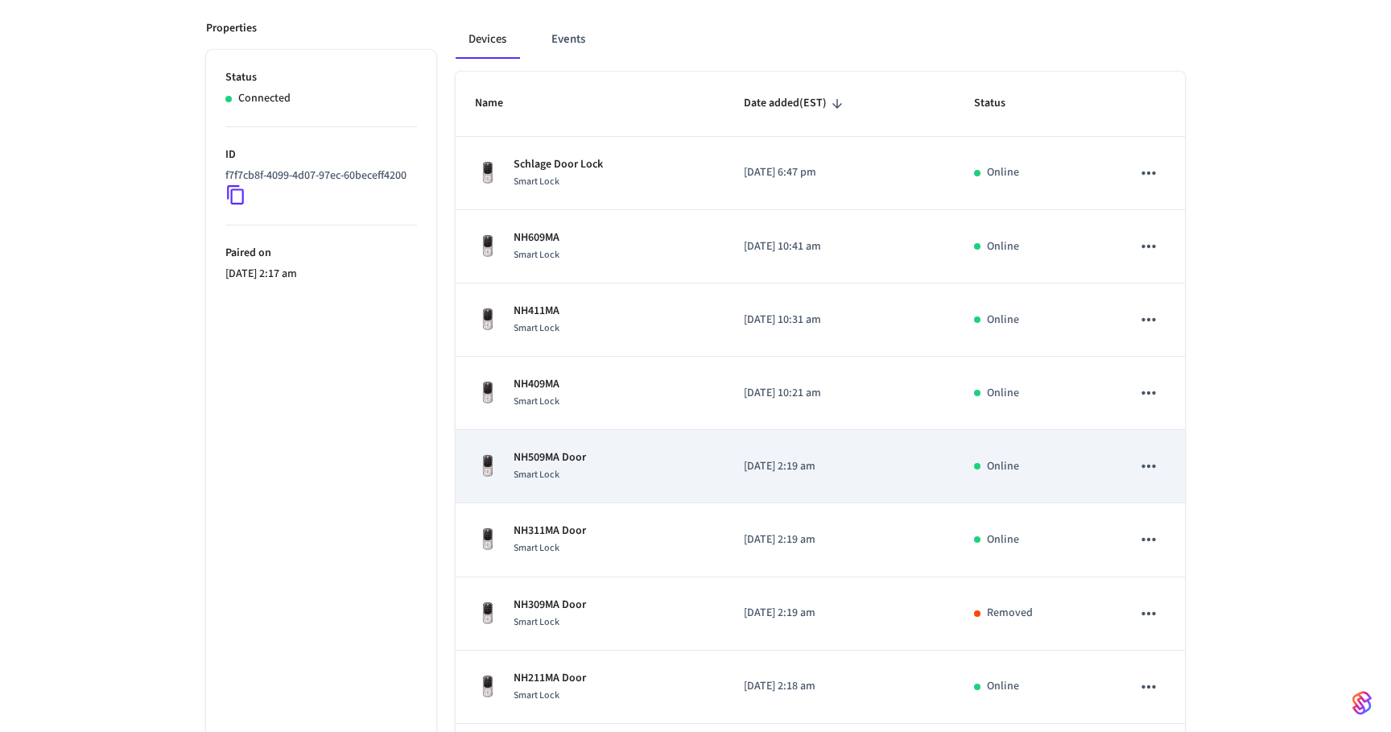
scroll to position [223, 0]
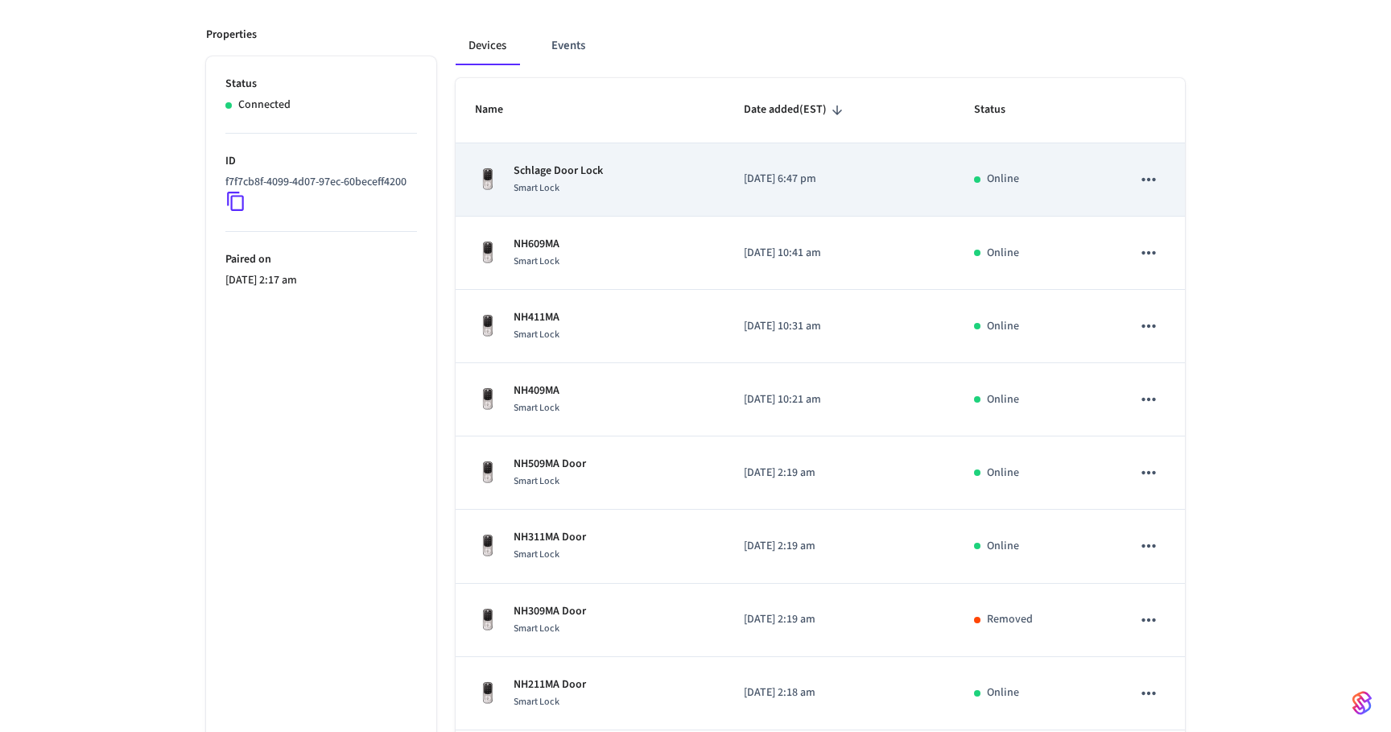
click at [617, 184] on div "Schlage Door Lock Smart Lock" at bounding box center [590, 180] width 230 height 34
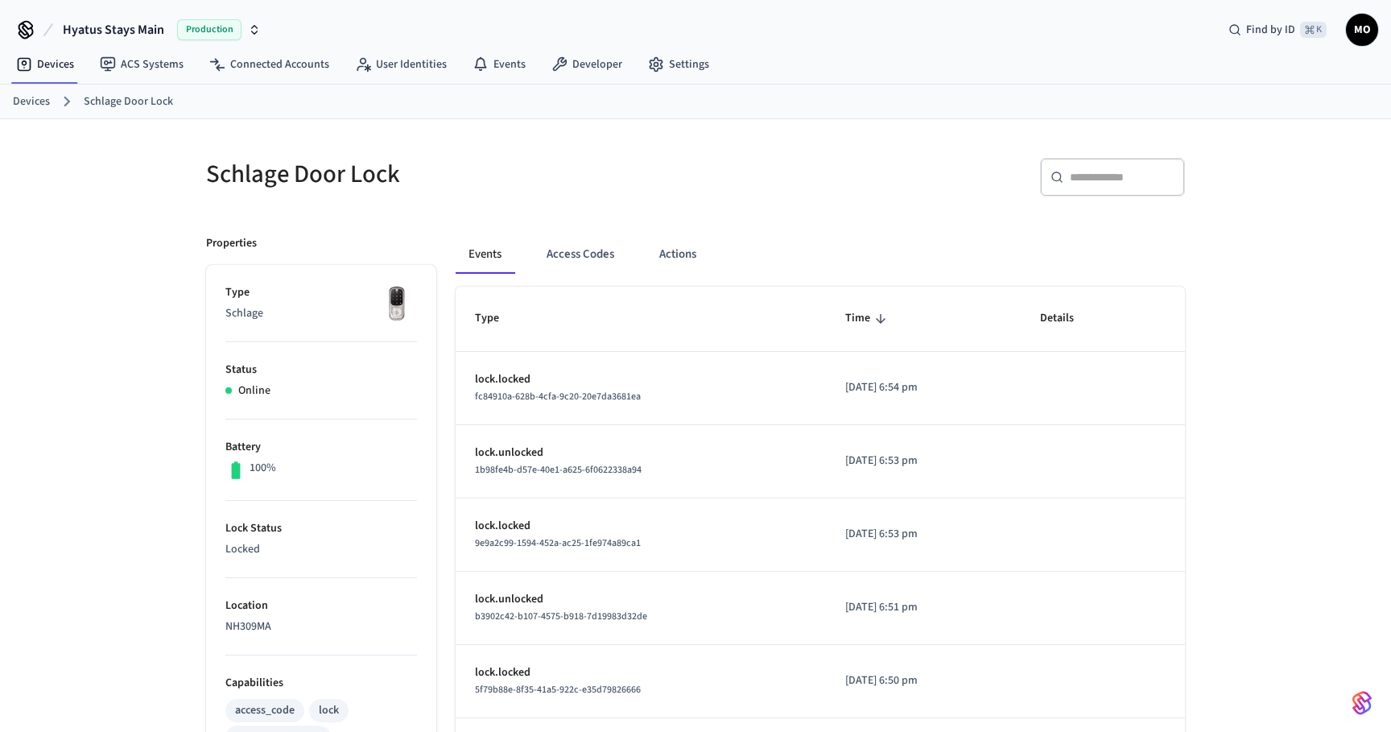
click at [39, 103] on link "Devices" at bounding box center [31, 101] width 37 height 17
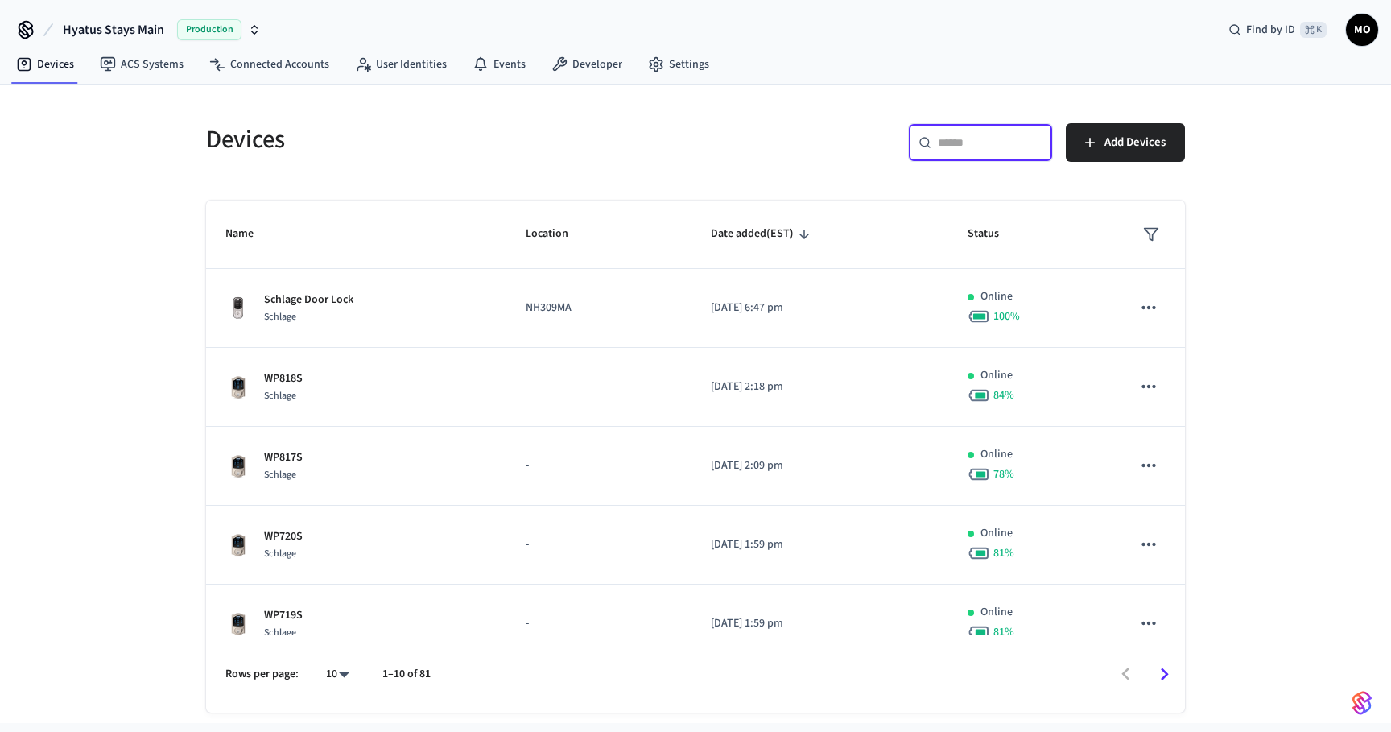
click at [977, 136] on input "text" at bounding box center [990, 142] width 105 height 16
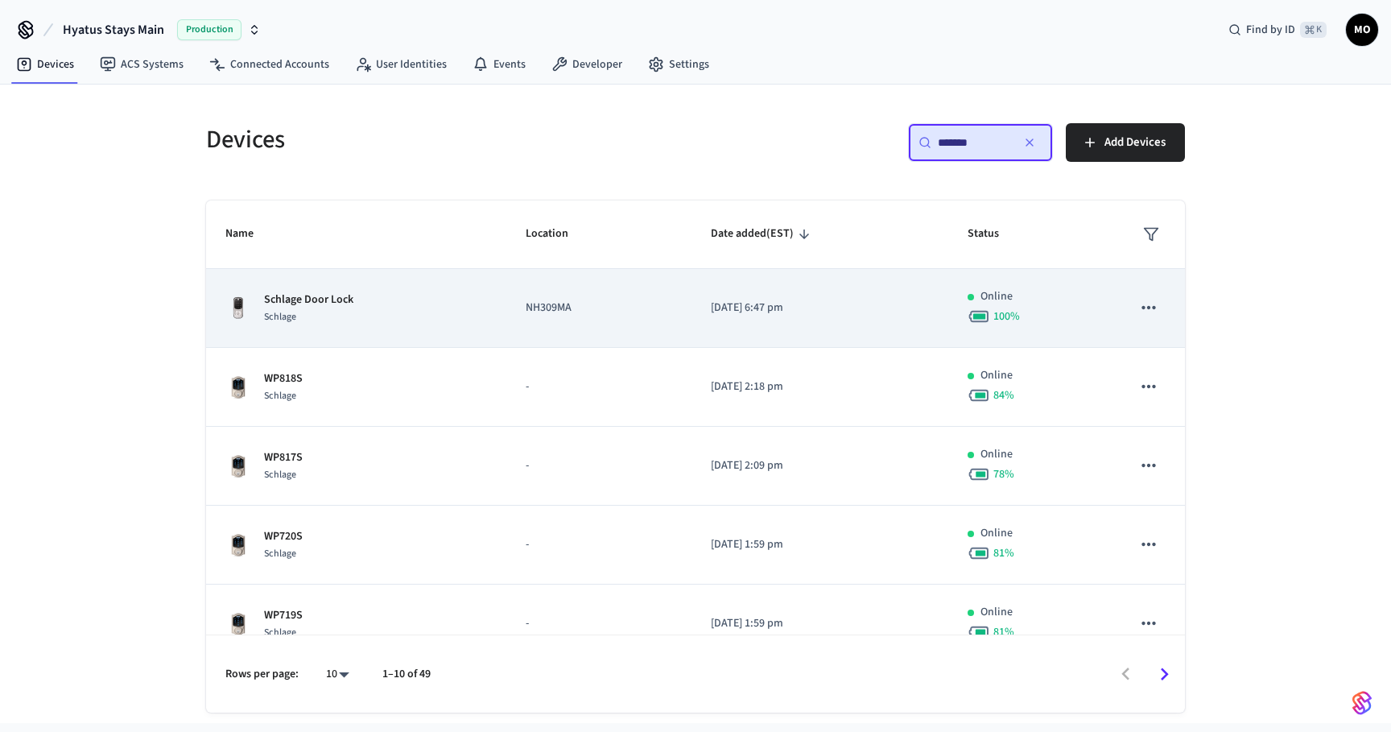
type input "*******"
click at [1151, 310] on icon "sticky table" at bounding box center [1148, 307] width 21 height 21
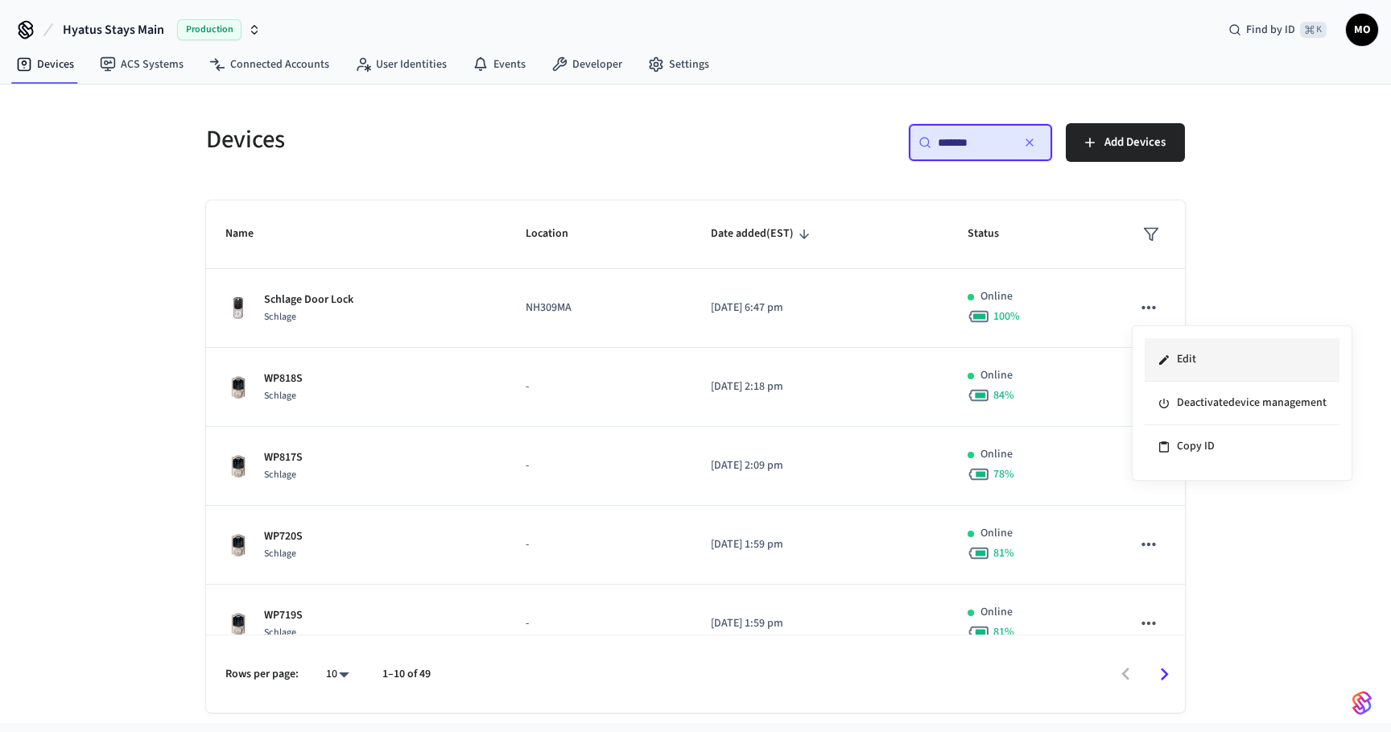
click at [1155, 353] on li "Edit" at bounding box center [1242, 359] width 195 height 43
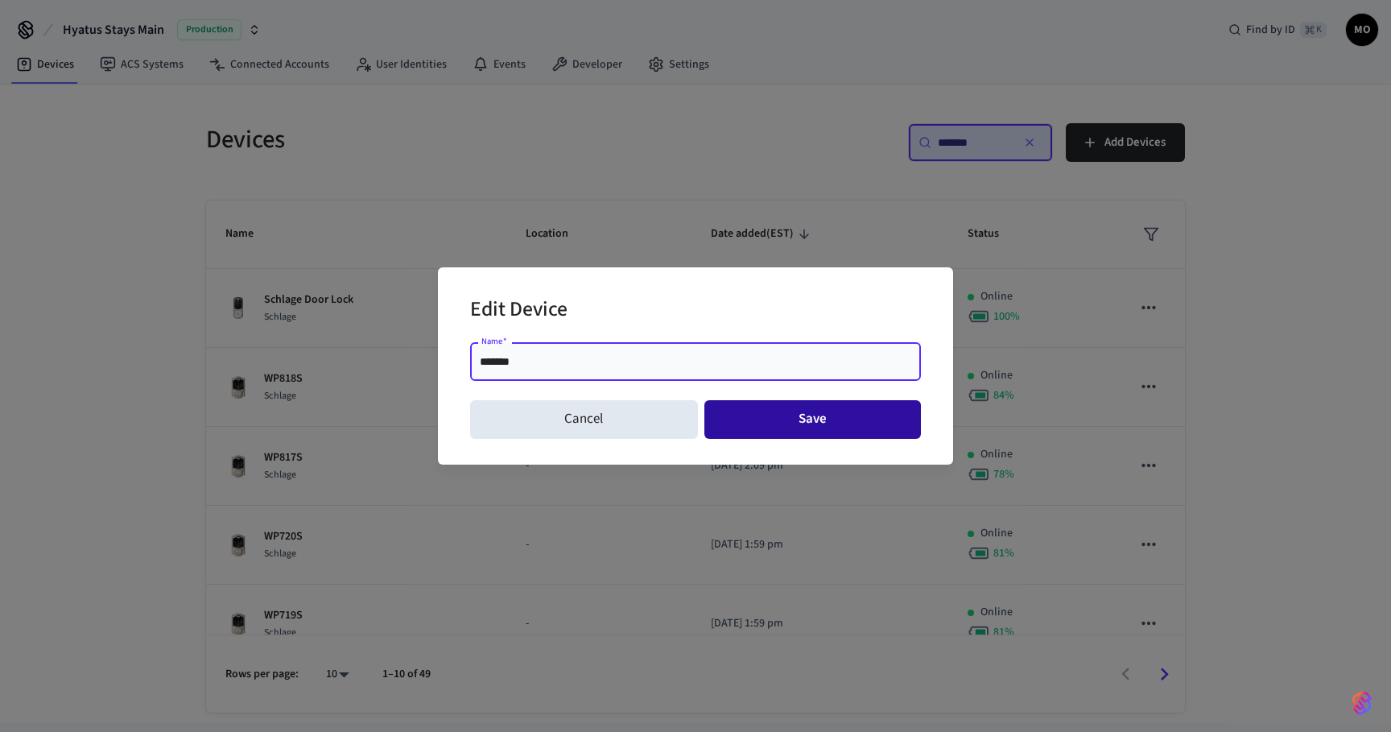
type input "*******"
click at [762, 415] on button "Save" at bounding box center [813, 419] width 217 height 39
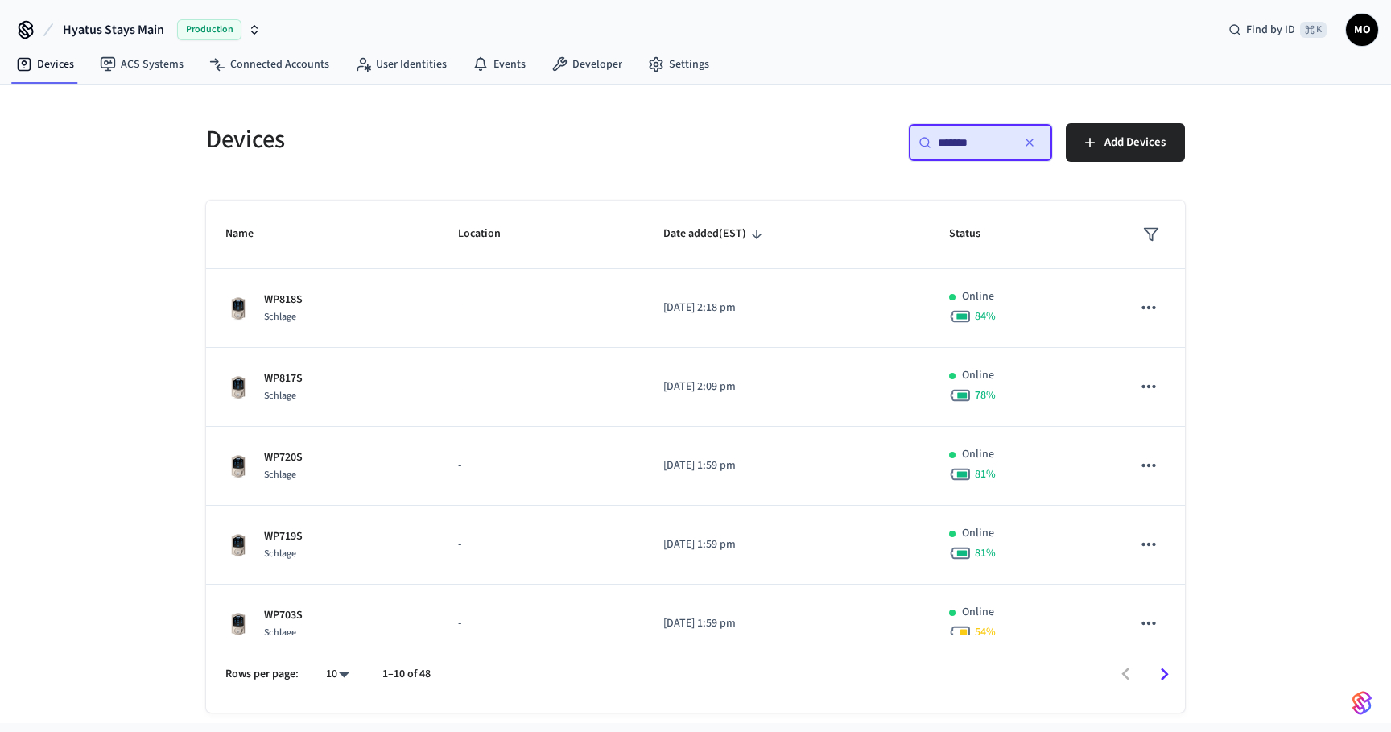
click at [968, 151] on div "​ ******* ​" at bounding box center [980, 142] width 145 height 39
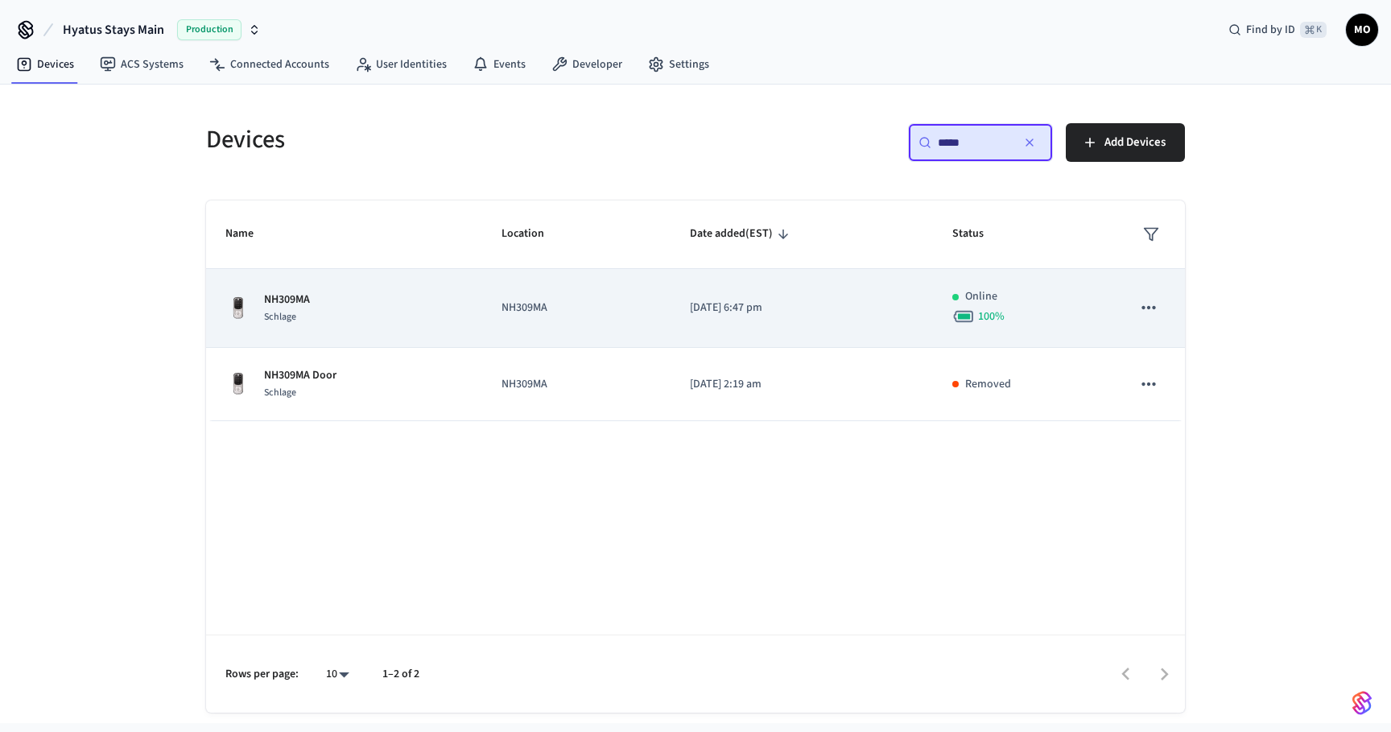
type input "*****"
click at [392, 301] on div "NH309MA Schlage" at bounding box center [344, 308] width 238 height 34
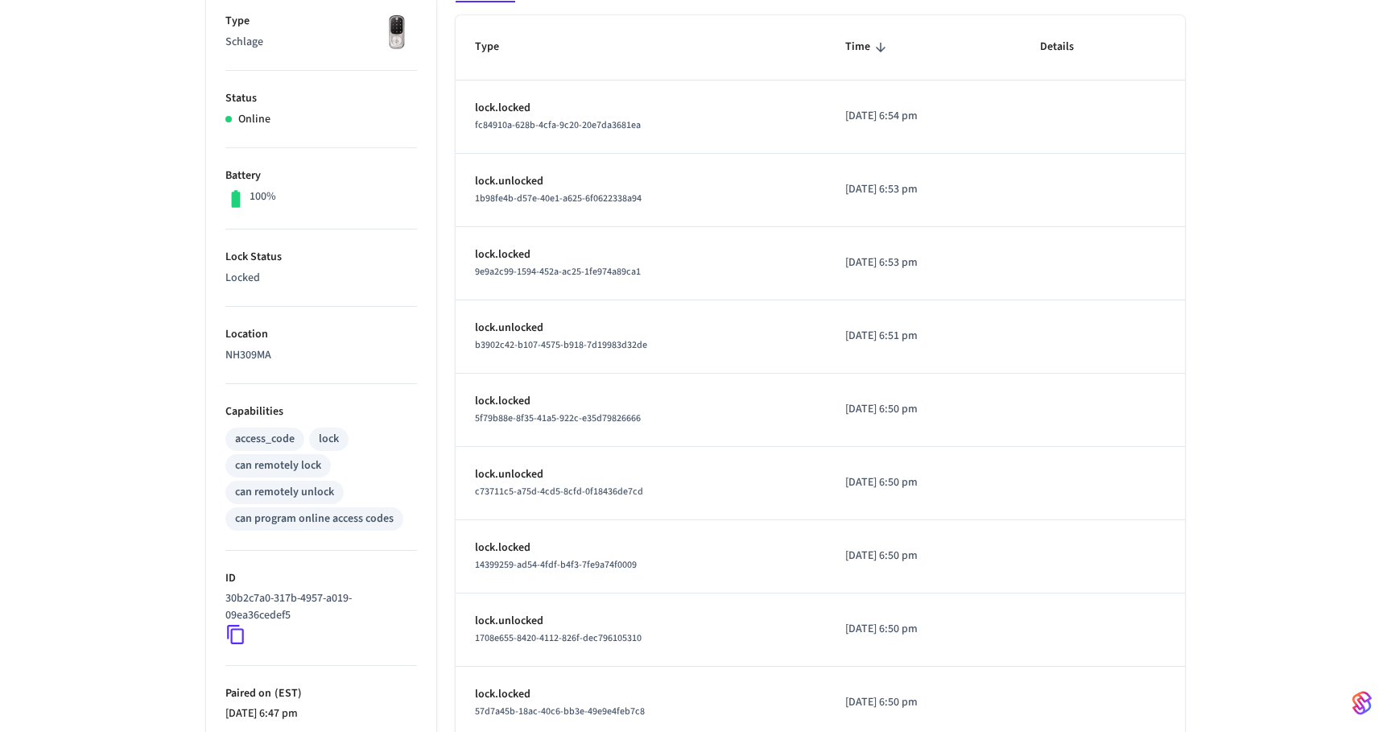
scroll to position [324, 0]
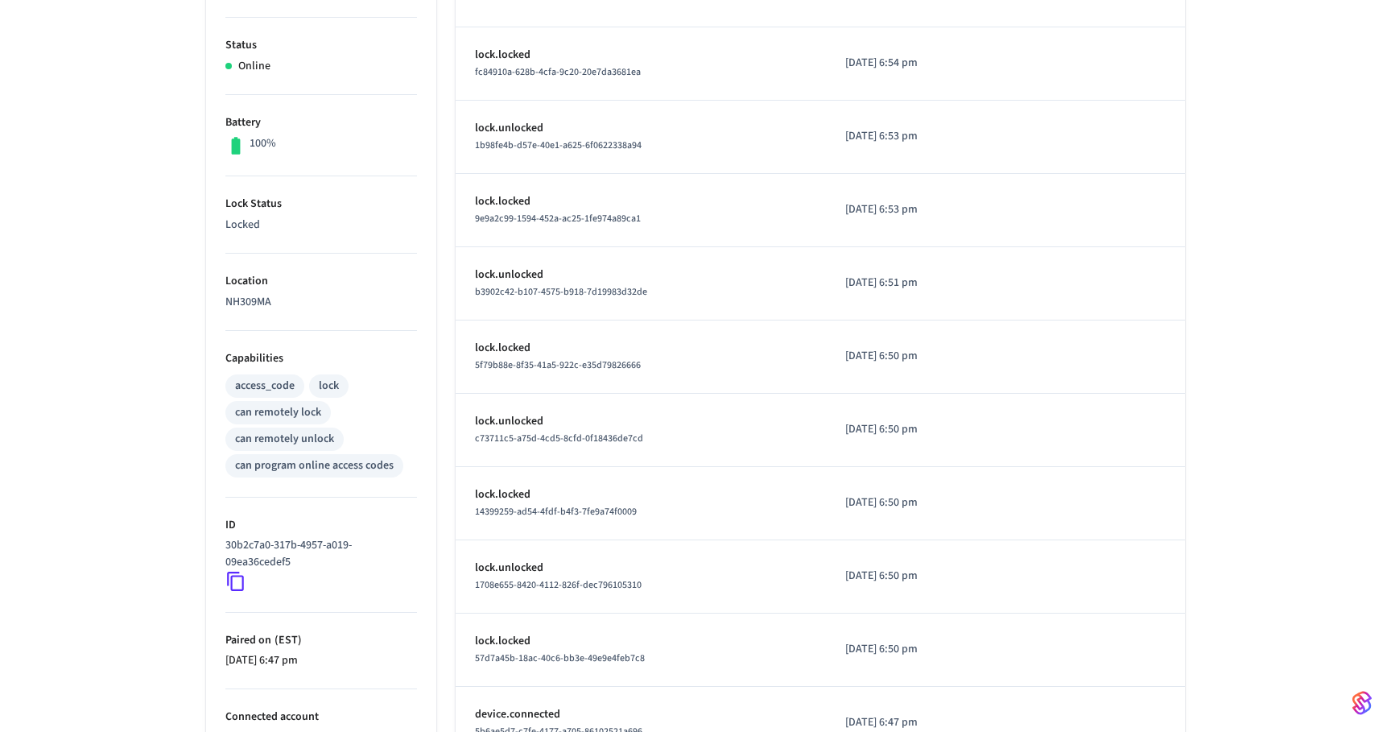
click at [236, 577] on icon at bounding box center [235, 581] width 21 height 21
click at [236, 581] on icon at bounding box center [235, 581] width 21 height 21
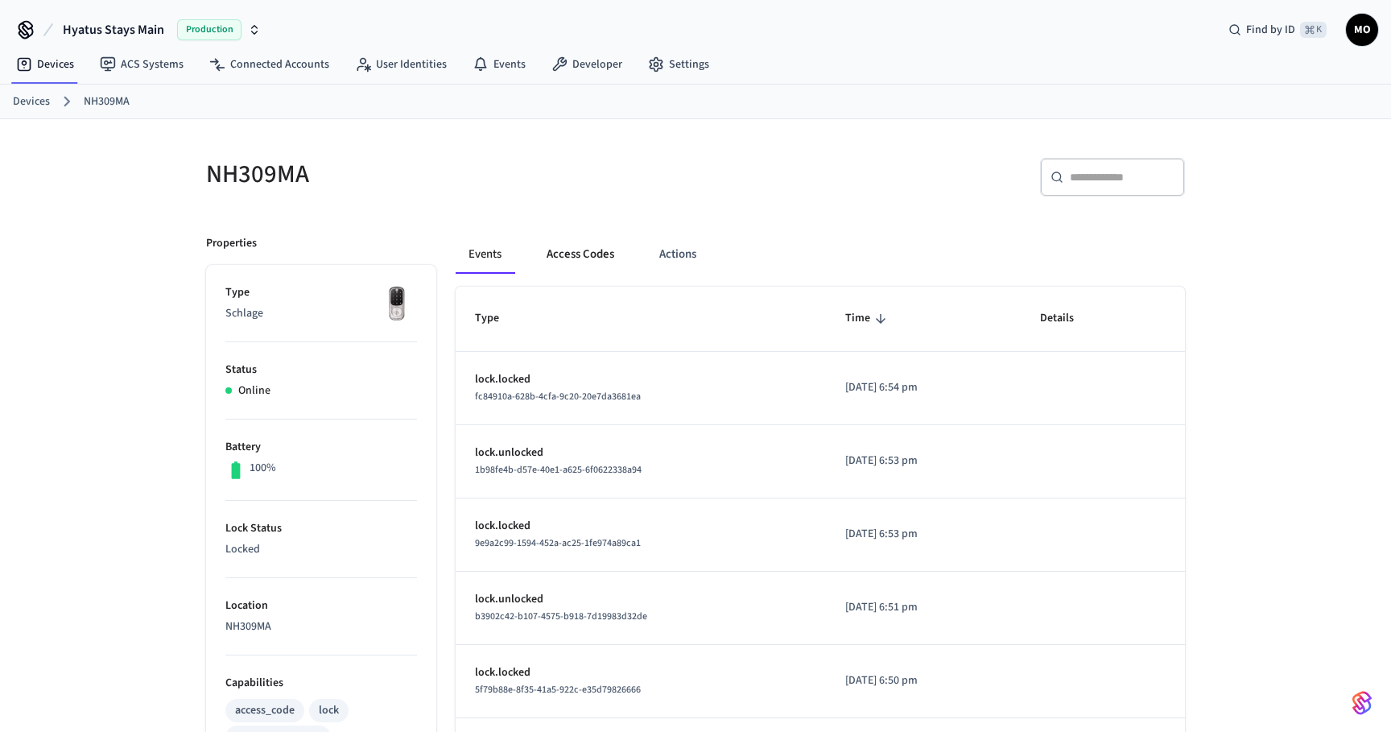
click at [593, 250] on button "Access Codes" at bounding box center [580, 254] width 93 height 39
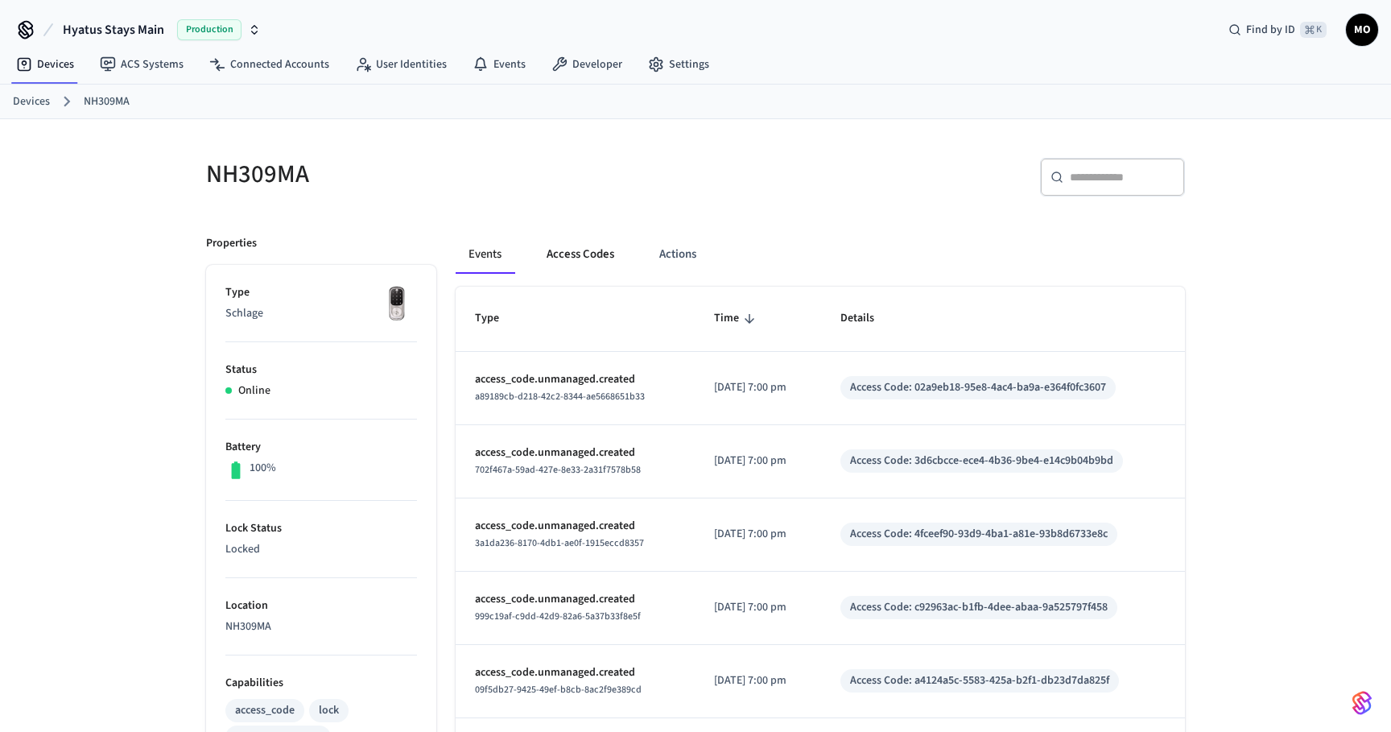
click at [553, 249] on button "Access Codes" at bounding box center [580, 254] width 93 height 39
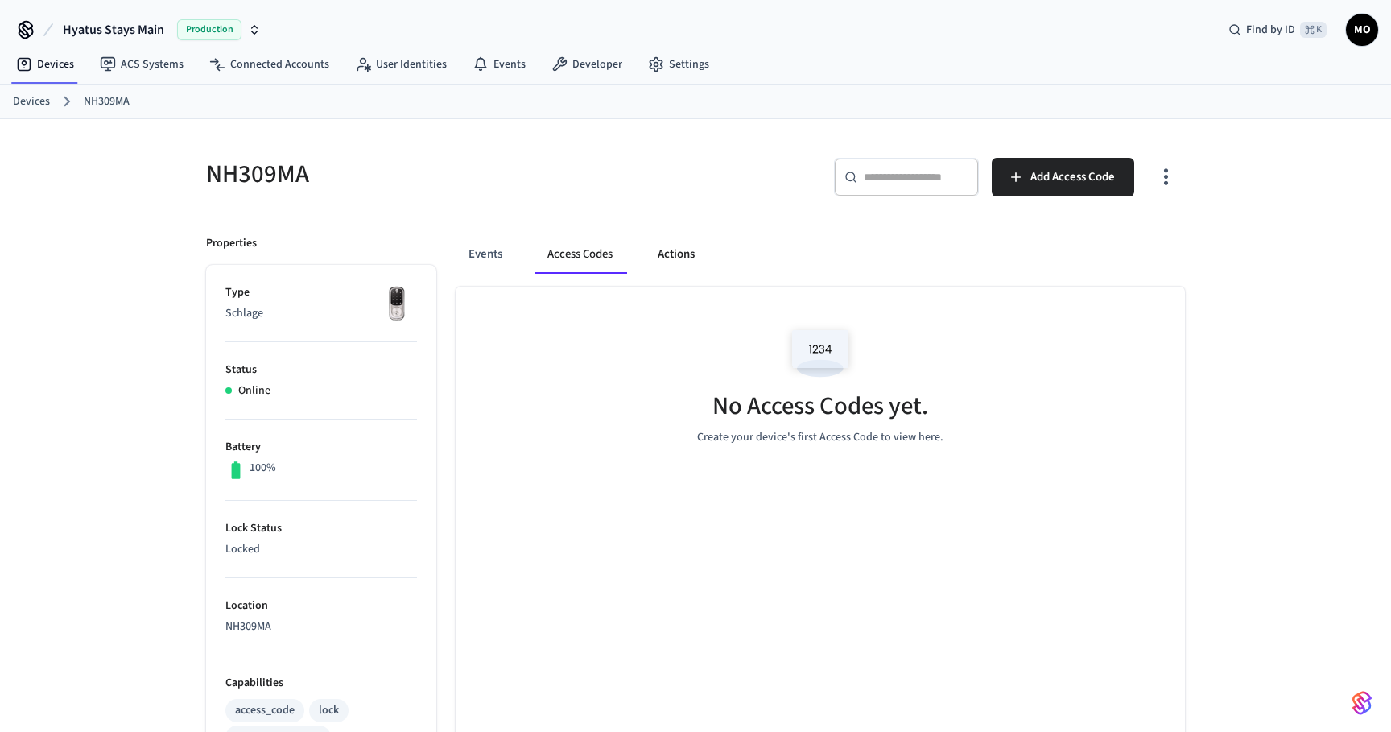
click at [673, 258] on button "Actions" at bounding box center [676, 254] width 63 height 39
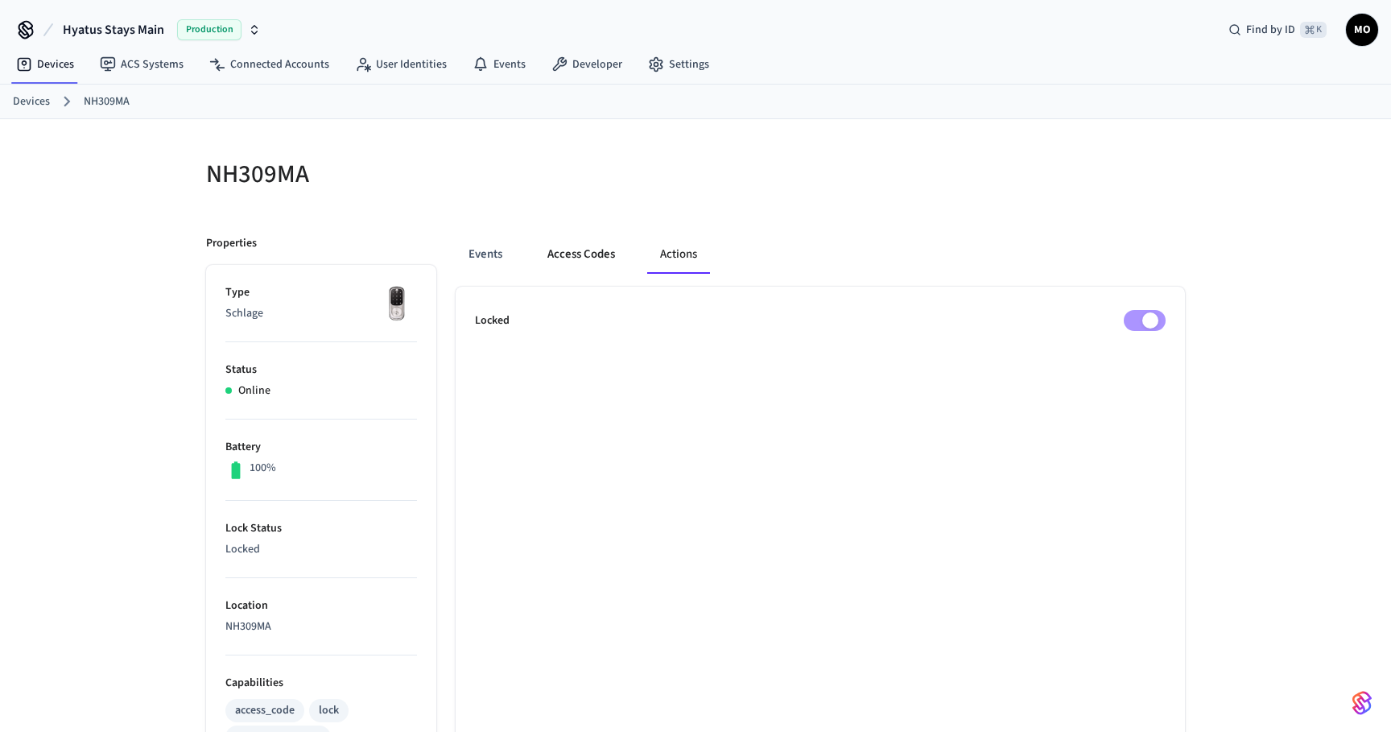
click at [569, 259] on button "Access Codes" at bounding box center [581, 254] width 93 height 39
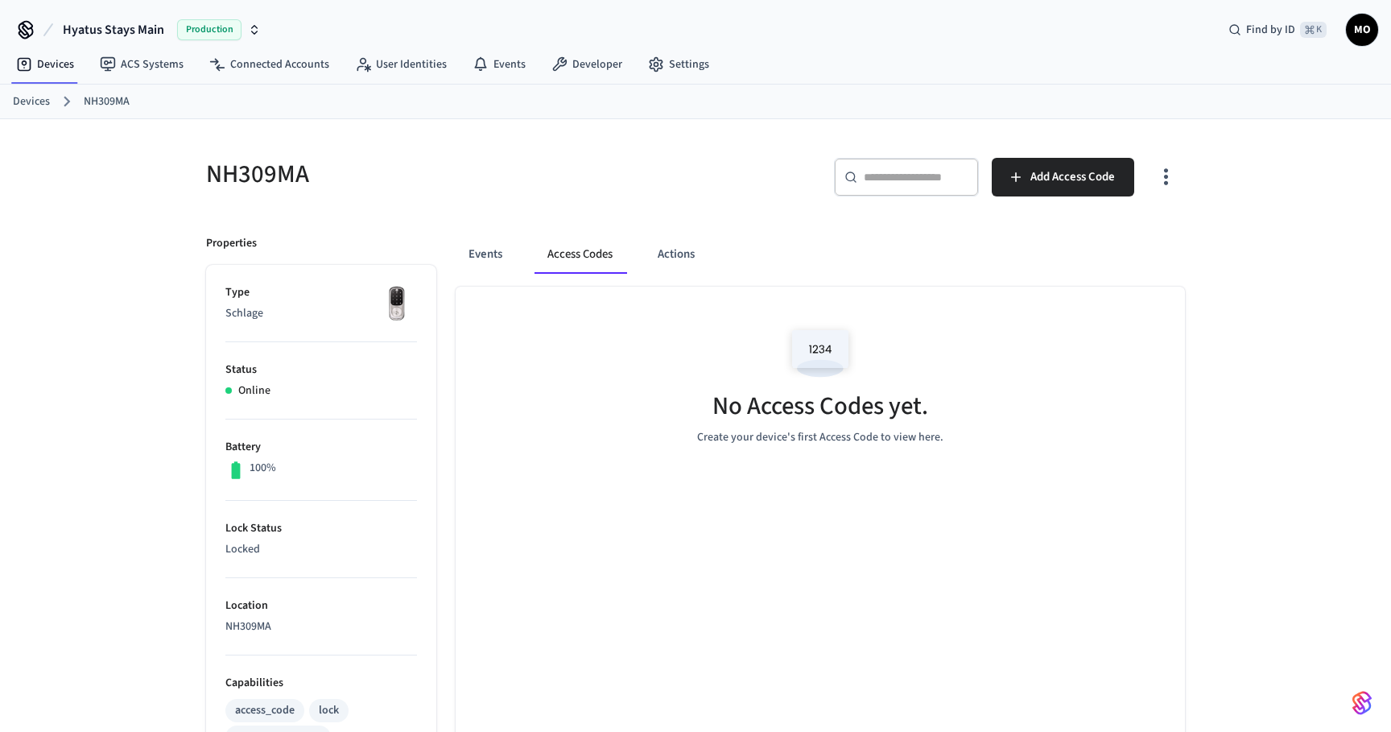
click at [1159, 168] on icon "button" at bounding box center [1166, 176] width 25 height 25
click at [1139, 232] on li "Show unmanaged access codes on device" at bounding box center [1062, 243] width 226 height 43
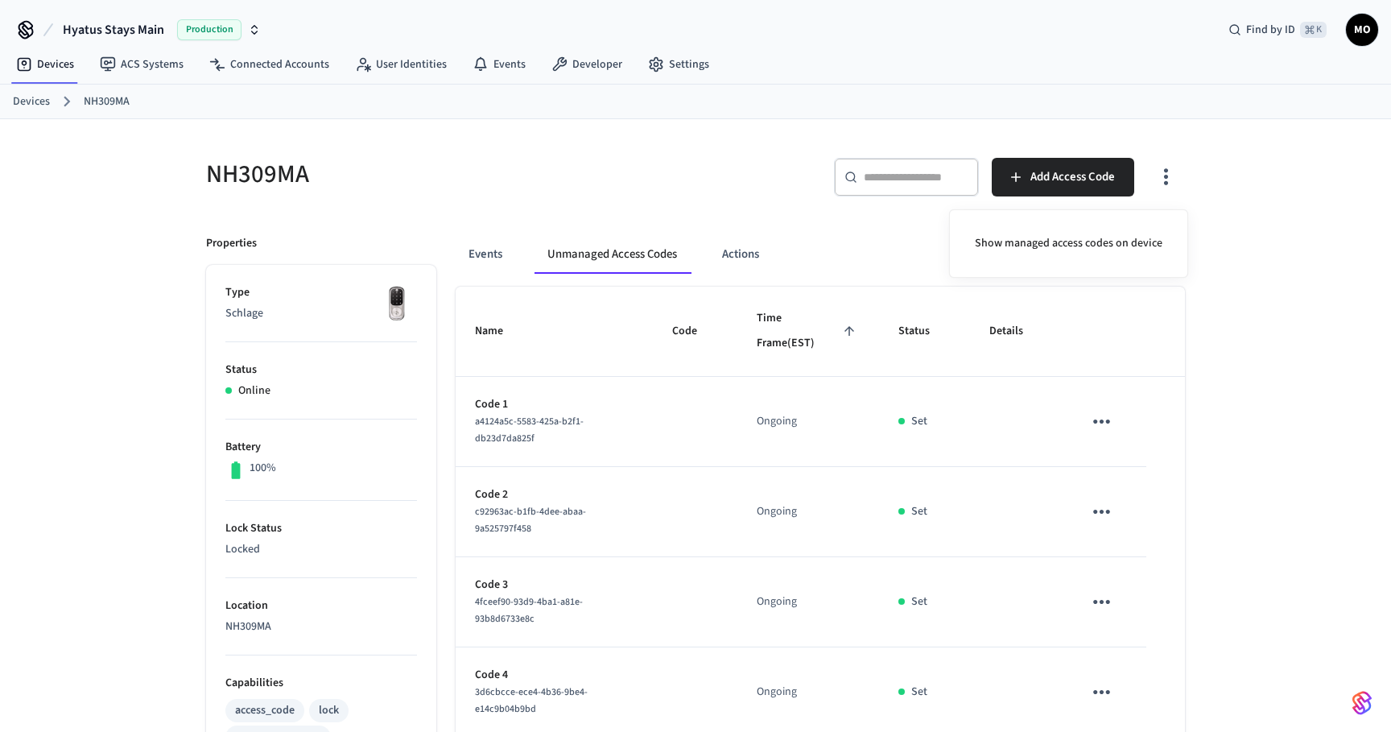
click at [1103, 420] on div at bounding box center [695, 366] width 1391 height 732
click at [1101, 424] on icon "sticky table" at bounding box center [1101, 421] width 25 height 25
click at [1120, 465] on icon at bounding box center [1121, 468] width 13 height 13
click at [1102, 509] on icon "sticky table" at bounding box center [1101, 511] width 25 height 25
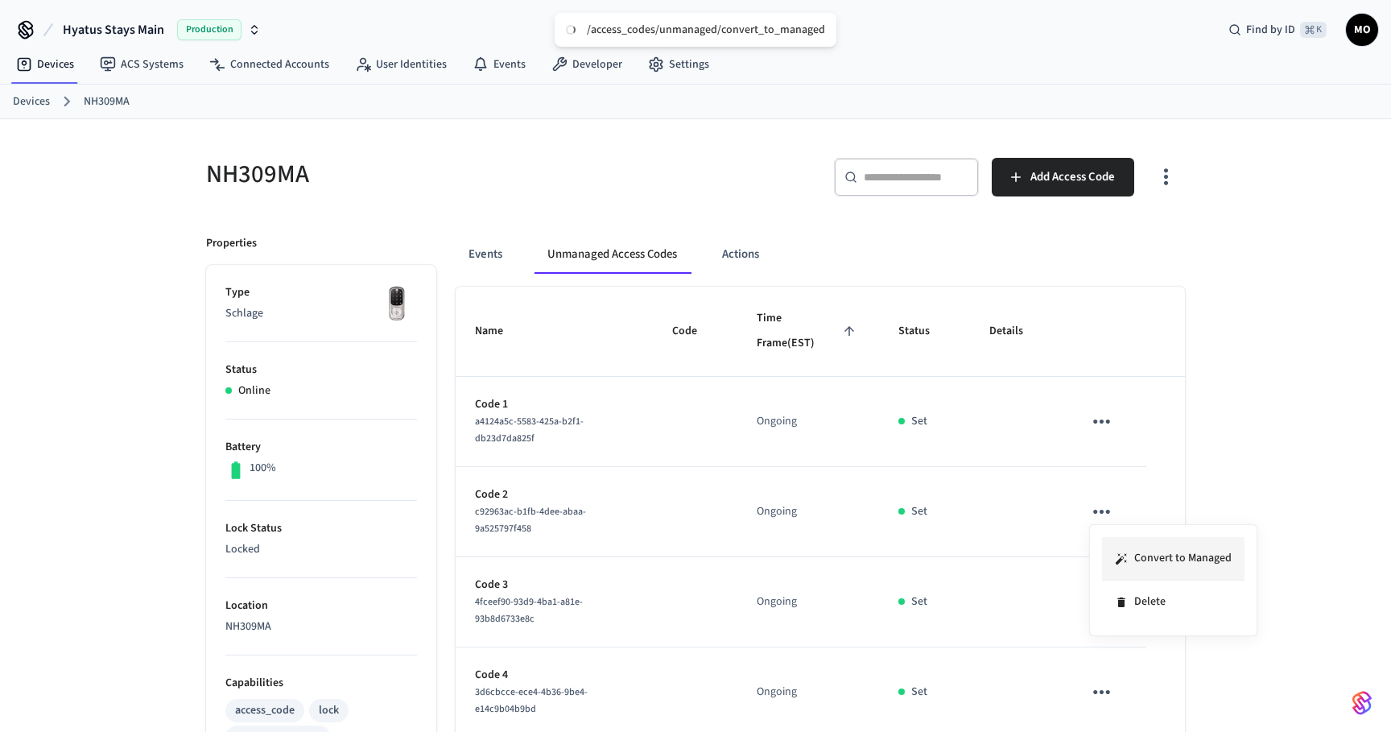
click at [1122, 548] on li "Convert to Managed" at bounding box center [1173, 558] width 143 height 43
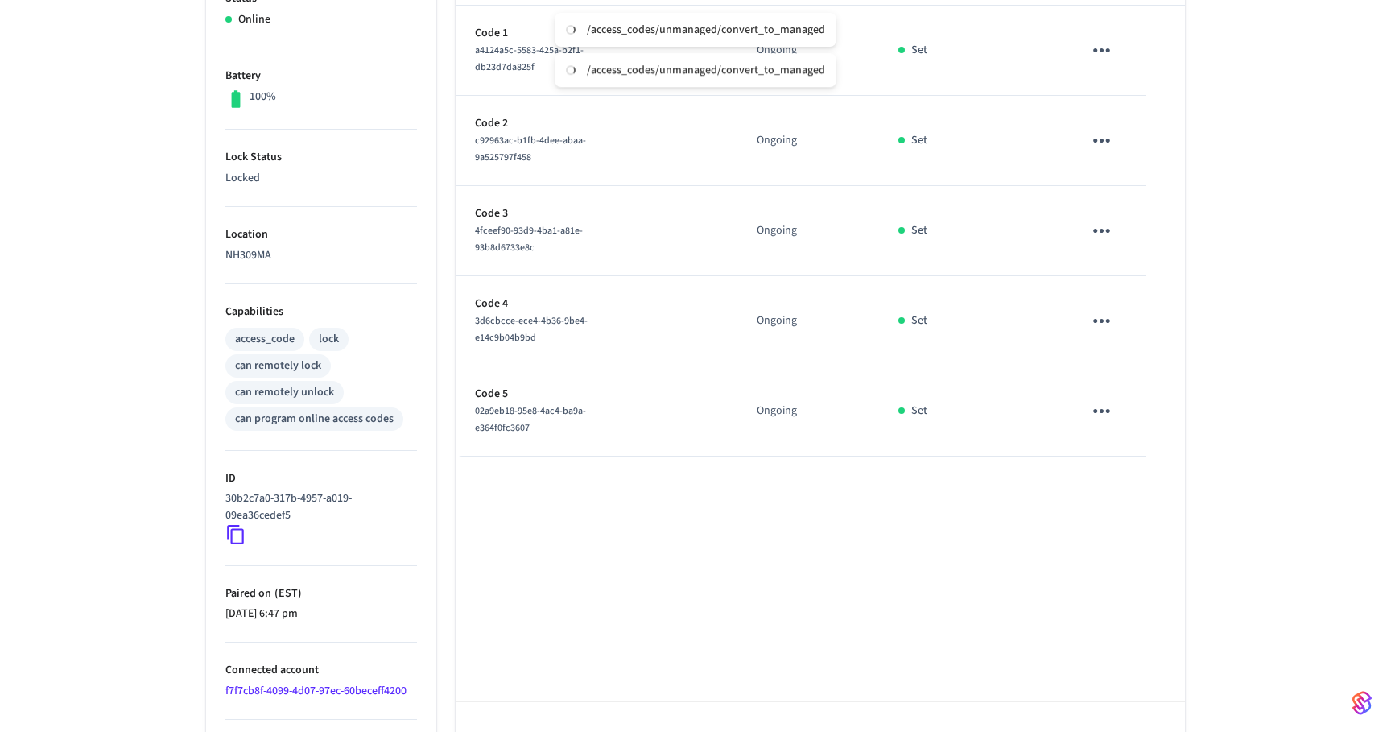
scroll to position [359, 0]
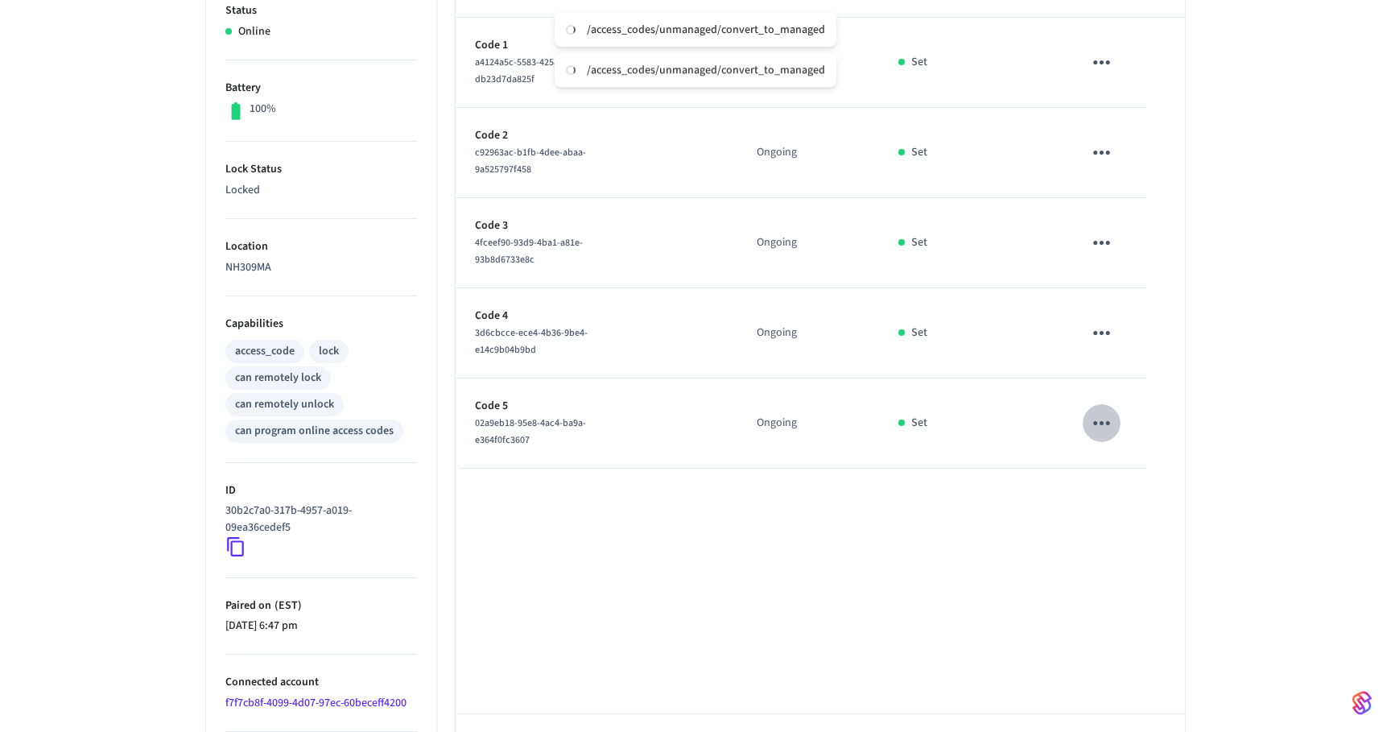
click at [1101, 426] on icon "sticky table" at bounding box center [1101, 423] width 25 height 25
click at [1118, 471] on icon at bounding box center [1121, 469] width 11 height 11
click at [1092, 329] on icon "sticky table" at bounding box center [1101, 332] width 25 height 25
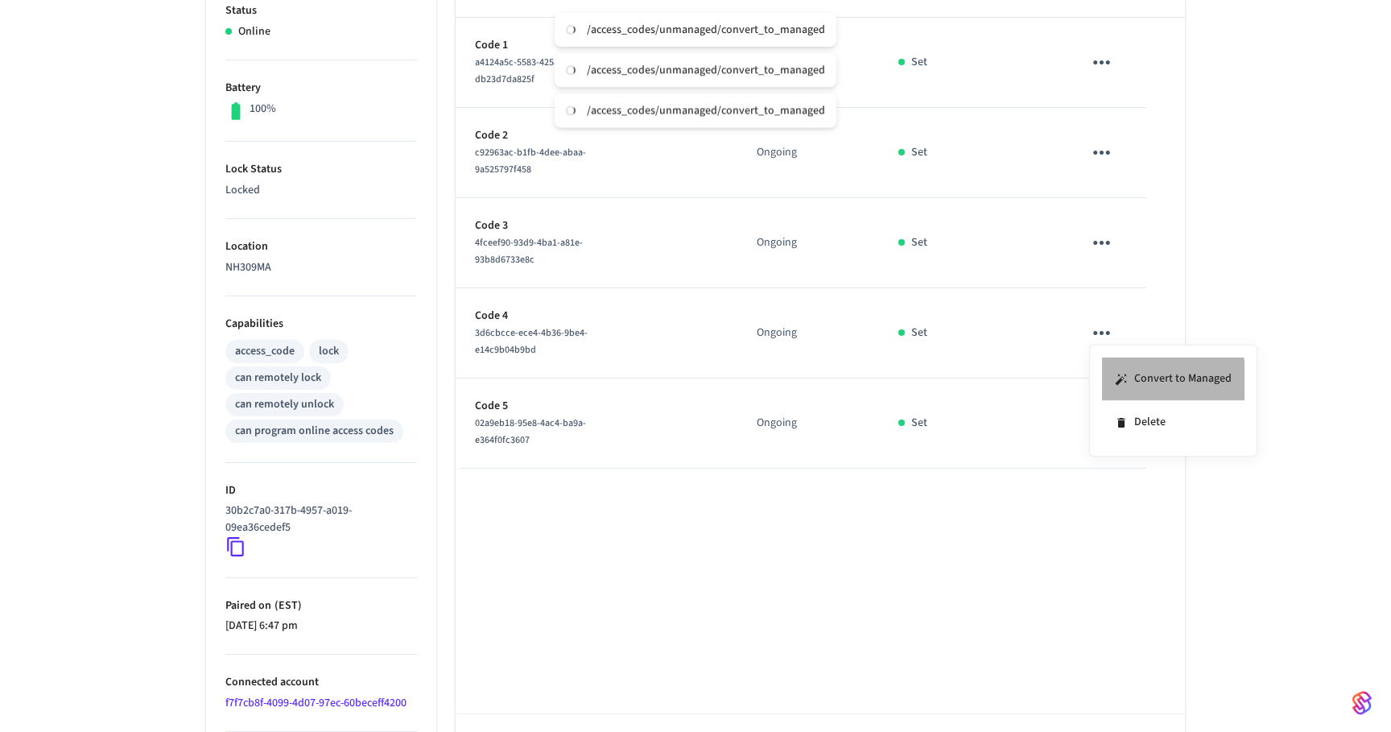
click at [1116, 386] on li "Convert to Managed" at bounding box center [1173, 378] width 143 height 43
click at [1095, 241] on icon "sticky table" at bounding box center [1101, 243] width 17 height 4
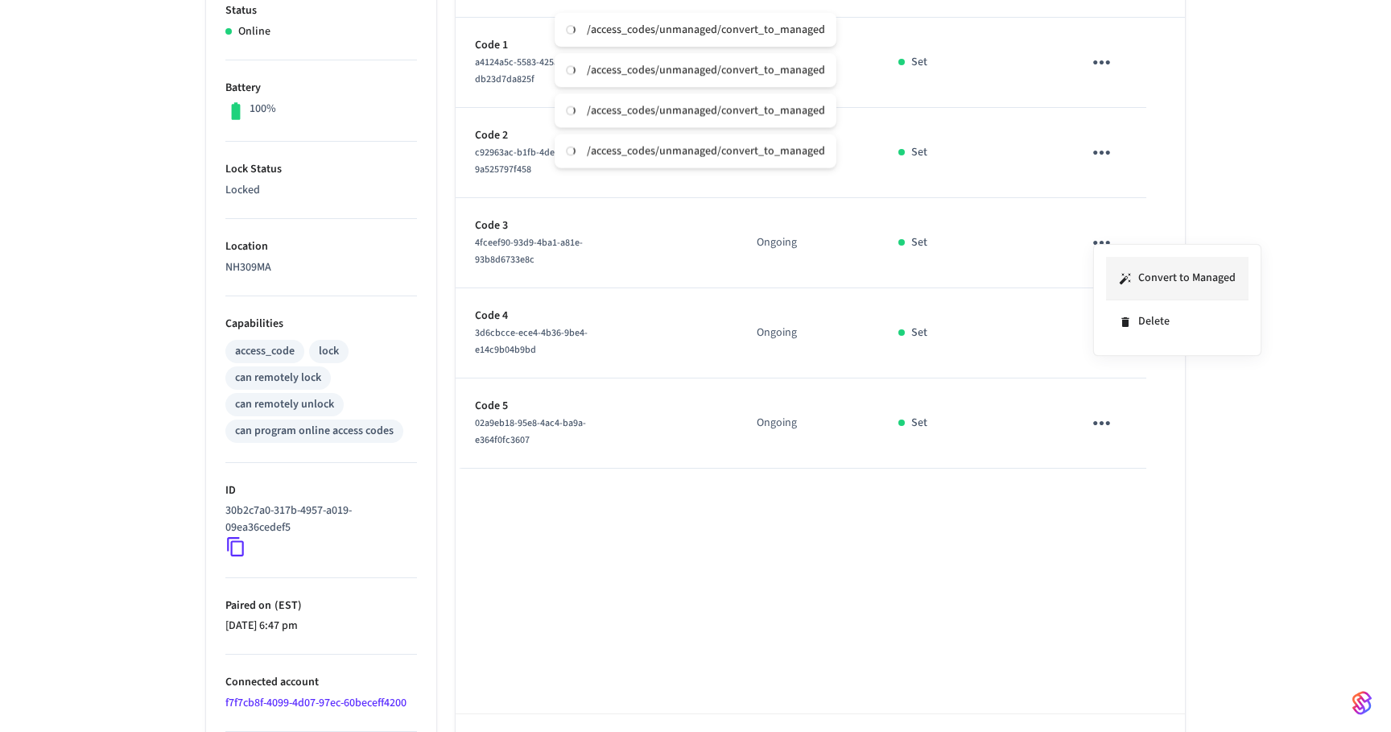
click at [1112, 283] on li "Convert to Managed" at bounding box center [1177, 278] width 143 height 43
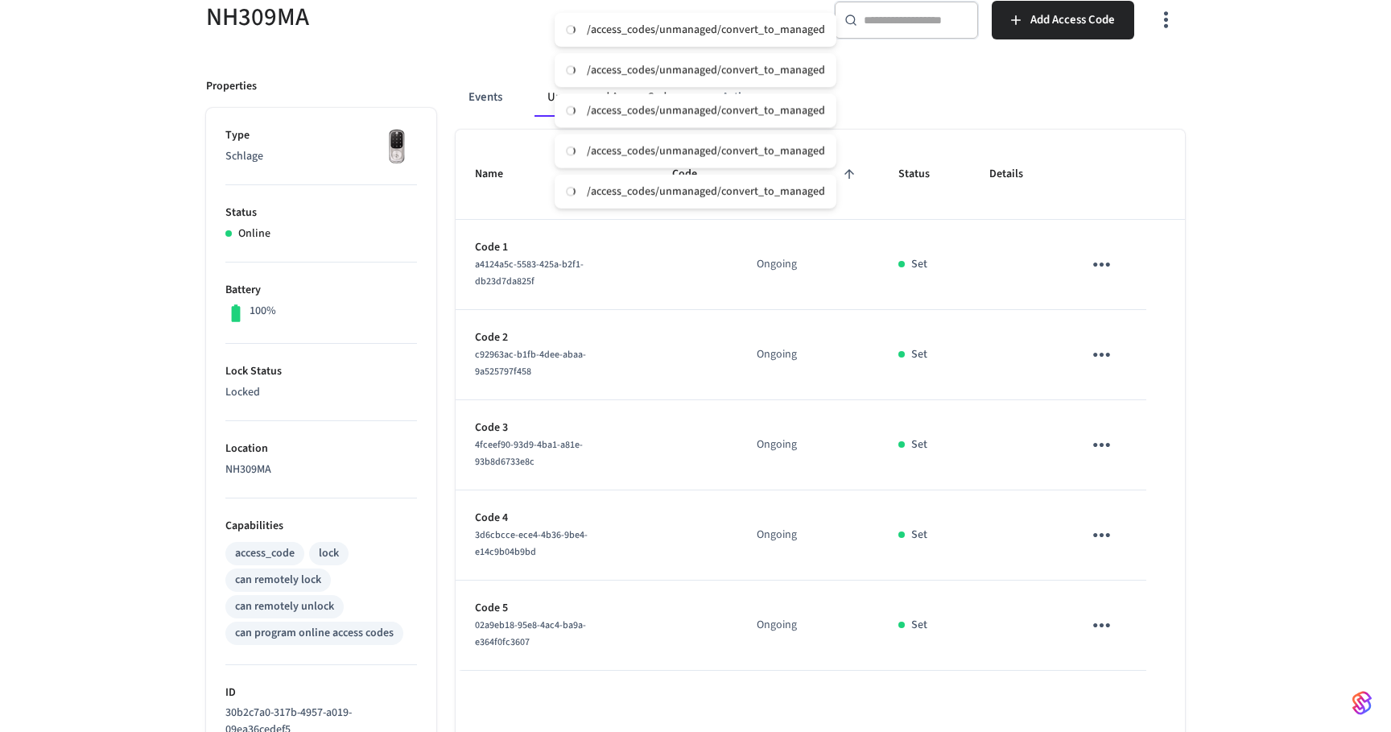
scroll to position [0, 0]
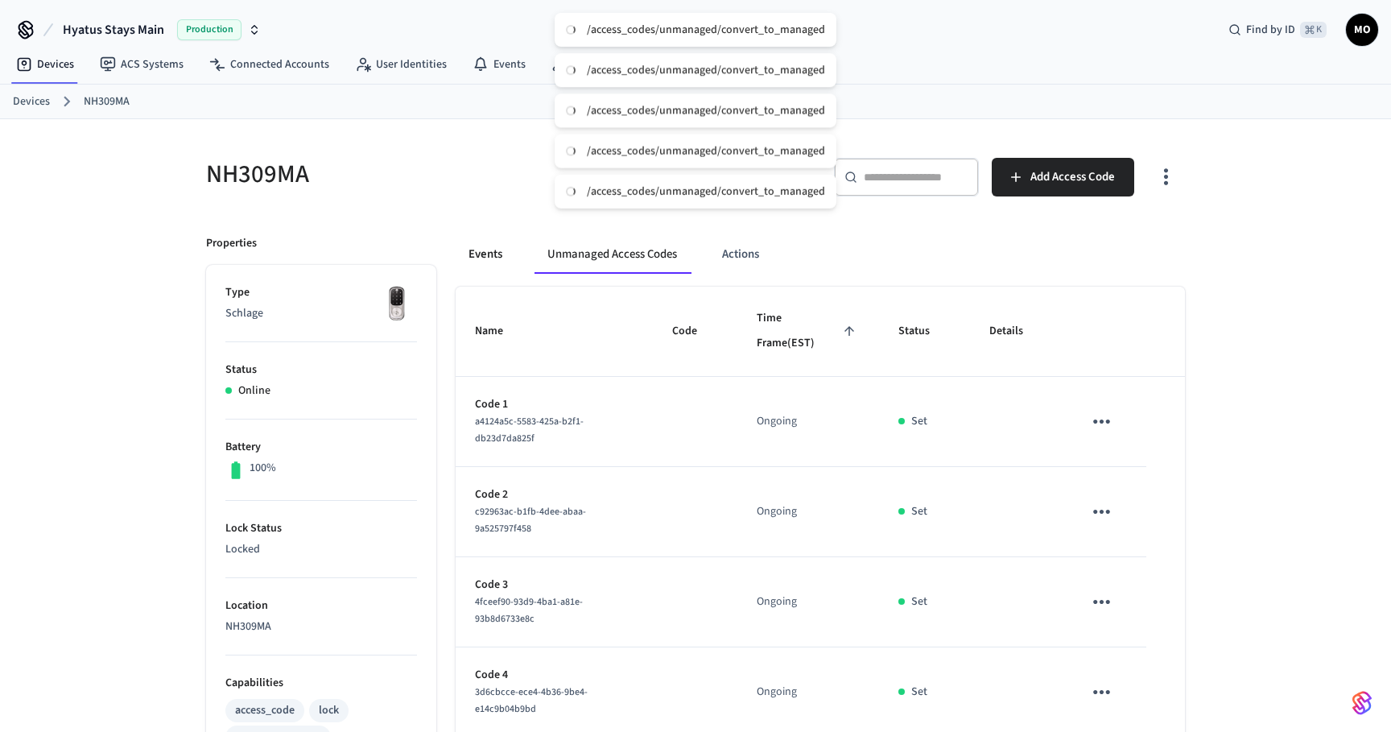
click at [483, 249] on button "Events" at bounding box center [486, 254] width 60 height 39
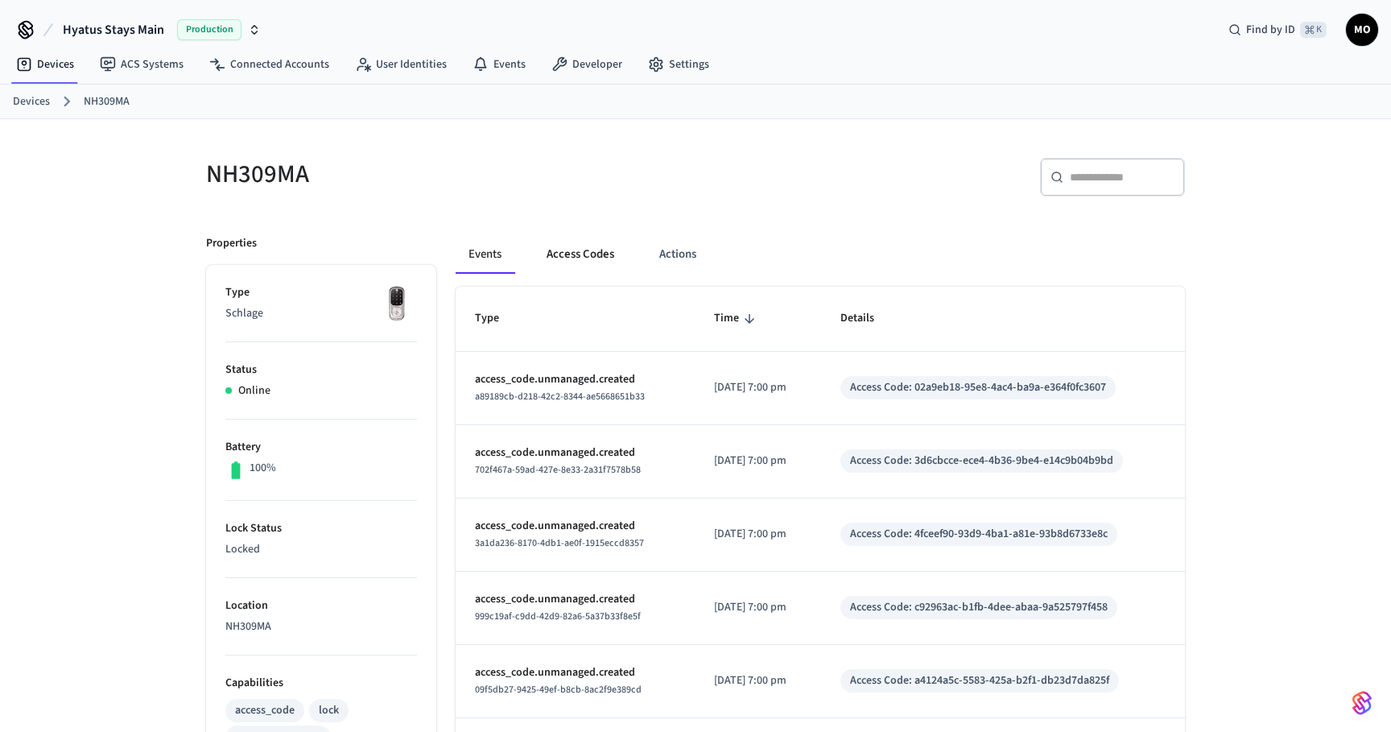
click at [592, 260] on button "Access Codes" at bounding box center [580, 254] width 93 height 39
click at [614, 266] on button "Access Codes" at bounding box center [580, 254] width 93 height 39
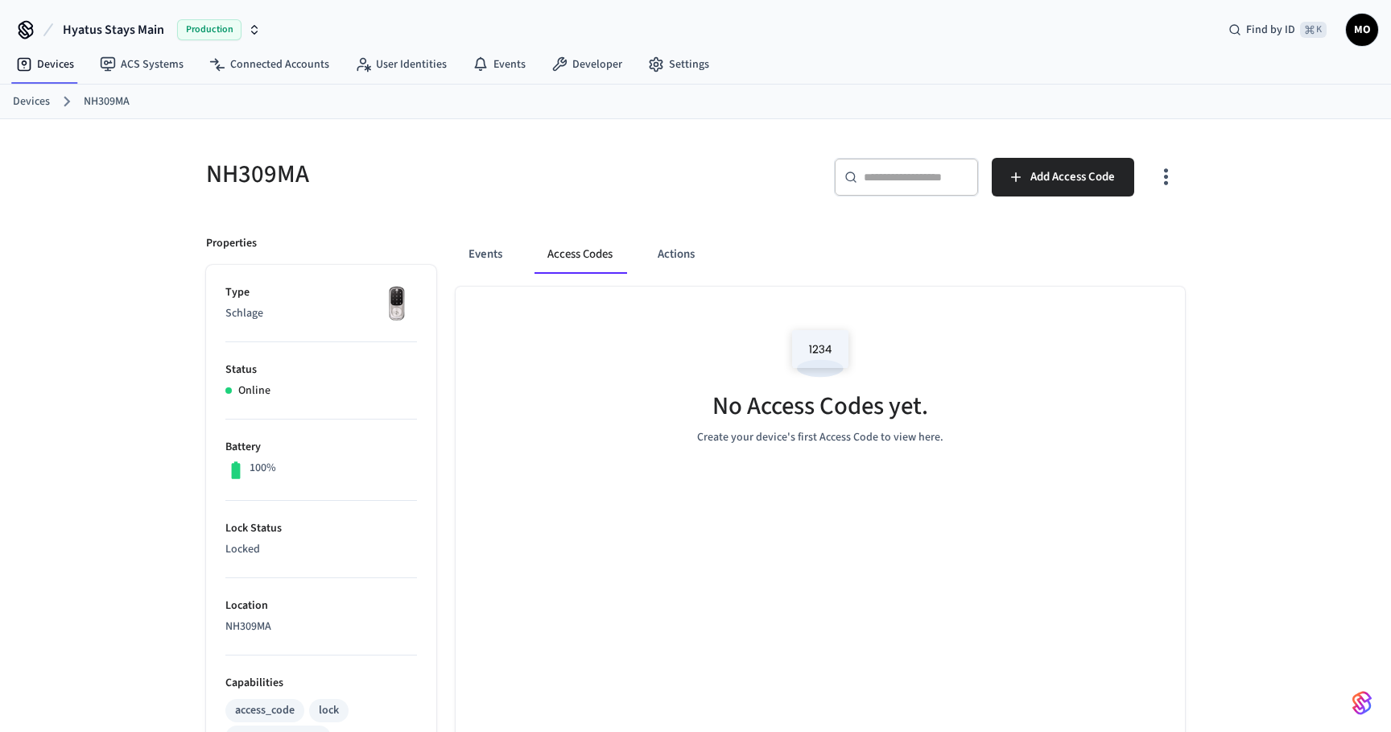
click at [1174, 180] on icon "button" at bounding box center [1166, 176] width 25 height 25
click at [1128, 235] on li "Show unmanaged access codes on device" at bounding box center [1062, 243] width 226 height 43
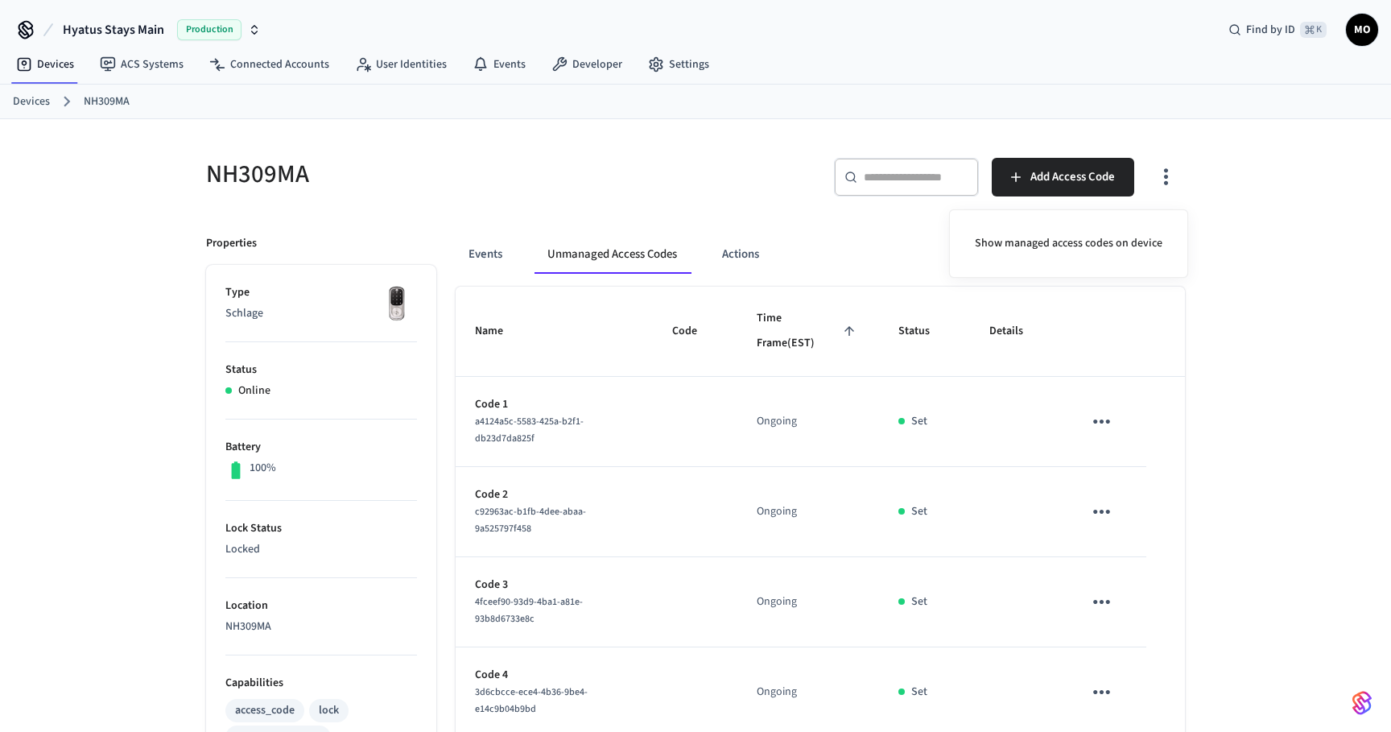
click at [899, 477] on div at bounding box center [695, 366] width 1391 height 732
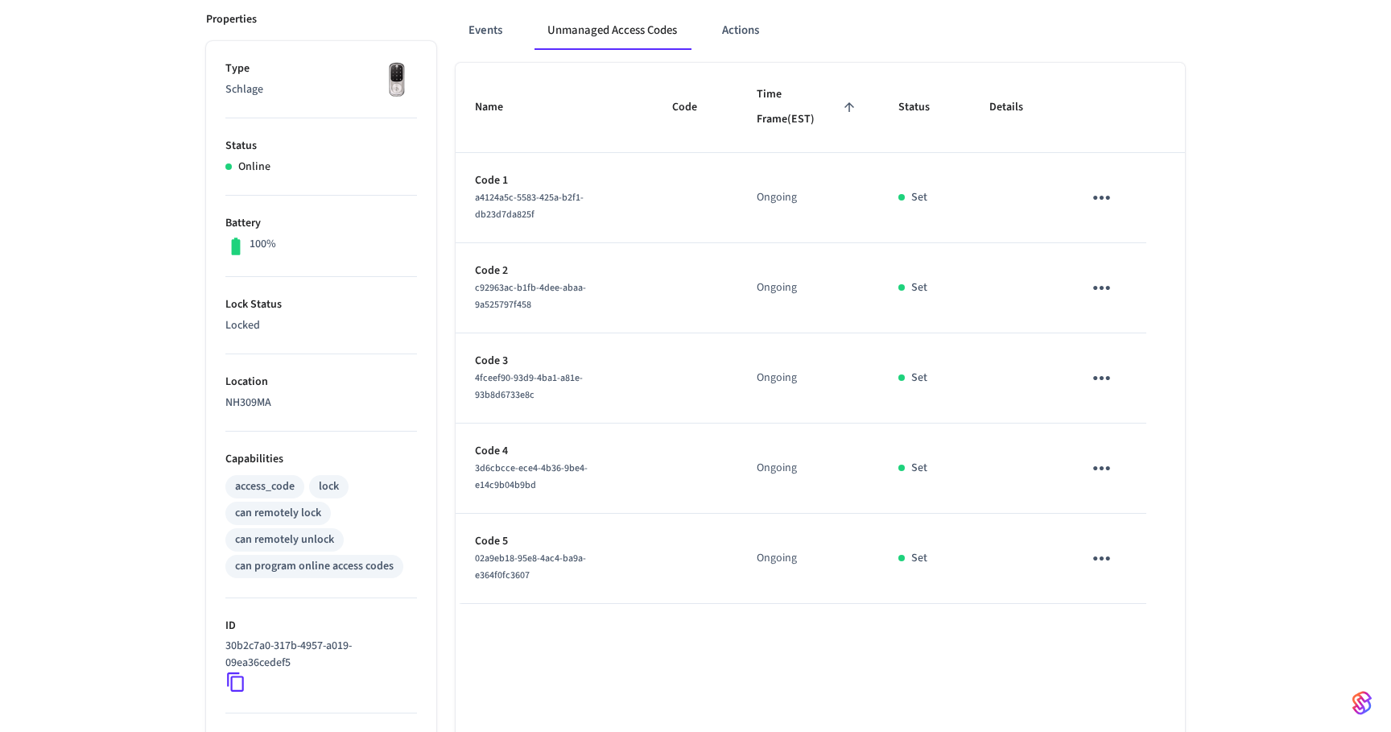
scroll to position [207, 0]
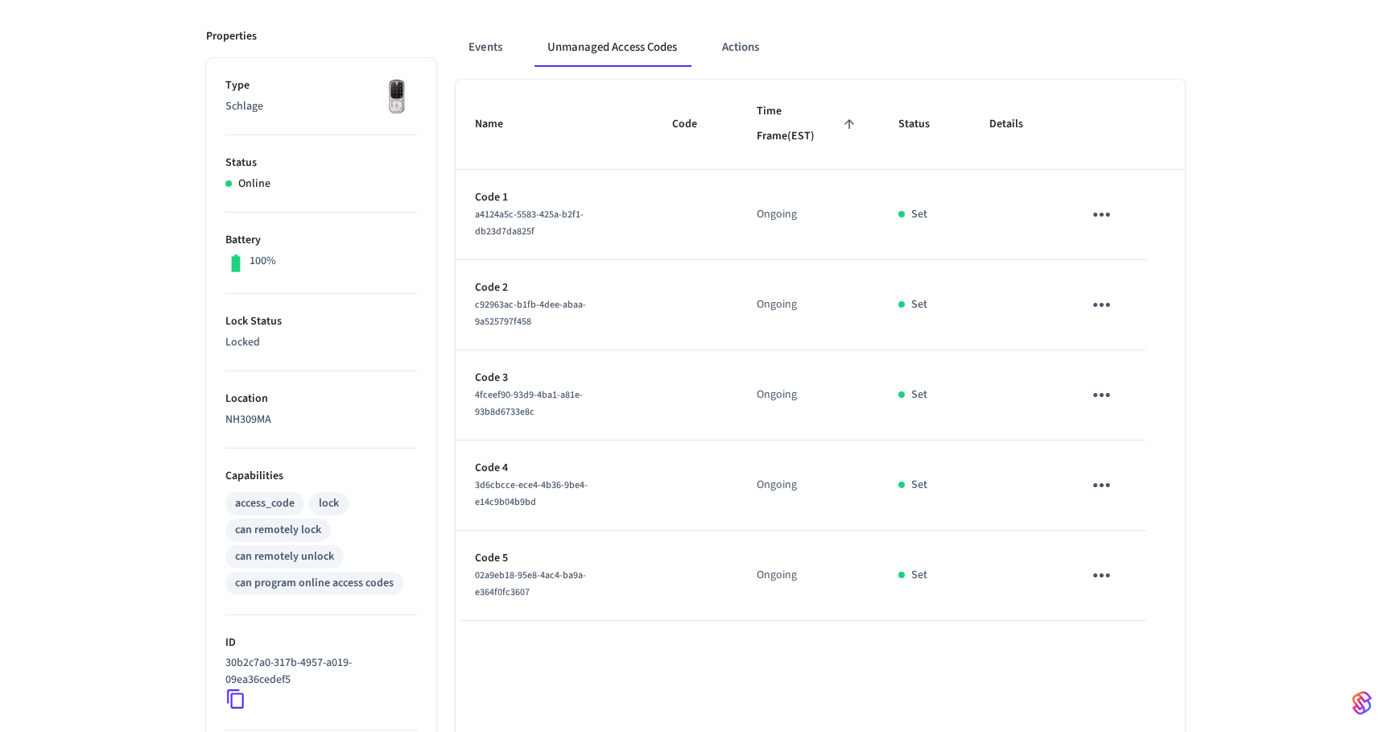
click at [1104, 215] on icon "sticky table" at bounding box center [1101, 214] width 25 height 25
click at [1126, 262] on icon at bounding box center [1121, 260] width 11 height 11
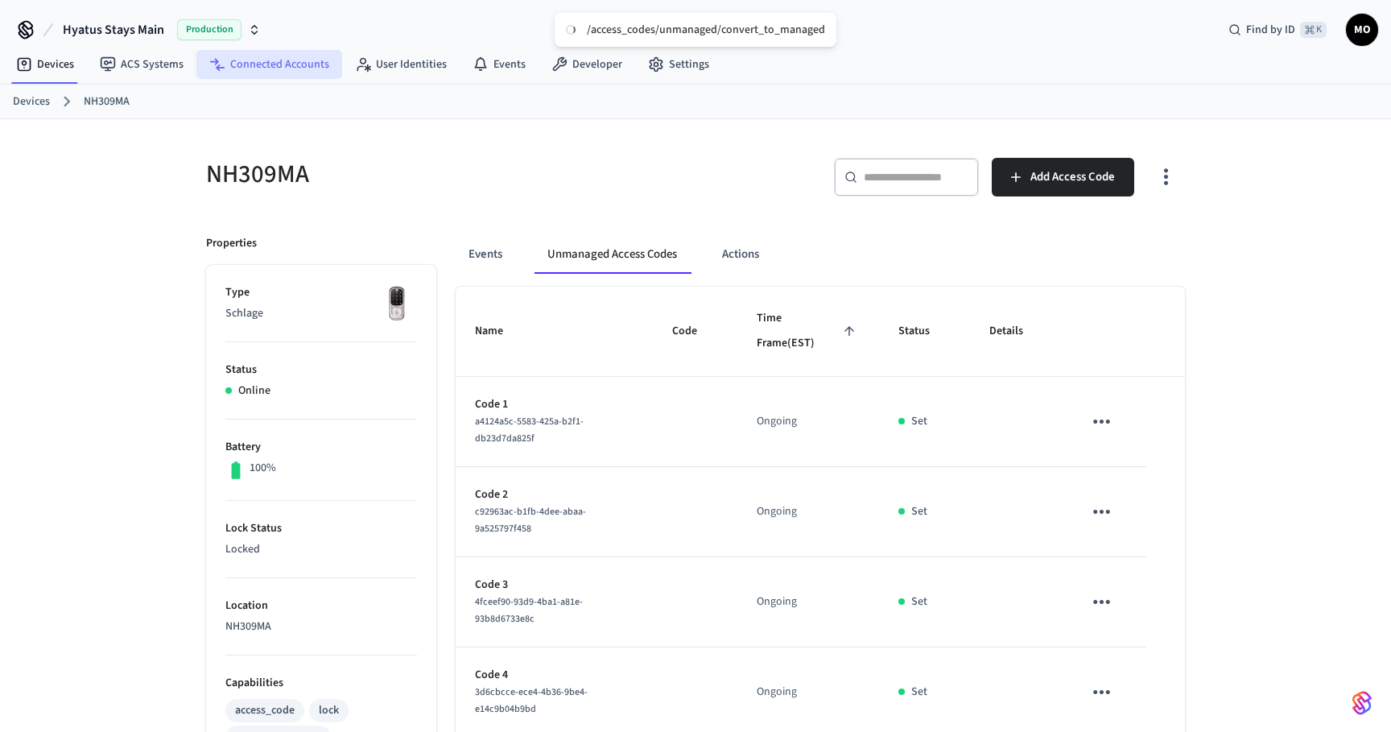
click at [259, 62] on link "Connected Accounts" at bounding box center [269, 64] width 146 height 29
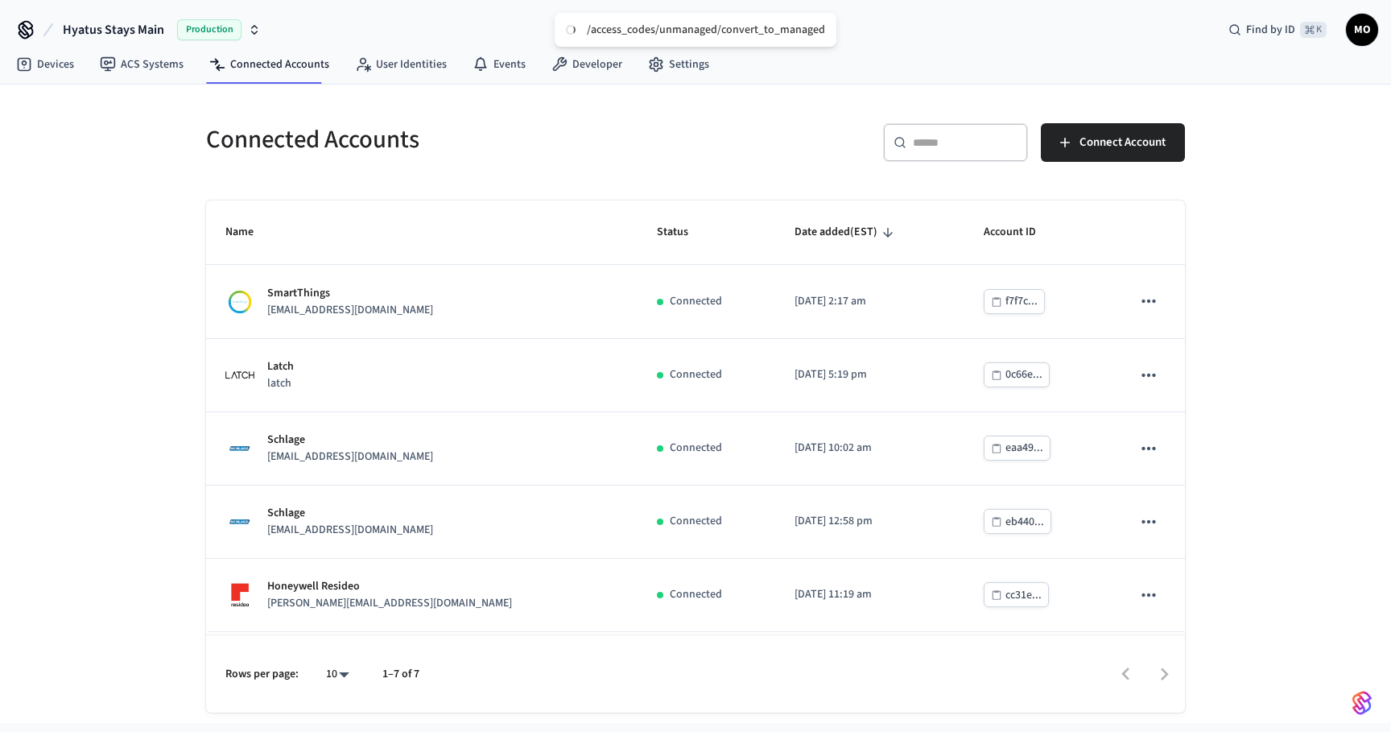
click at [912, 152] on div "​ ​" at bounding box center [955, 142] width 145 height 39
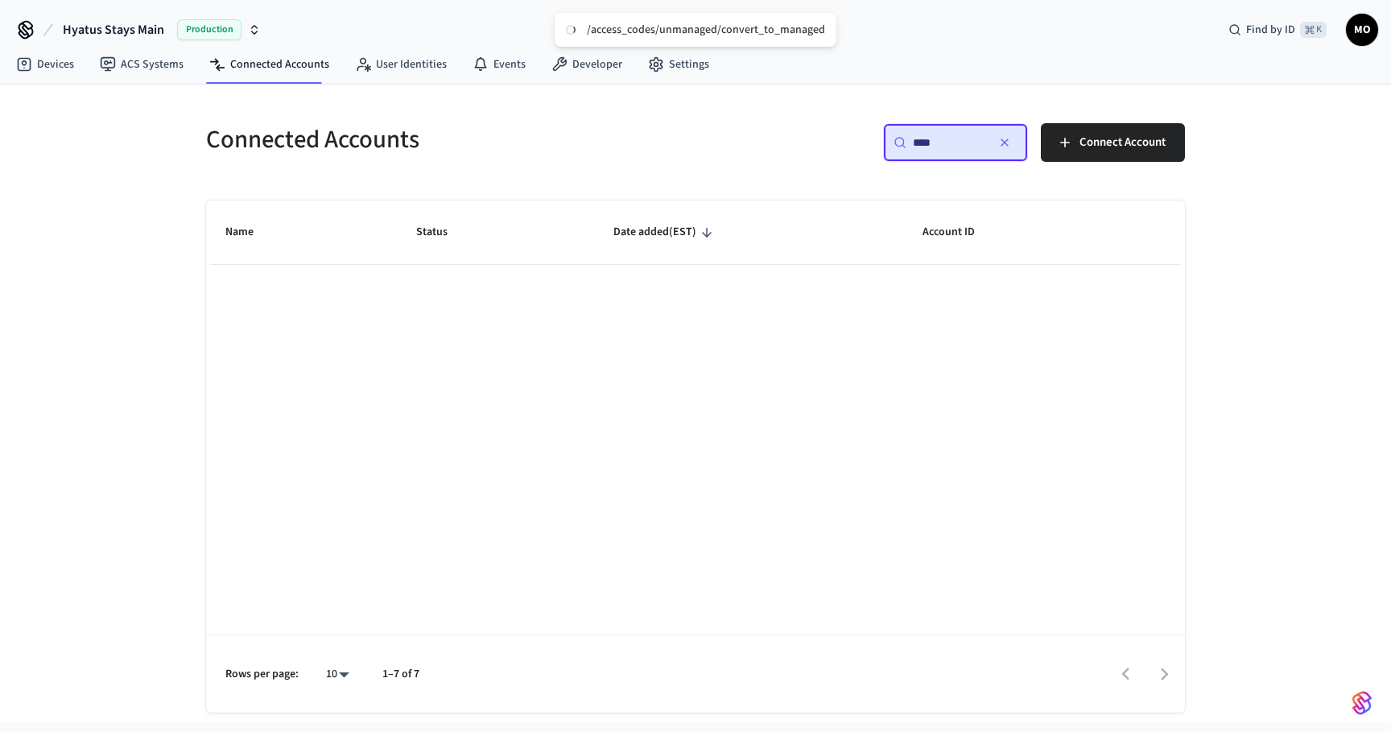
type input "*****"
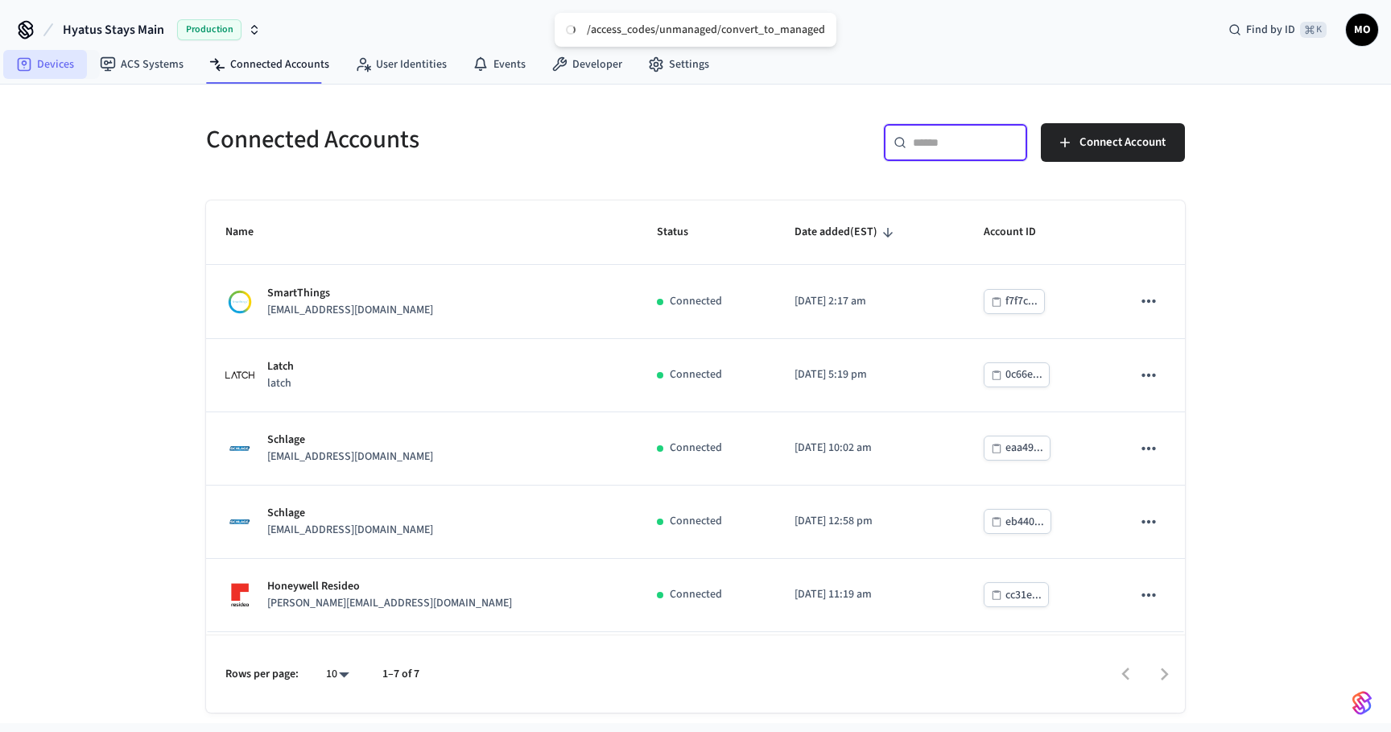
click at [32, 57] on link "Devices" at bounding box center [45, 64] width 84 height 29
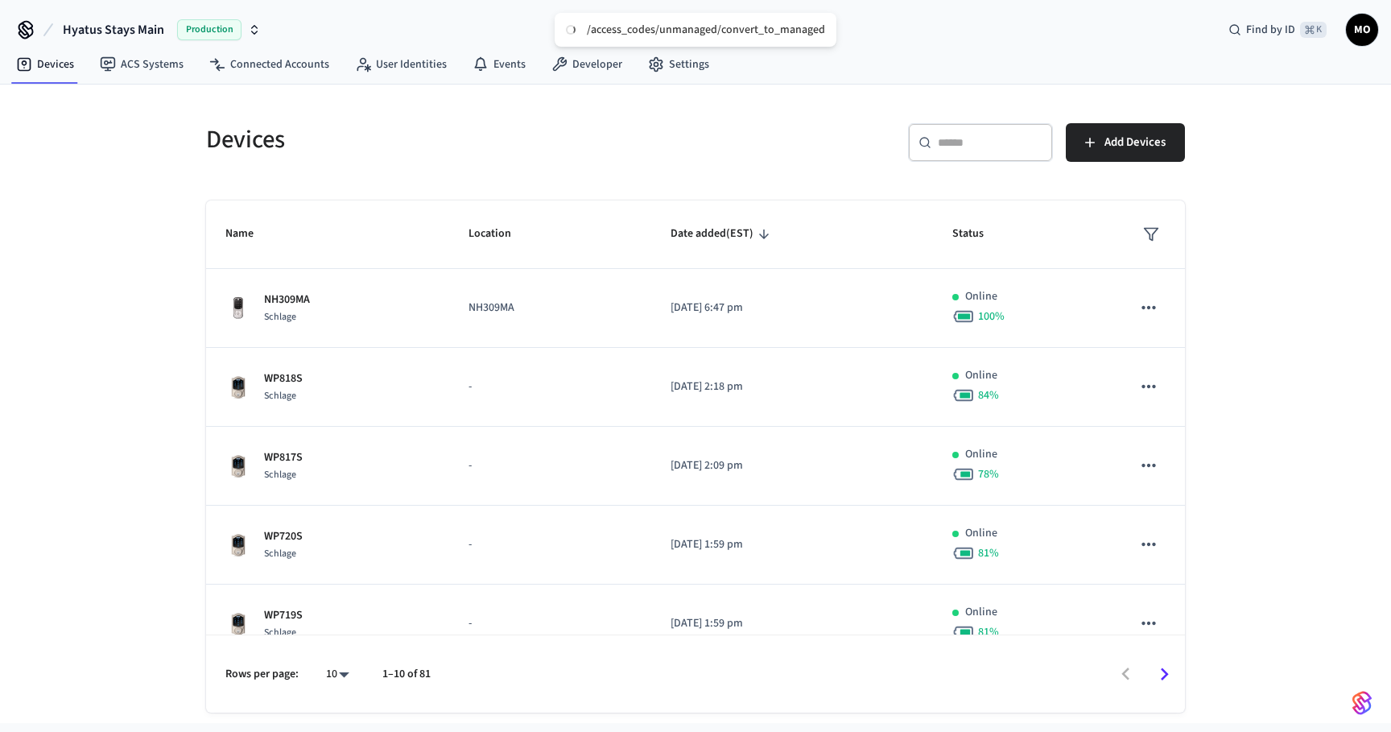
click at [961, 151] on div "​ ​" at bounding box center [980, 142] width 145 height 39
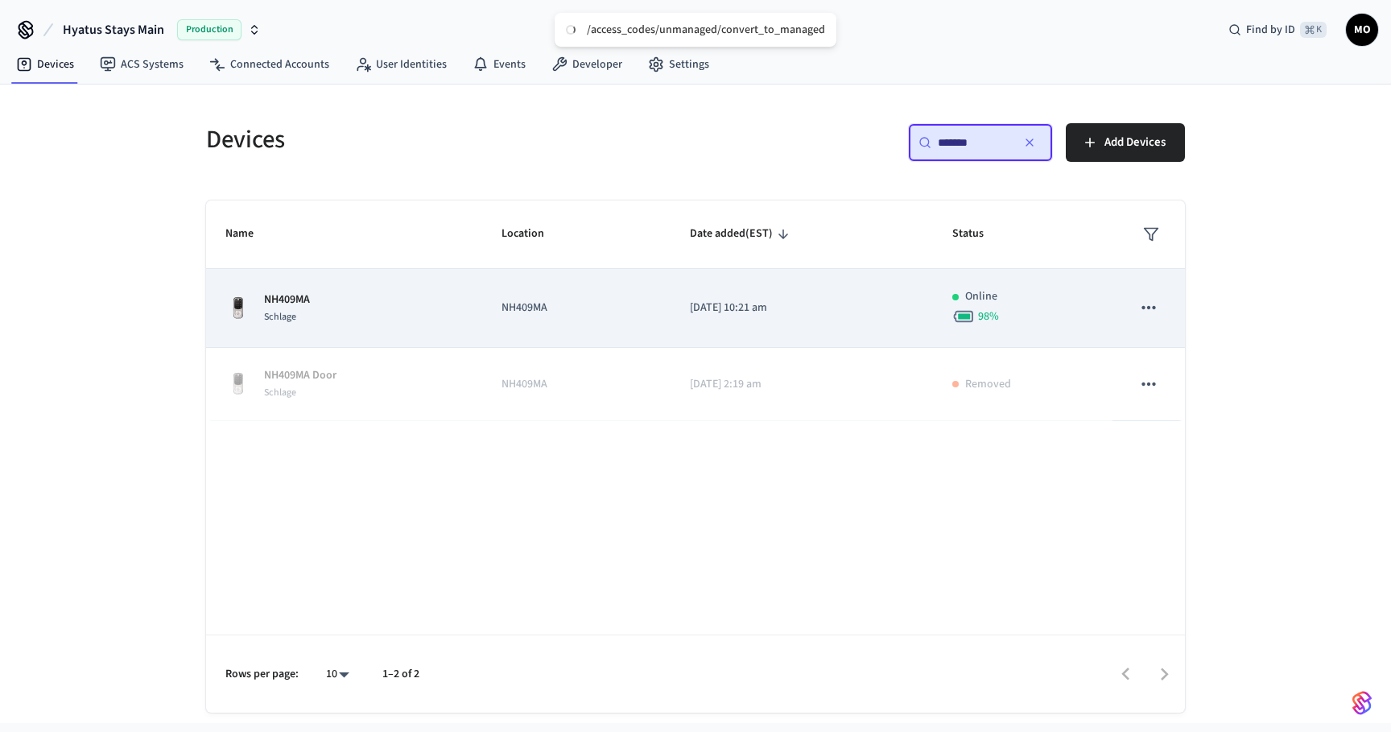
type input "*******"
click at [584, 304] on p "NH409MA" at bounding box center [577, 308] width 150 height 17
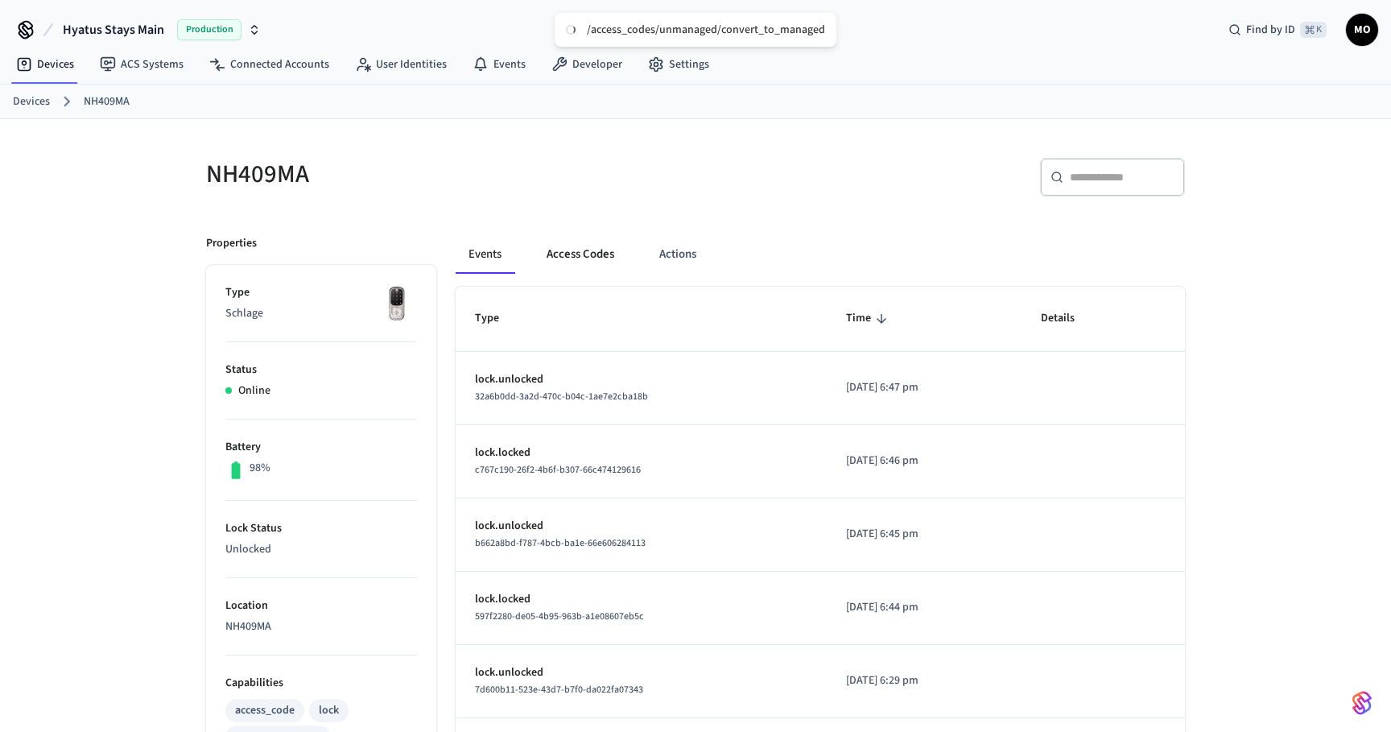
click at [584, 255] on button "Access Codes" at bounding box center [580, 254] width 93 height 39
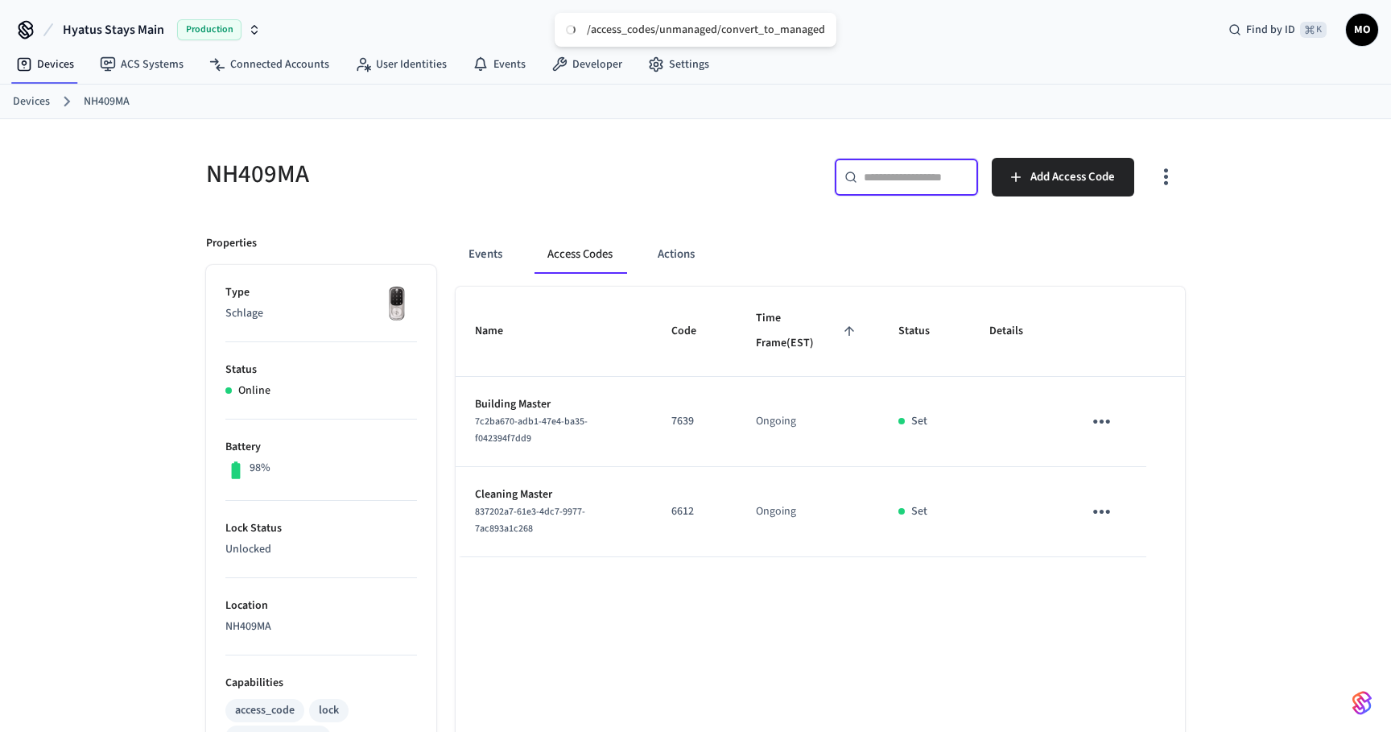
click at [882, 180] on input "text" at bounding box center [916, 177] width 105 height 16
click at [42, 97] on link "Devices" at bounding box center [31, 101] width 37 height 17
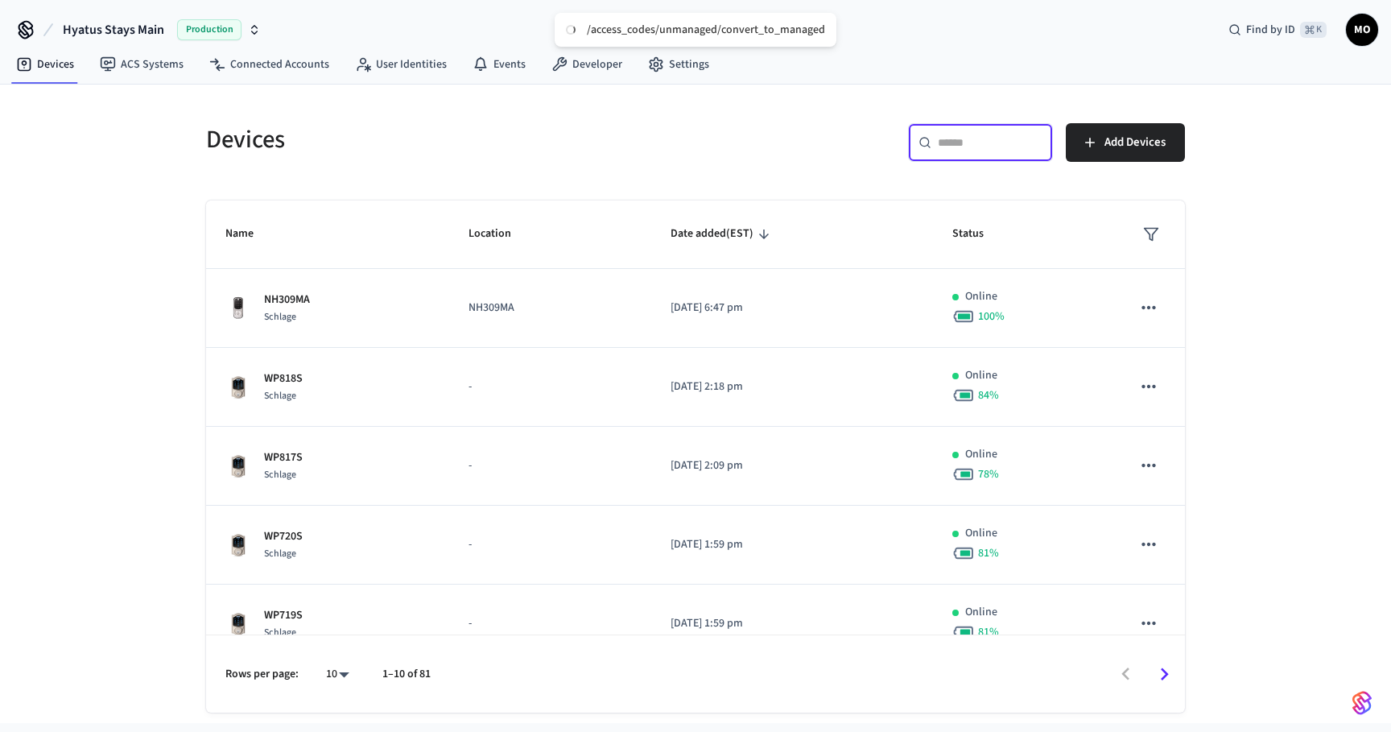
click at [955, 149] on input "text" at bounding box center [990, 142] width 105 height 16
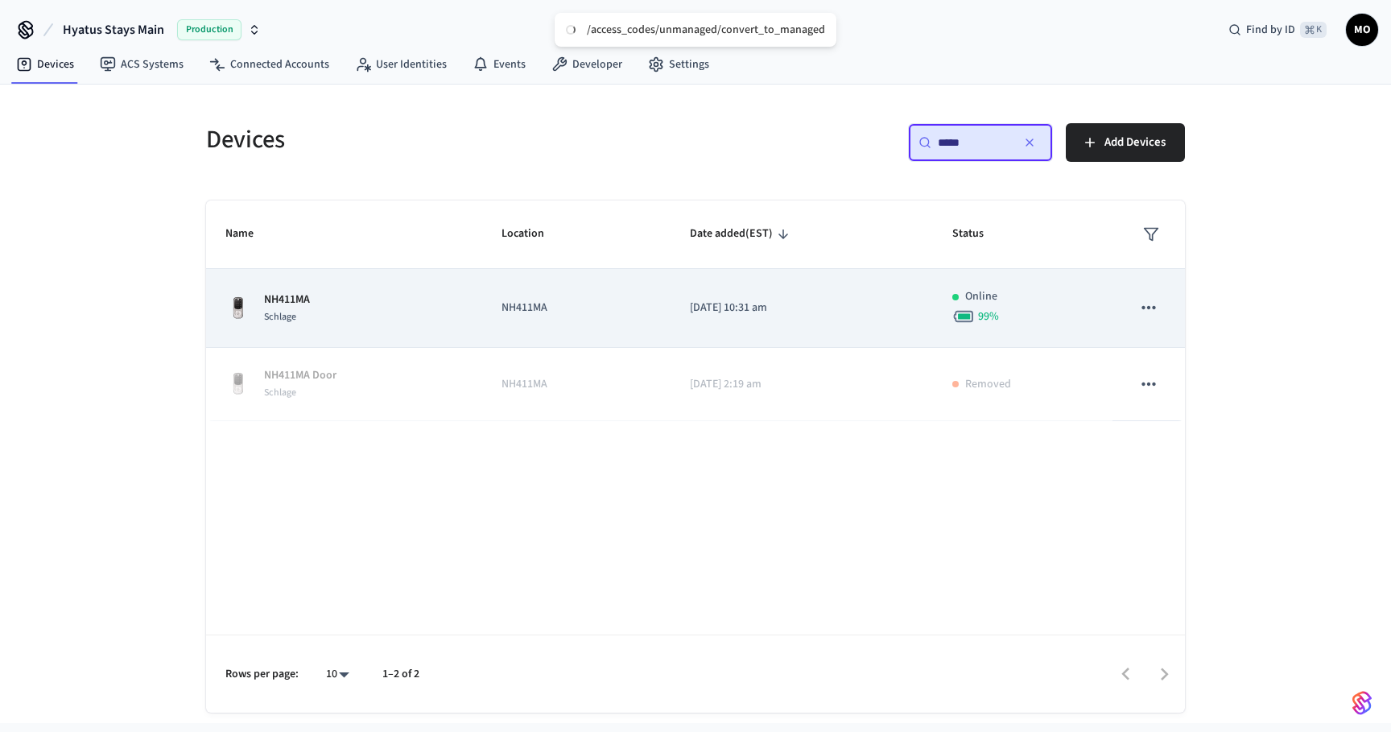
type input "*****"
click at [790, 315] on p "[DATE] 10:31 am" at bounding box center [802, 308] width 224 height 17
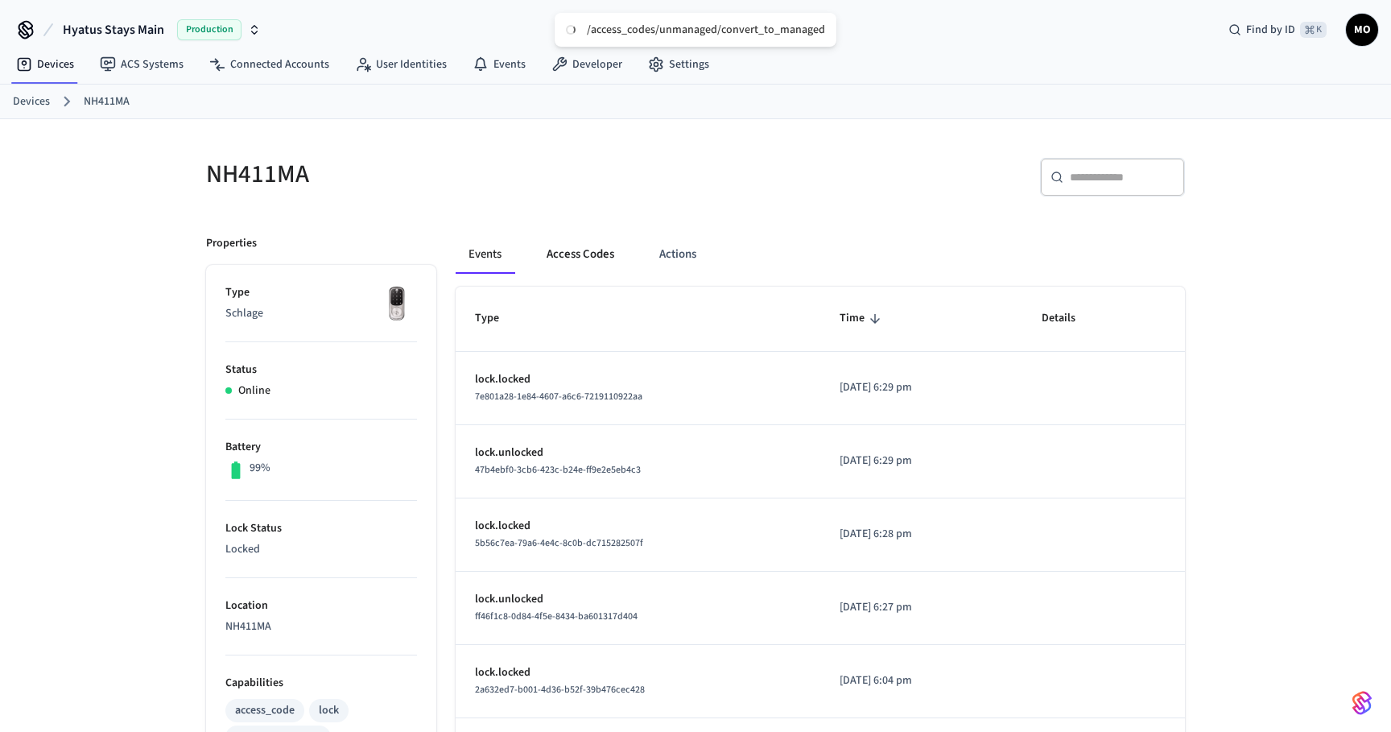
click at [556, 260] on button "Access Codes" at bounding box center [580, 254] width 93 height 39
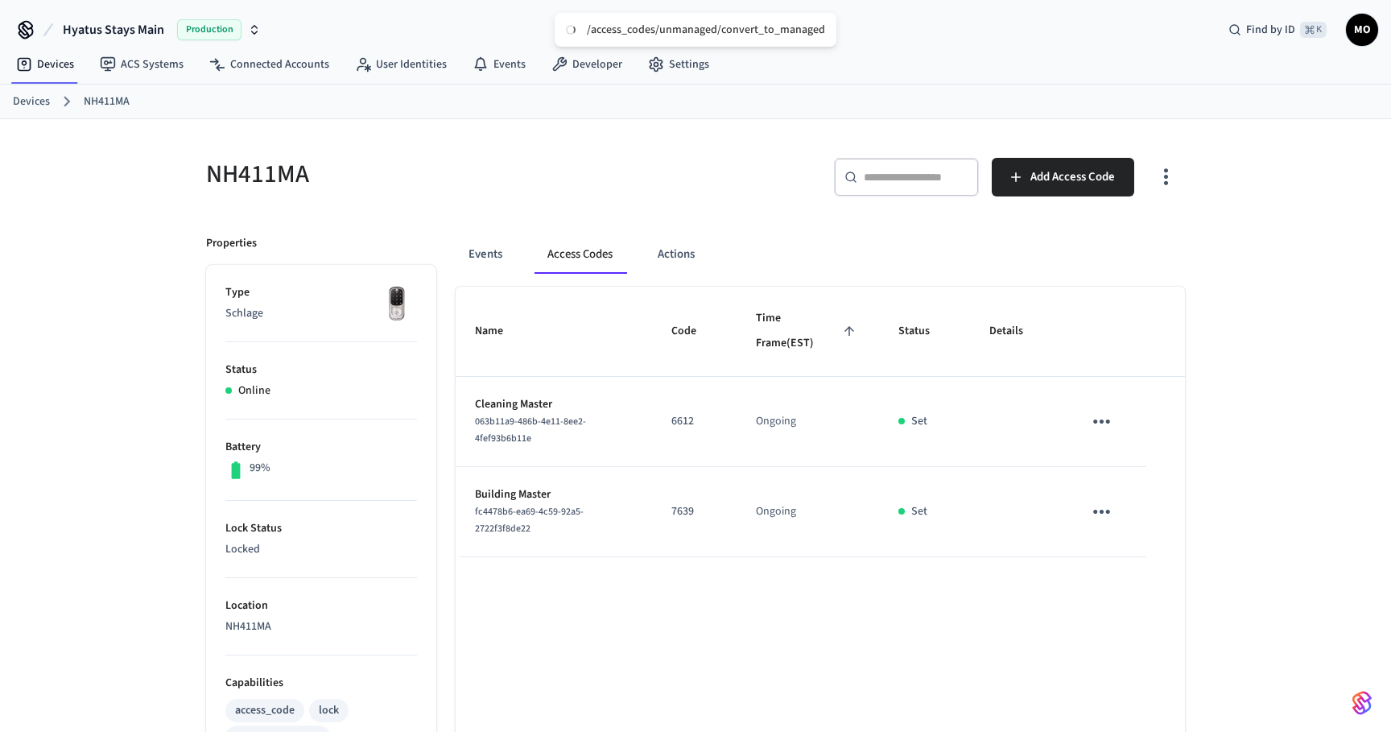
click at [870, 171] on input "text" at bounding box center [916, 177] width 105 height 16
click at [36, 100] on link "Devices" at bounding box center [31, 101] width 37 height 17
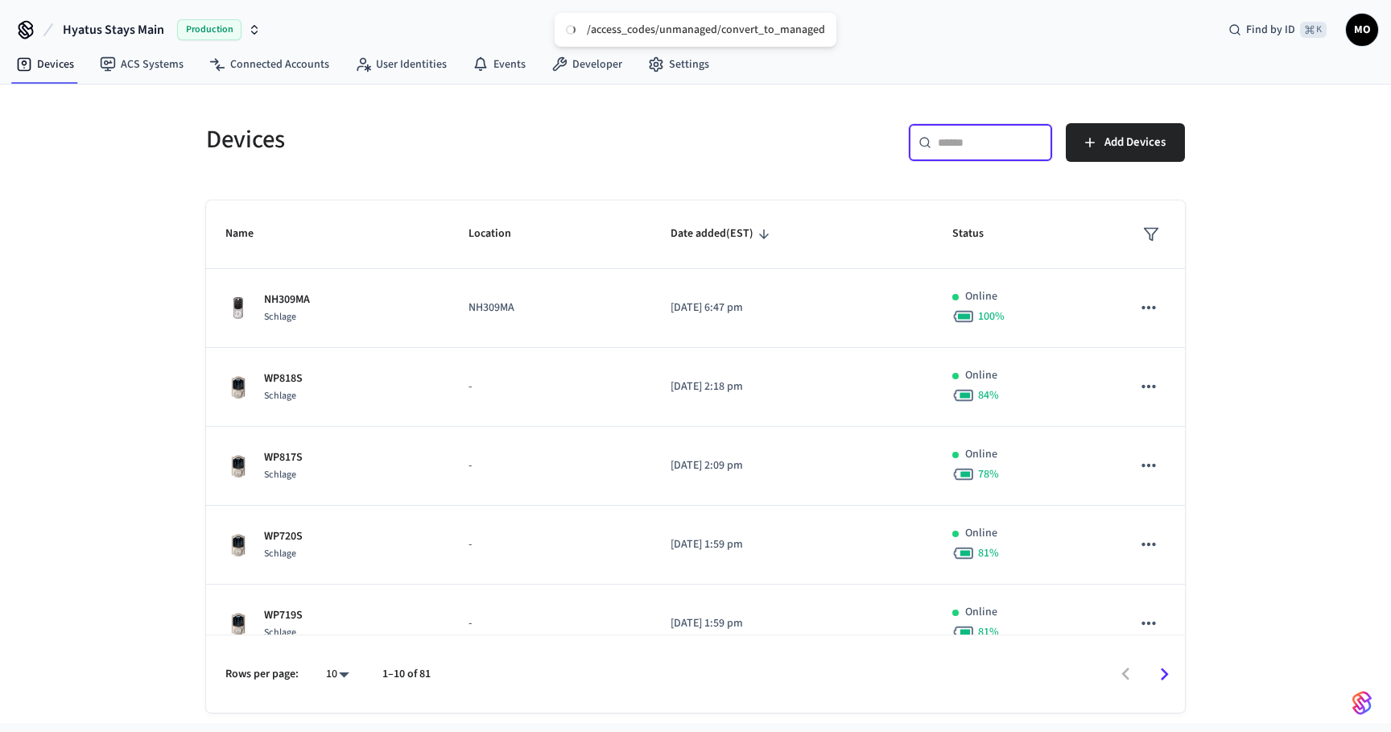
click at [966, 146] on input "text" at bounding box center [990, 142] width 105 height 16
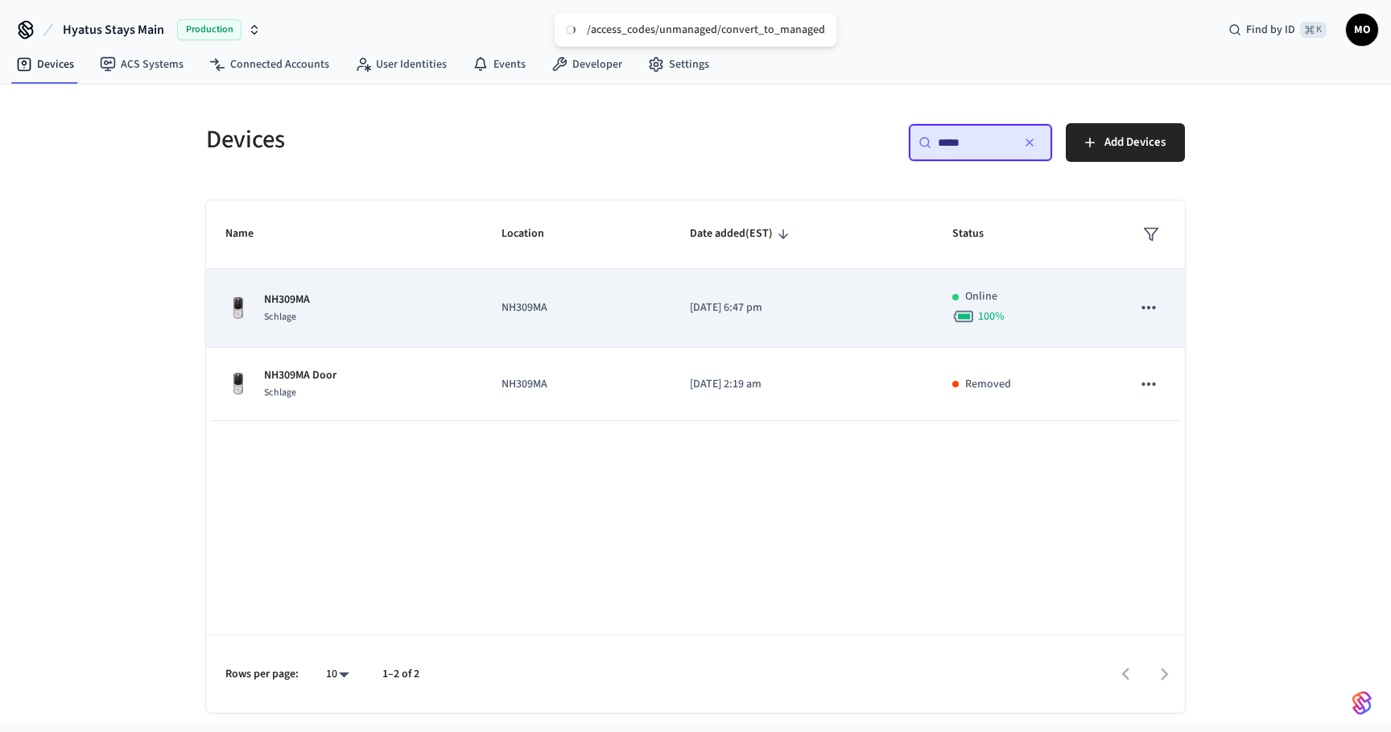
type input "*****"
click at [663, 295] on td "NH309MA" at bounding box center [576, 308] width 188 height 79
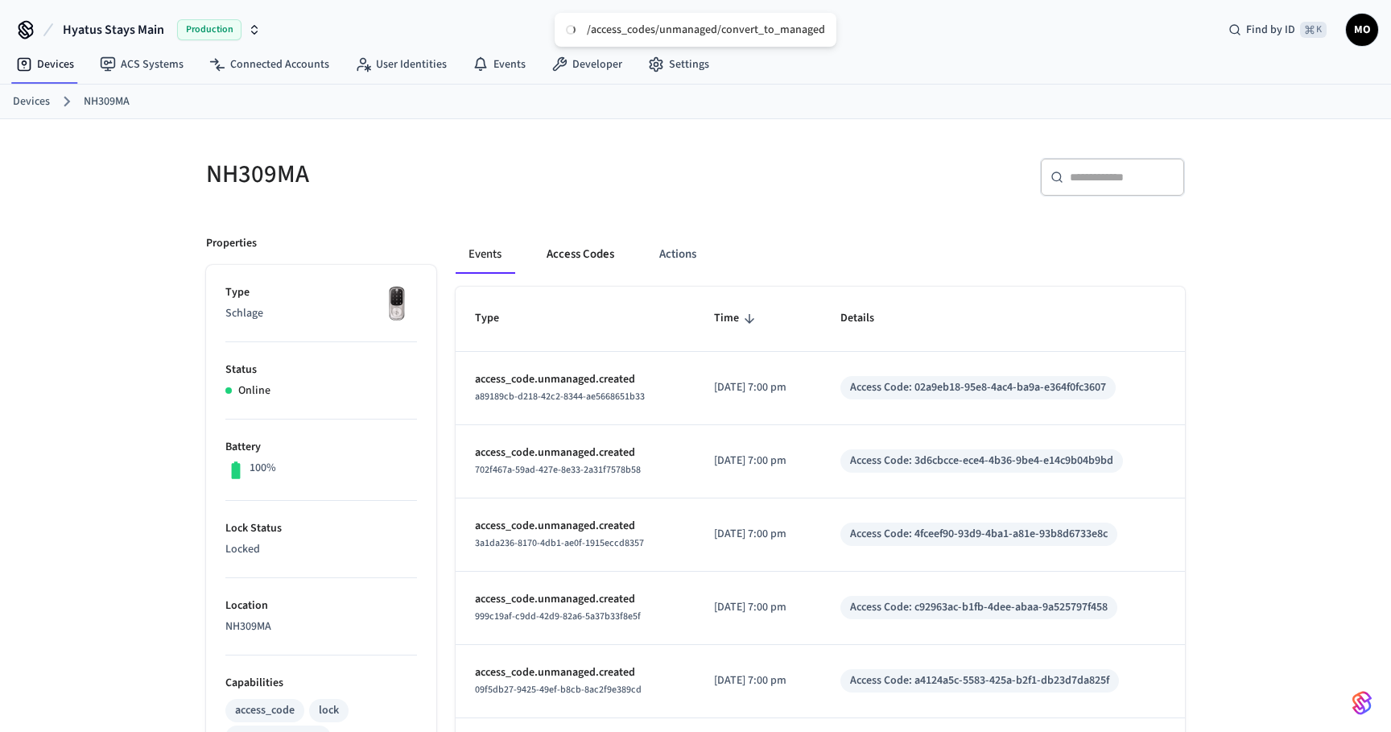
click at [589, 252] on button "Access Codes" at bounding box center [580, 254] width 93 height 39
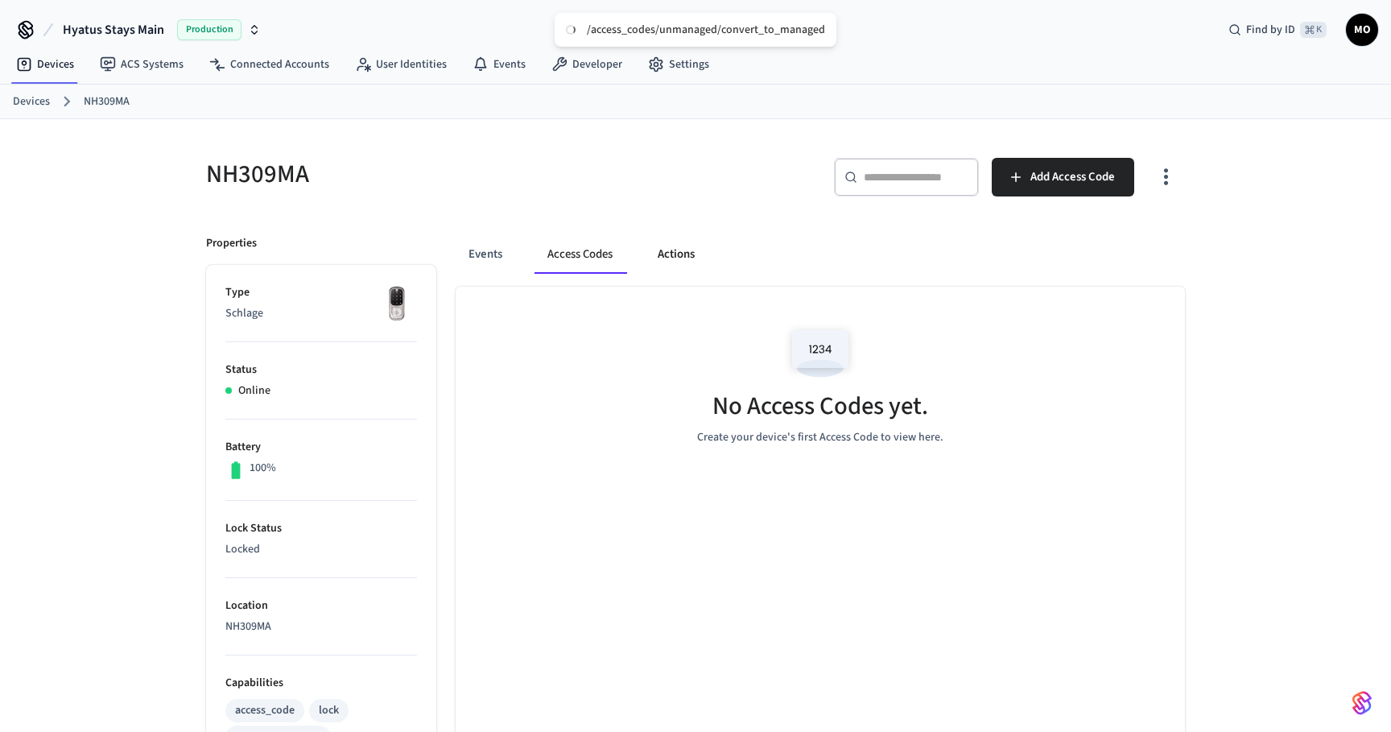
click at [680, 259] on button "Actions" at bounding box center [676, 254] width 63 height 39
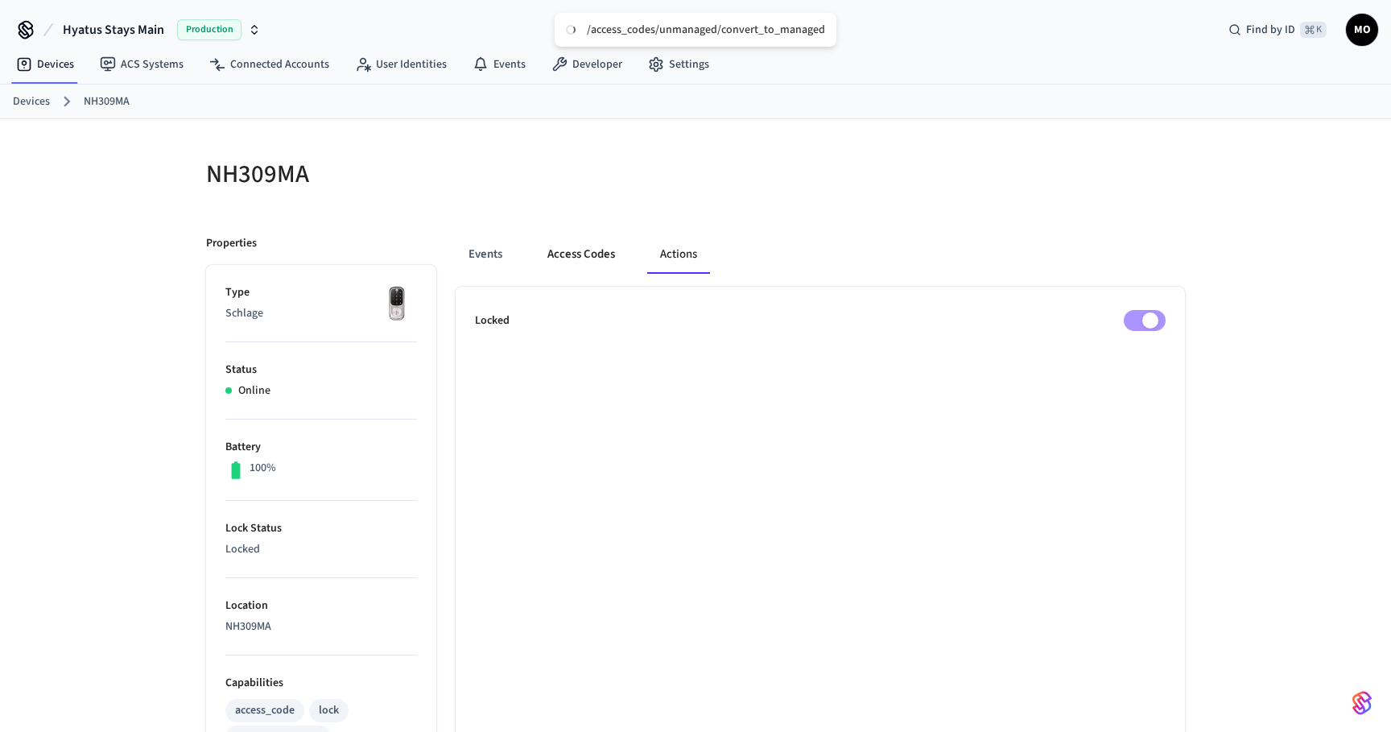
click at [589, 254] on button "Access Codes" at bounding box center [581, 254] width 93 height 39
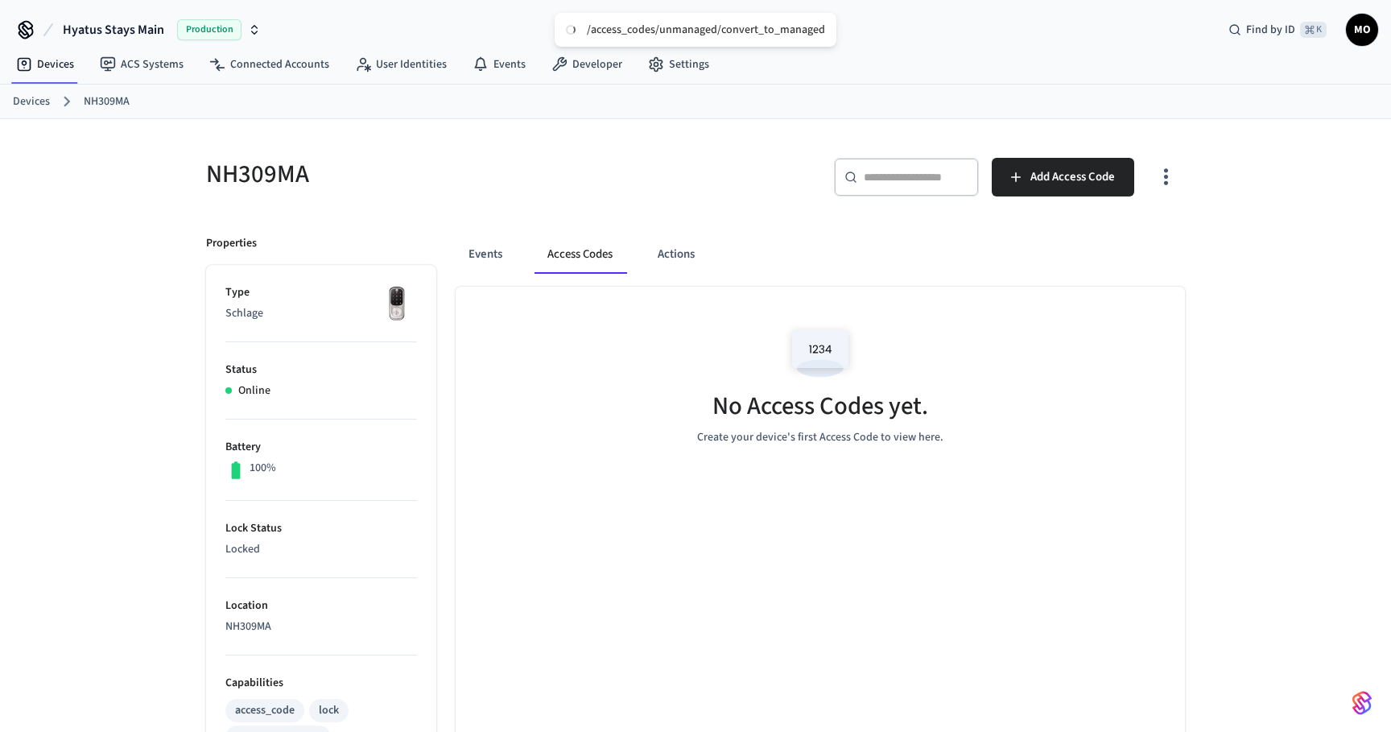
click at [1172, 180] on icon "button" at bounding box center [1166, 176] width 25 height 25
click at [1123, 235] on li "Show unmanaged access codes on device" at bounding box center [1062, 243] width 226 height 43
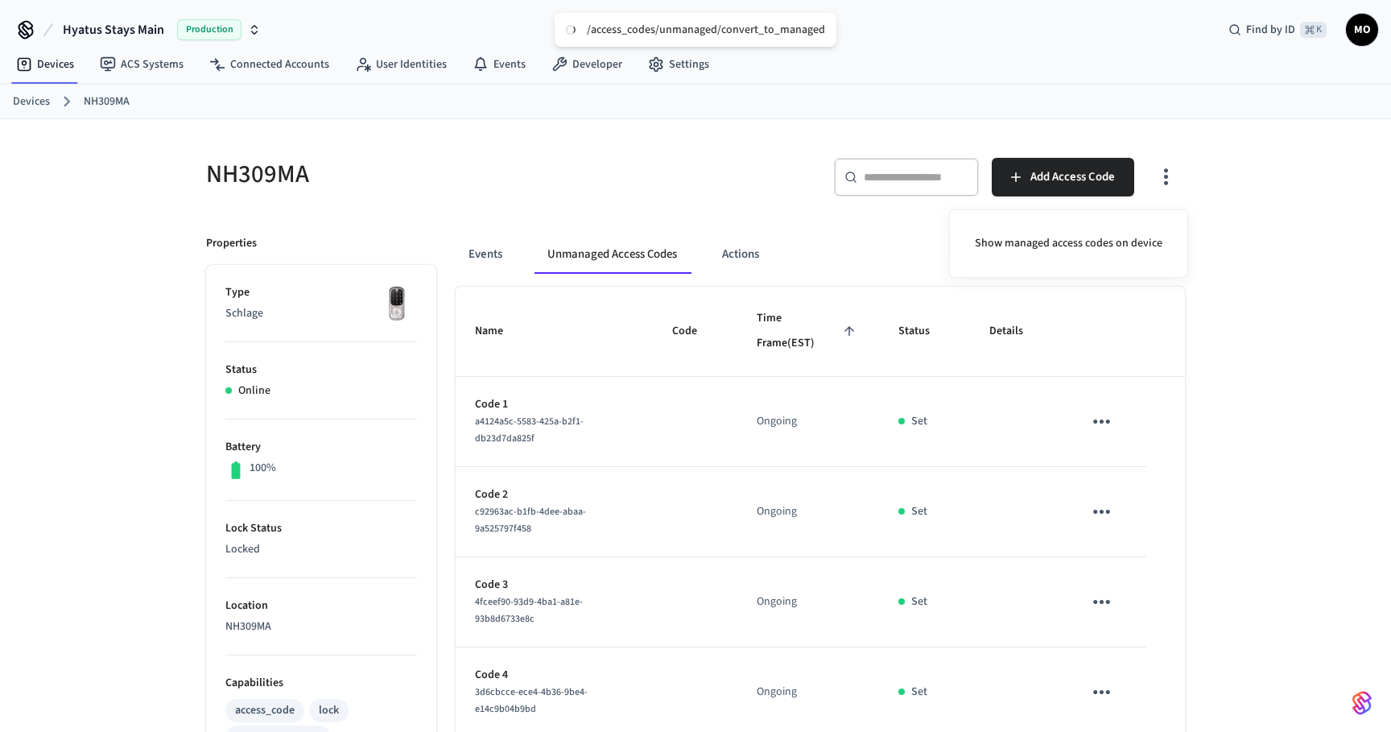
click at [684, 518] on div at bounding box center [695, 366] width 1391 height 732
